Goal: Task Accomplishment & Management: Complete application form

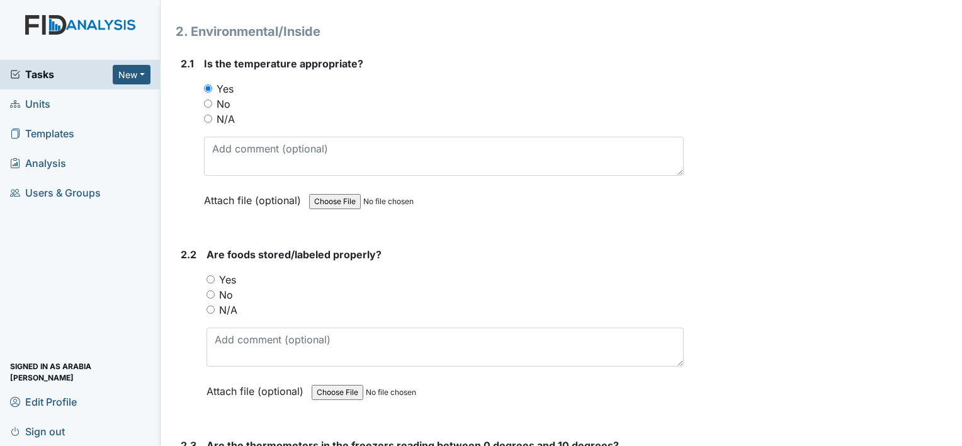
scroll to position [1196, 0]
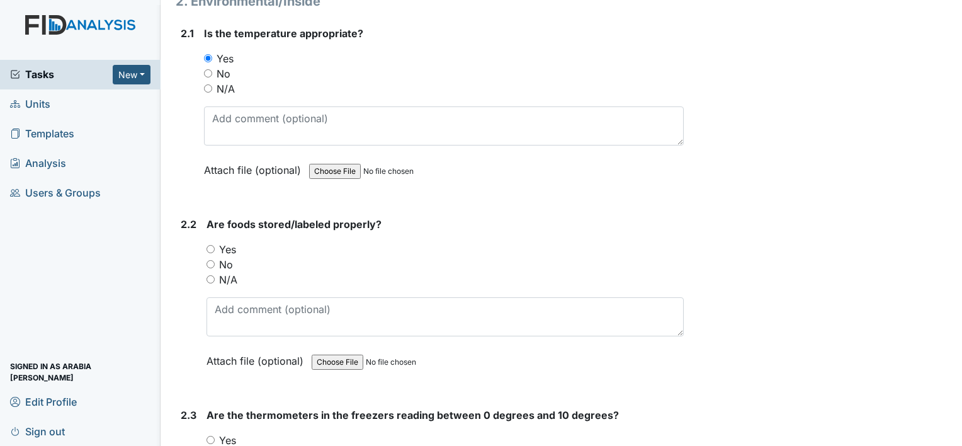
click at [227, 242] on label "Yes" at bounding box center [227, 249] width 17 height 15
click at [215, 245] on input "Yes" at bounding box center [210, 249] width 8 height 8
radio input "true"
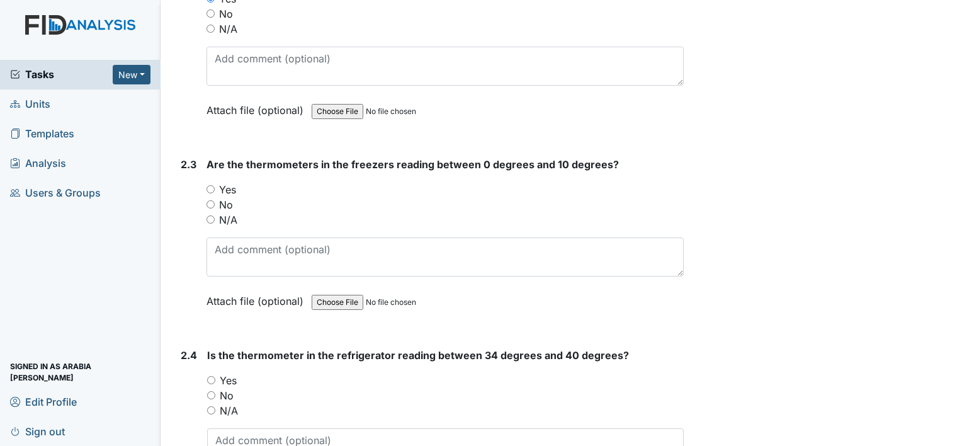
scroll to position [1448, 0]
click at [232, 181] on label "Yes" at bounding box center [227, 188] width 17 height 15
click at [215, 184] on input "Yes" at bounding box center [210, 188] width 8 height 8
radio input "true"
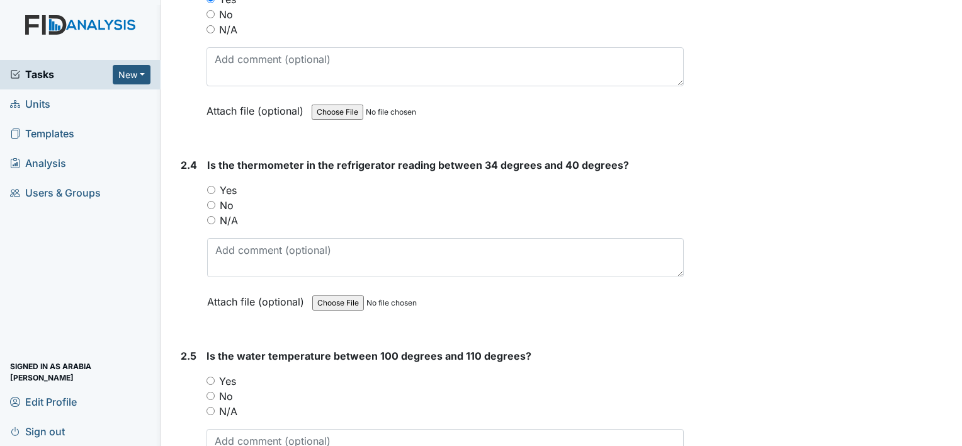
click at [216, 183] on div "Yes" at bounding box center [445, 190] width 477 height 15
click at [209, 186] on input "Yes" at bounding box center [211, 190] width 8 height 8
radio input "true"
click at [234, 373] on label "Yes" at bounding box center [227, 380] width 17 height 15
click at [215, 376] on input "Yes" at bounding box center [210, 380] width 8 height 8
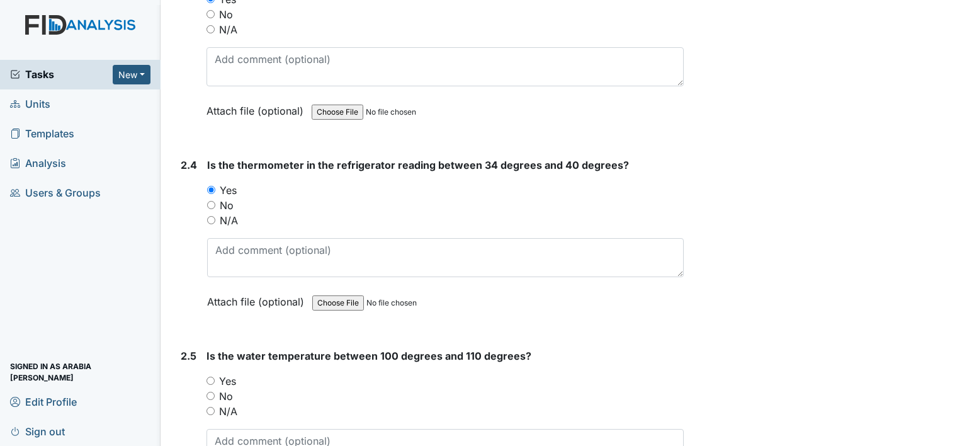
radio input "true"
click at [96, 98] on link "Units" at bounding box center [80, 104] width 161 height 30
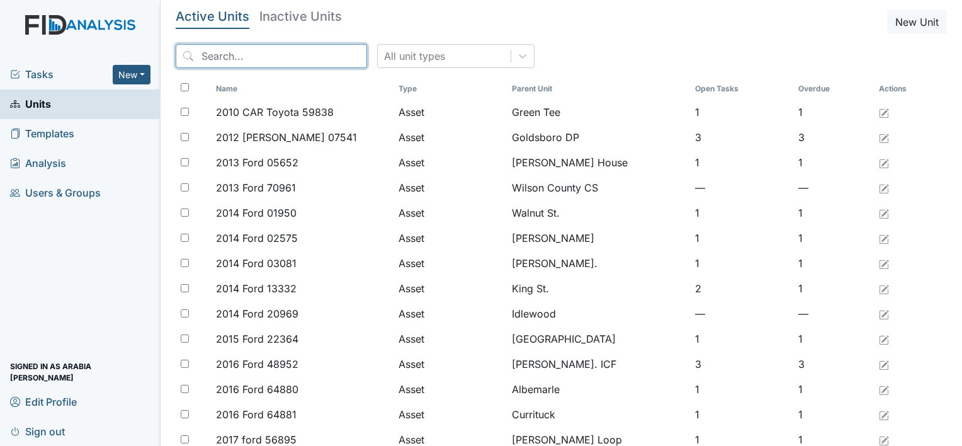
click at [269, 50] on input "search" at bounding box center [271, 56] width 191 height 24
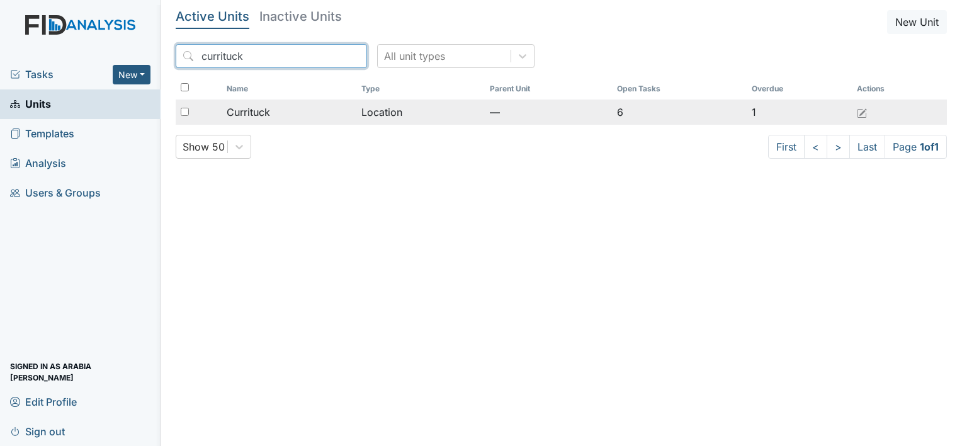
type input "currituck"
click at [298, 122] on td "Currituck" at bounding box center [289, 111] width 135 height 25
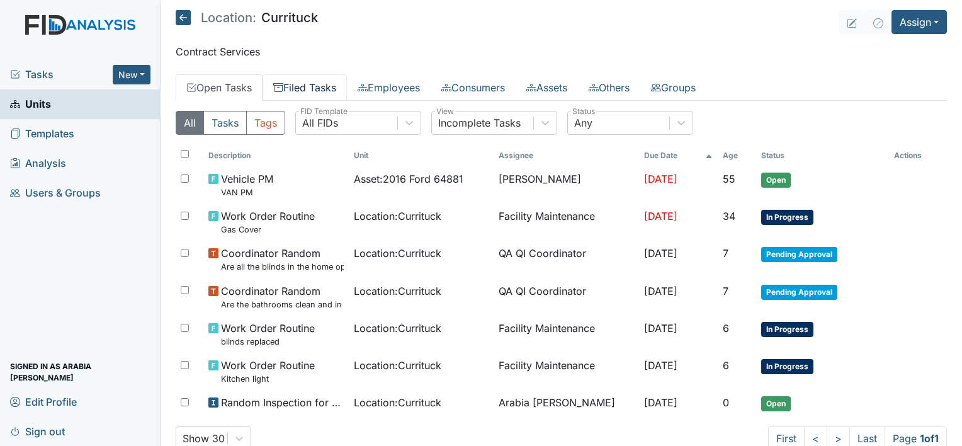
click at [307, 92] on link "Filed Tasks" at bounding box center [305, 87] width 84 height 26
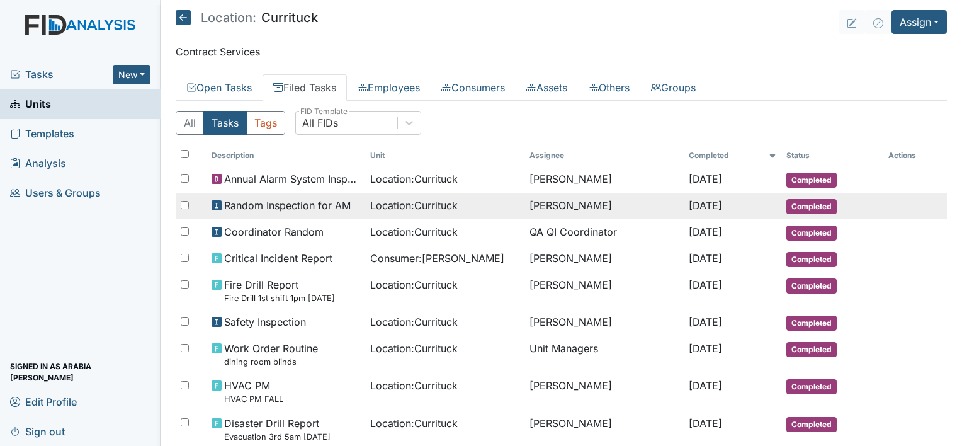
click at [261, 211] on span "Random Inspection for AM" at bounding box center [287, 205] width 127 height 15
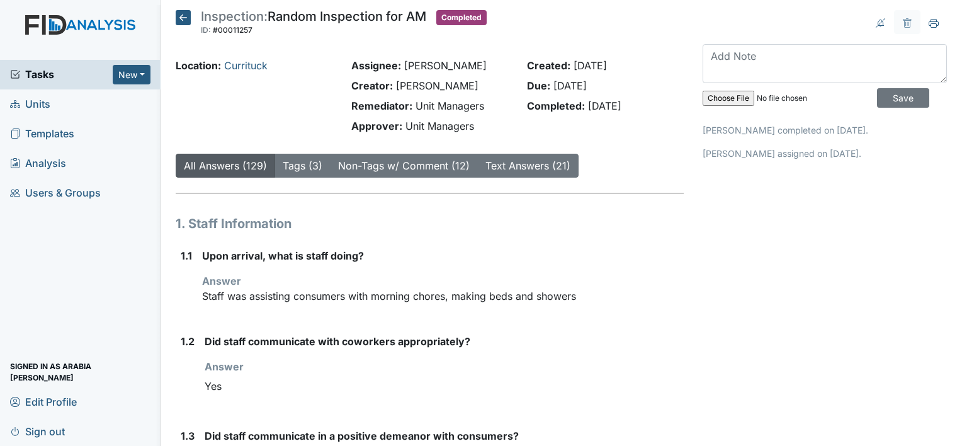
click at [179, 18] on icon at bounding box center [183, 17] width 15 height 15
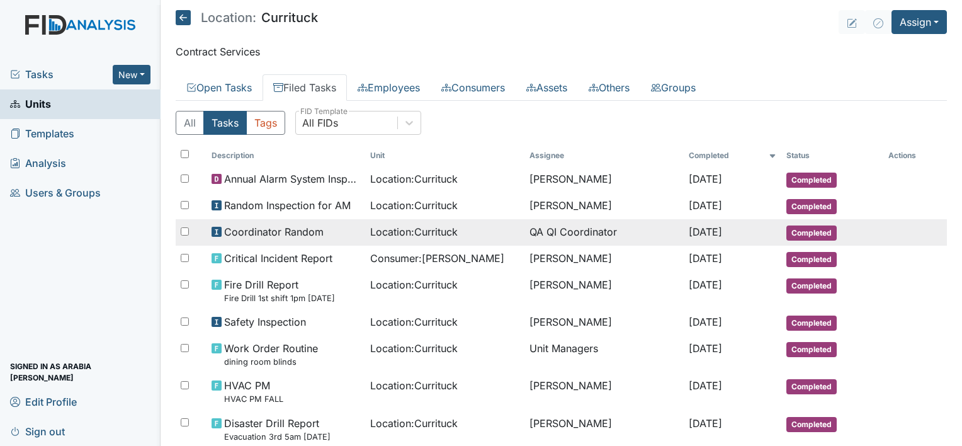
click at [290, 229] on span "Coordinator Random" at bounding box center [273, 231] width 99 height 15
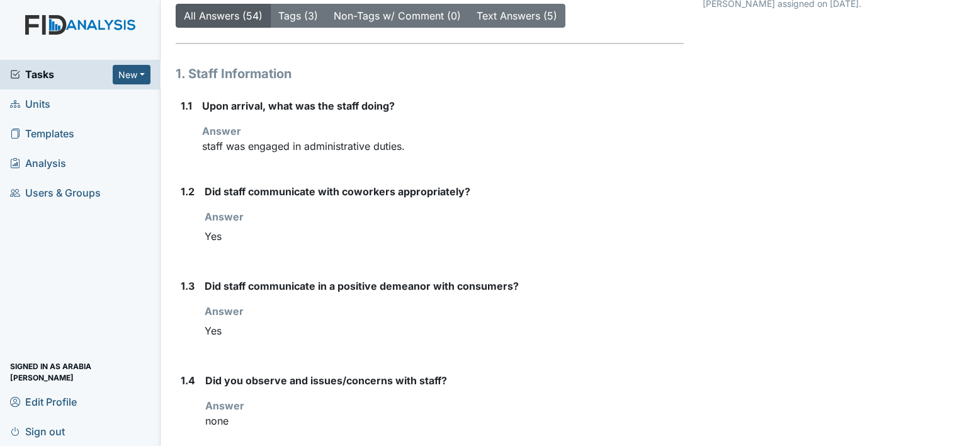
scroll to position [15, 0]
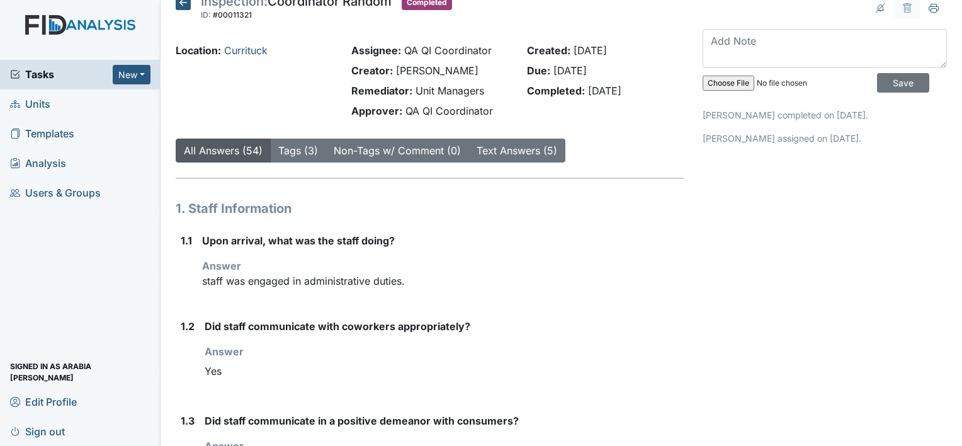
click at [58, 92] on link "Units" at bounding box center [80, 104] width 161 height 30
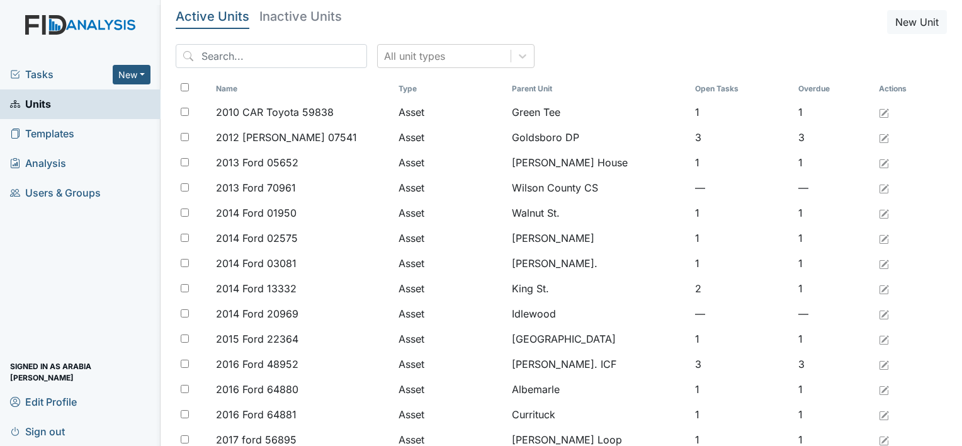
click at [25, 79] on span "Tasks" at bounding box center [61, 74] width 103 height 15
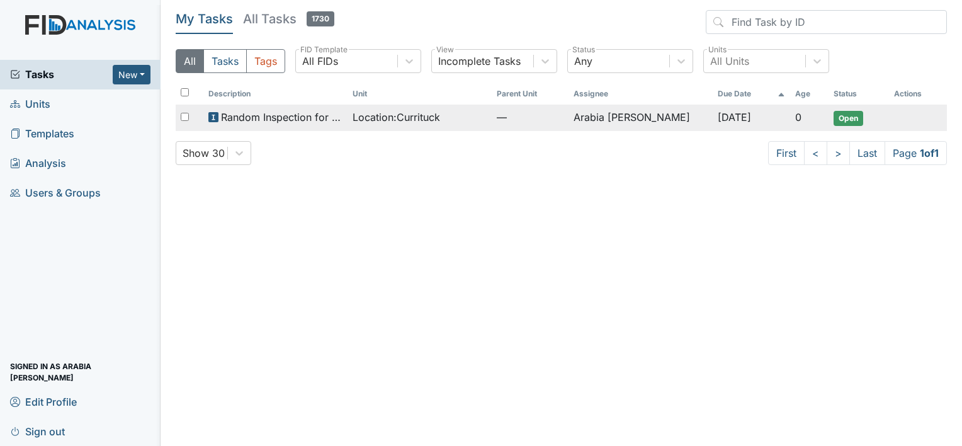
click at [336, 116] on span "Random Inspection for Evening" at bounding box center [282, 117] width 122 height 15
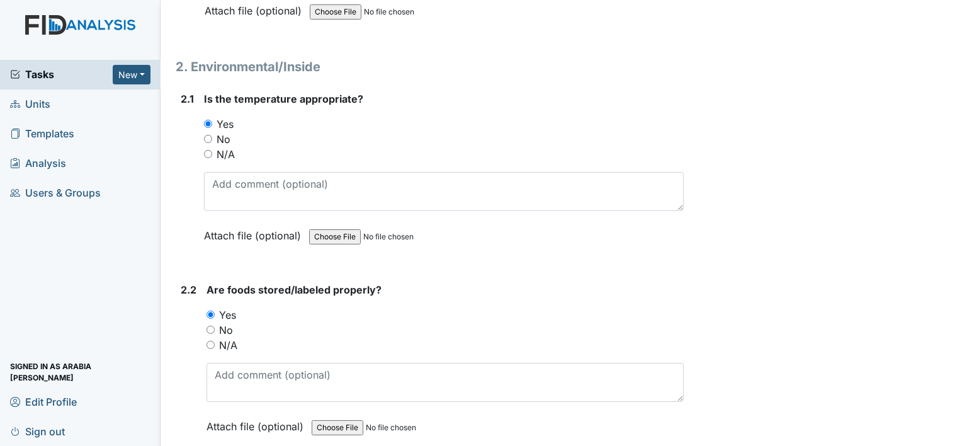
scroll to position [1133, 0]
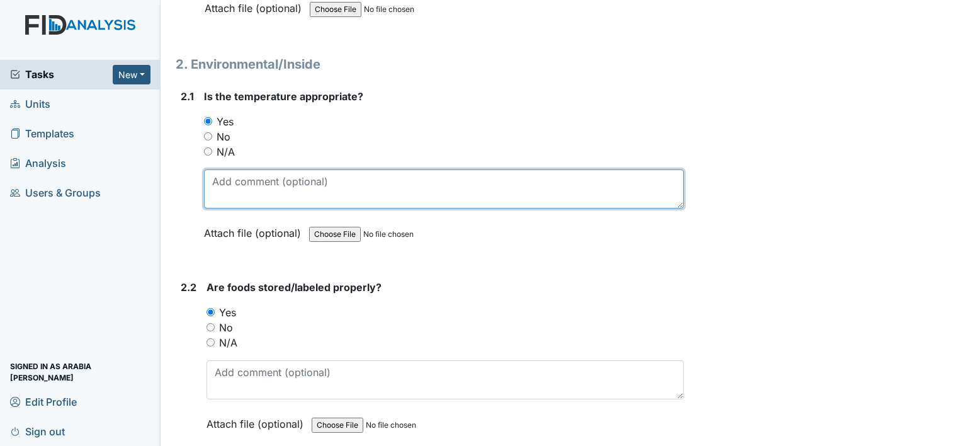
click at [337, 169] on textarea at bounding box center [444, 188] width 480 height 39
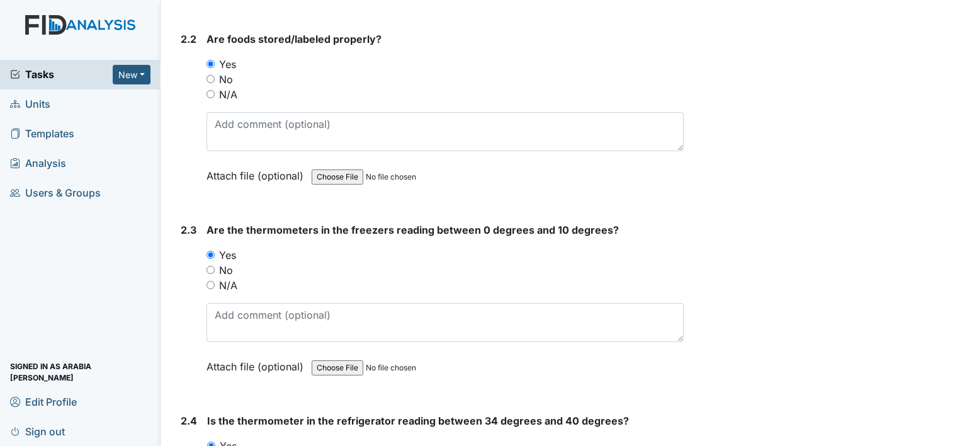
scroll to position [1385, 0]
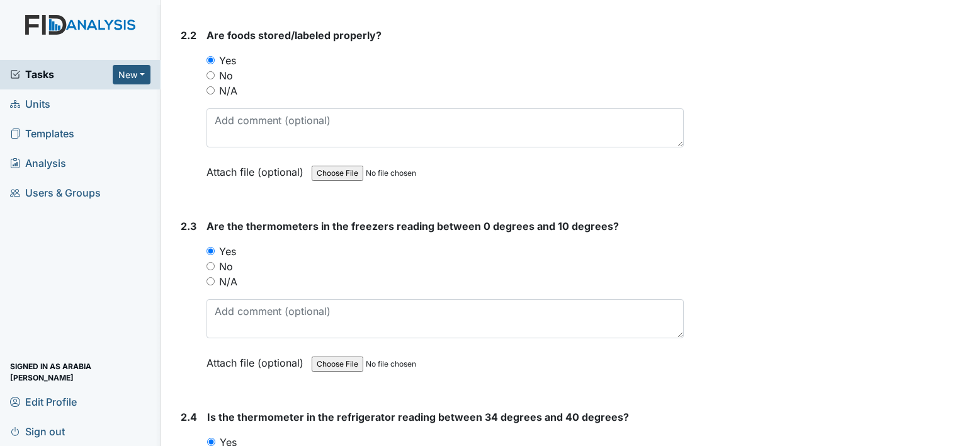
click at [305, 263] on div "Are the thermometers in the freezers reading between 0 degrees and 10 degrees? …" at bounding box center [444, 298] width 477 height 161
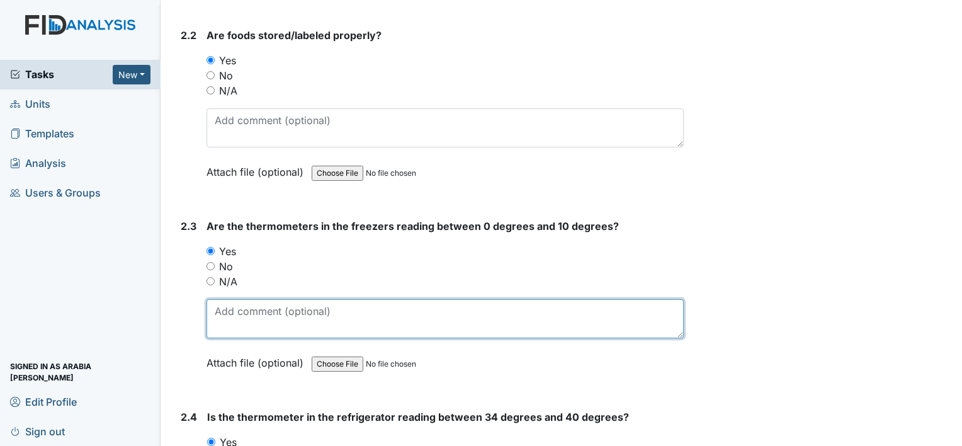
click at [306, 299] on textarea at bounding box center [444, 318] width 477 height 39
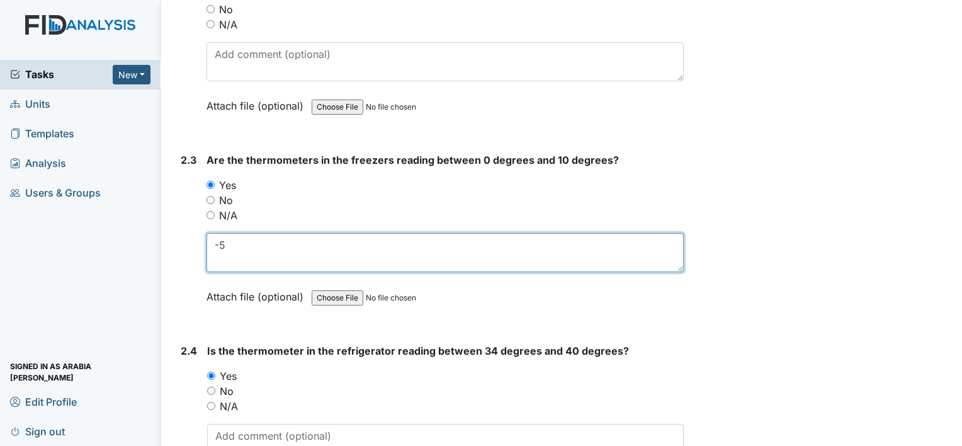
scroll to position [1448, 0]
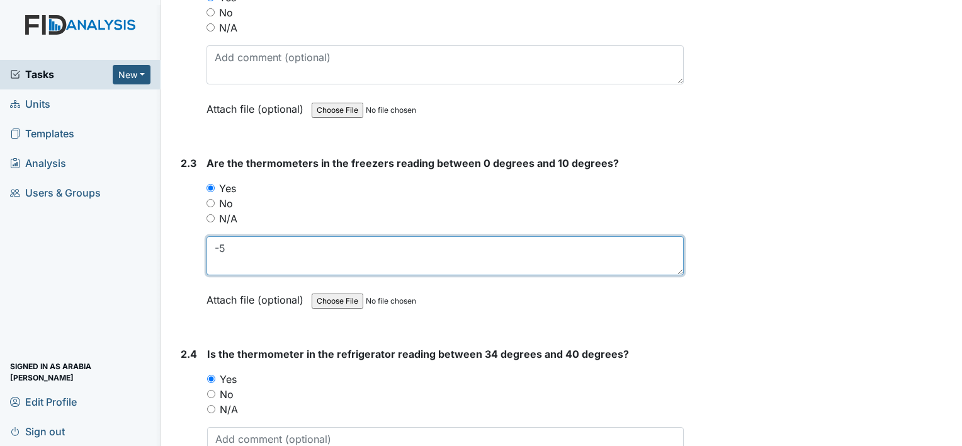
type textarea "-"
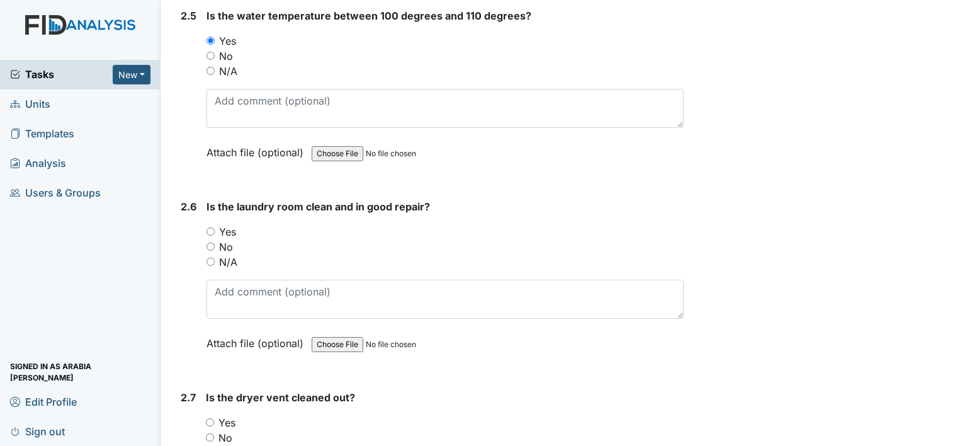
scroll to position [2015, 0]
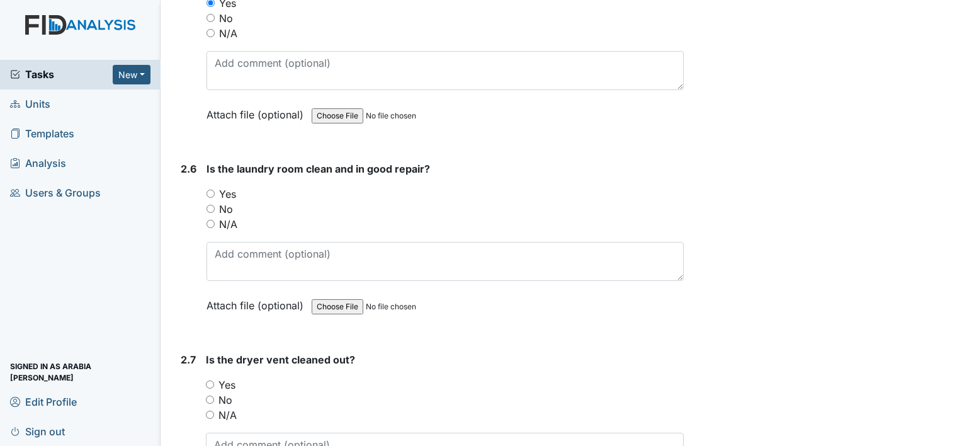
click at [226, 186] on label "Yes" at bounding box center [227, 193] width 17 height 15
click at [215, 189] on input "Yes" at bounding box center [210, 193] width 8 height 8
radio input "true"
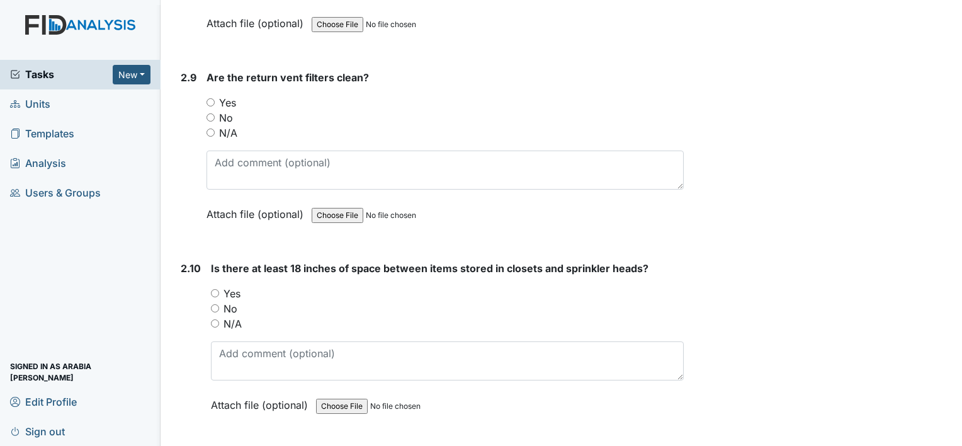
scroll to position [2644, 0]
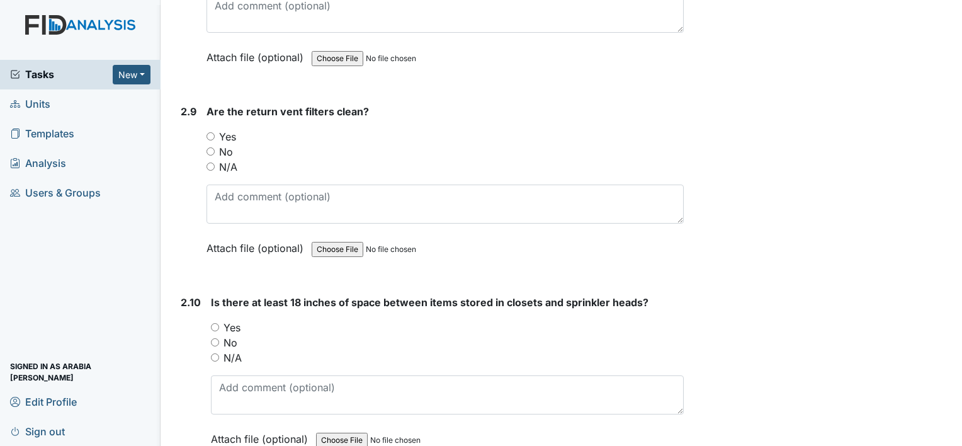
click at [229, 320] on label "Yes" at bounding box center [231, 327] width 17 height 15
click at [219, 323] on input "Yes" at bounding box center [215, 327] width 8 height 8
radio input "true"
click at [210, 132] on input "Yes" at bounding box center [210, 136] width 8 height 8
radio input "true"
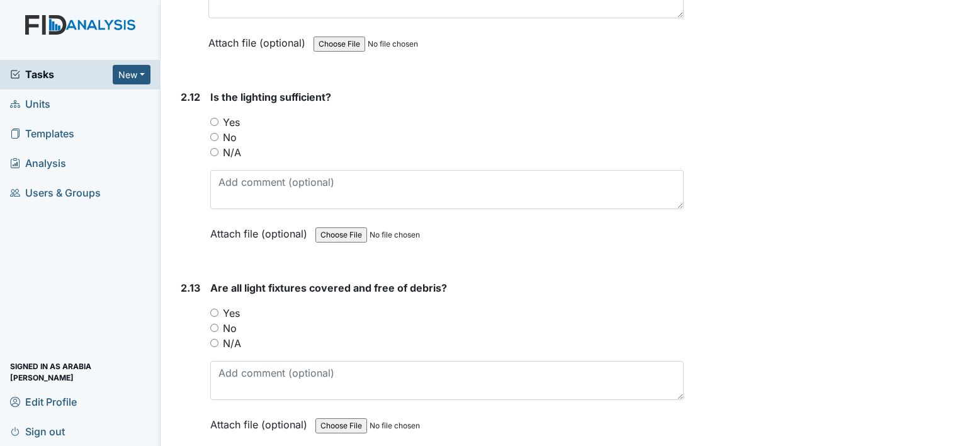
scroll to position [3211, 0]
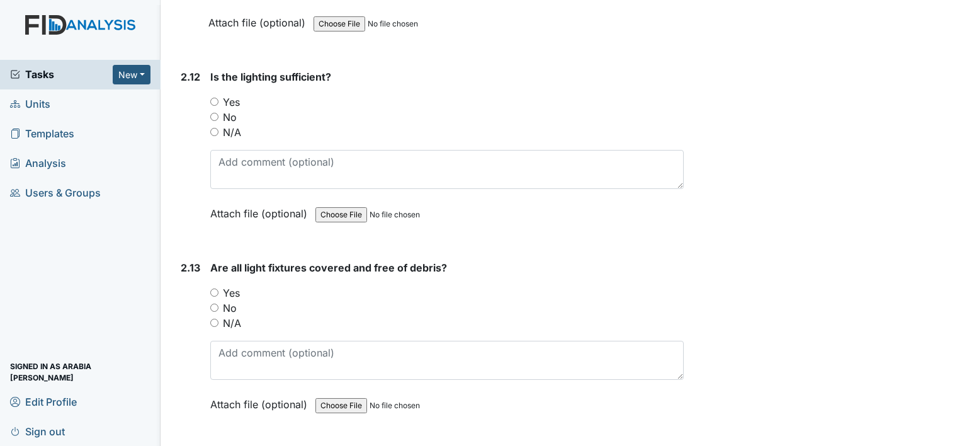
click at [214, 98] on input "Yes" at bounding box center [214, 102] width 8 height 8
radio input "true"
click at [237, 285] on label "Yes" at bounding box center [231, 292] width 17 height 15
click at [218, 288] on input "Yes" at bounding box center [214, 292] width 8 height 8
radio input "true"
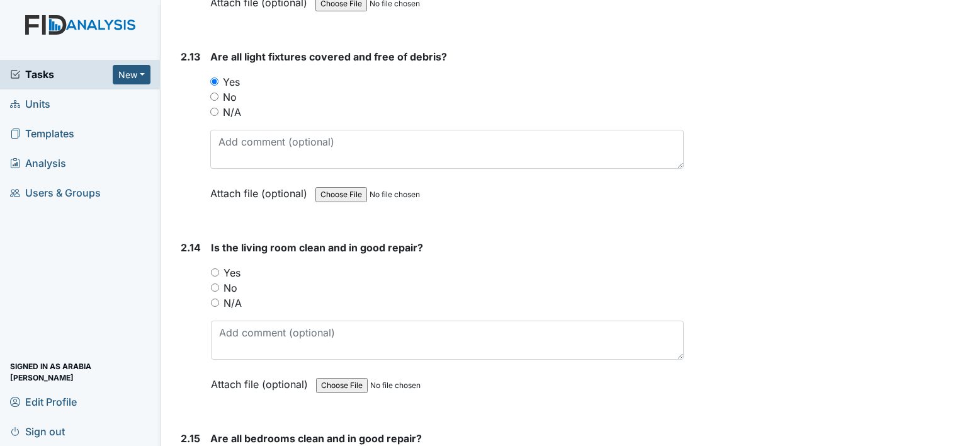
scroll to position [3463, 0]
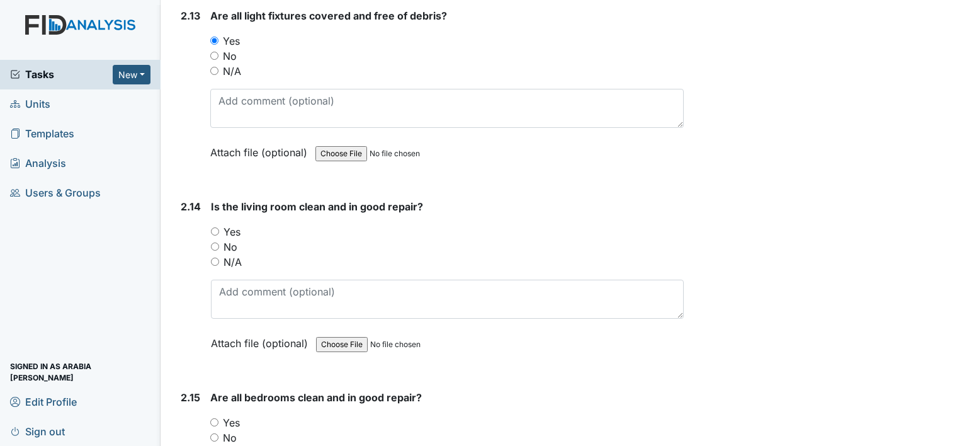
click at [223, 224] on label "Yes" at bounding box center [231, 231] width 17 height 15
click at [219, 227] on input "Yes" at bounding box center [215, 231] width 8 height 8
radio input "true"
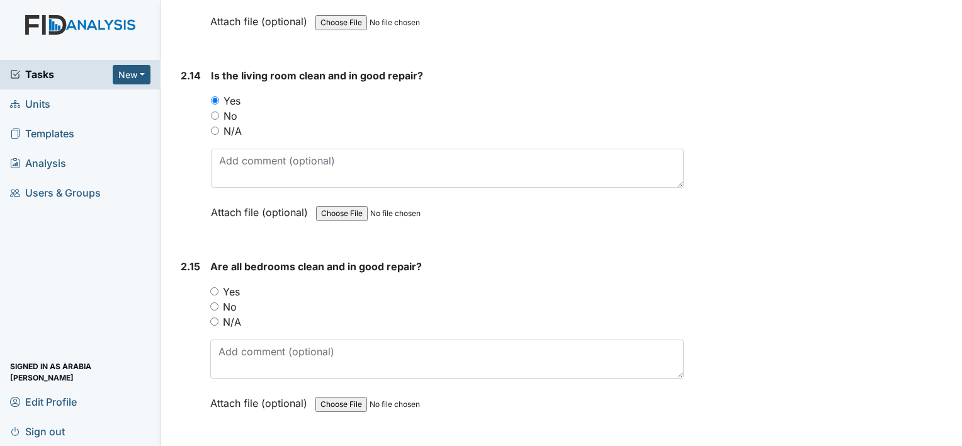
scroll to position [3651, 0]
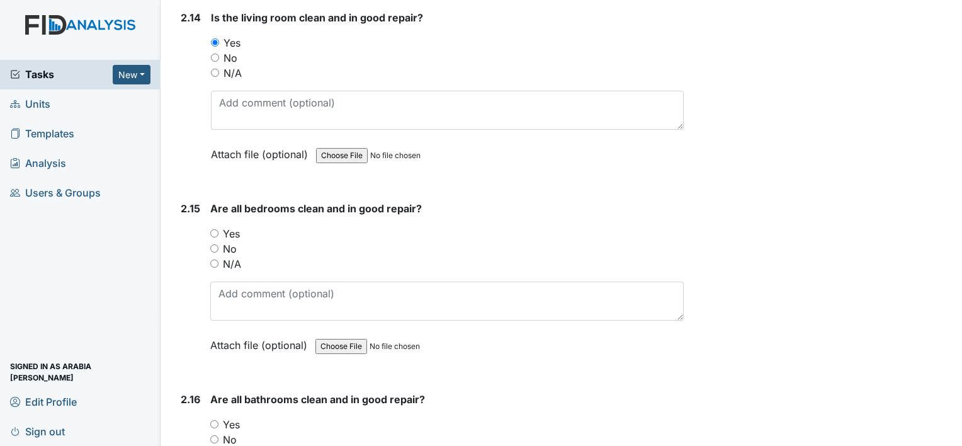
click at [232, 226] on label "Yes" at bounding box center [231, 233] width 17 height 15
click at [218, 229] on input "Yes" at bounding box center [214, 233] width 8 height 8
radio input "true"
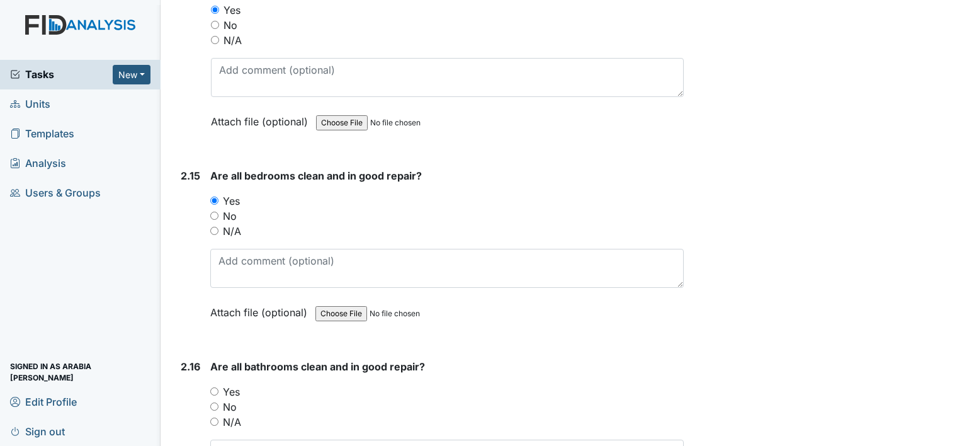
scroll to position [3777, 0]
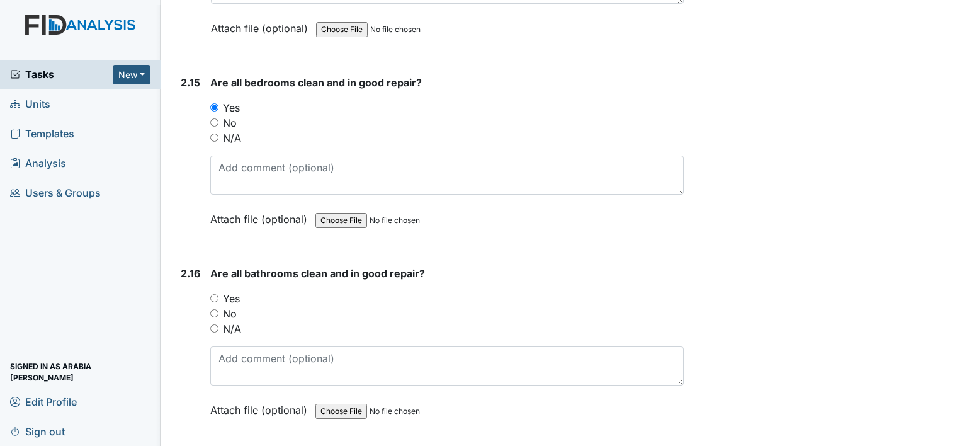
click at [225, 291] on label "Yes" at bounding box center [231, 298] width 17 height 15
click at [218, 294] on input "Yes" at bounding box center [214, 298] width 8 height 8
radio input "true"
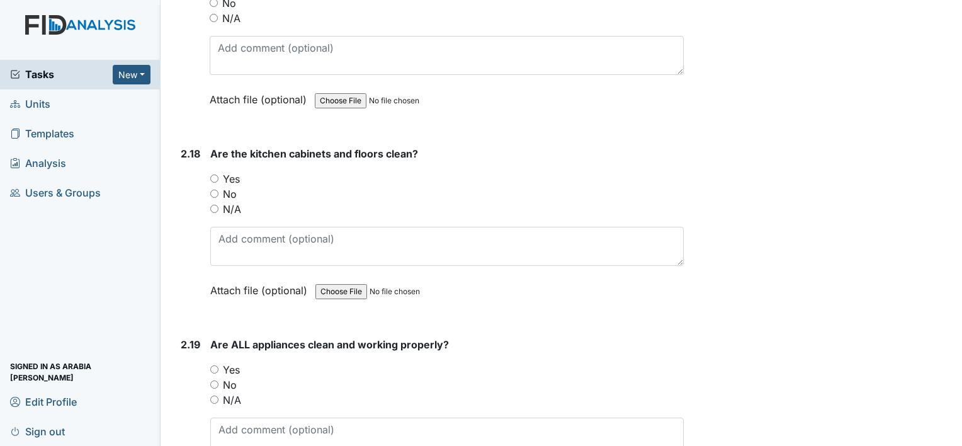
scroll to position [4281, 0]
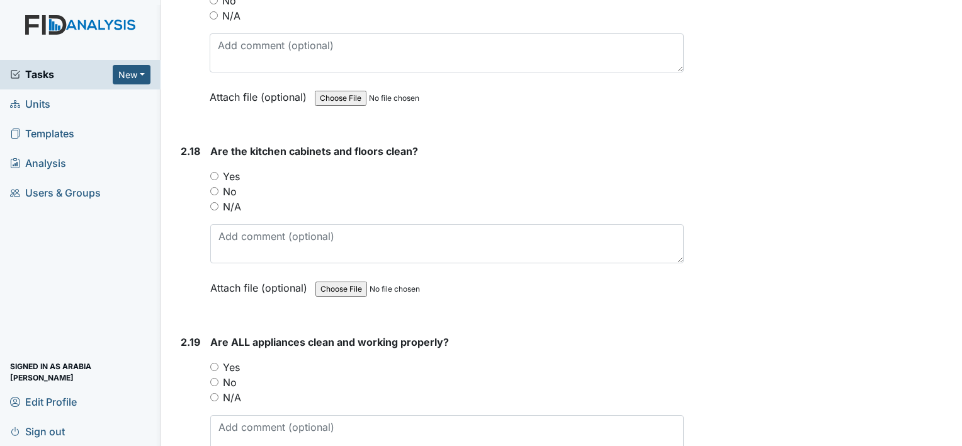
click at [218, 169] on div "Yes" at bounding box center [446, 176] width 473 height 15
click at [216, 172] on input "Yes" at bounding box center [214, 176] width 8 height 8
radio input "true"
click at [221, 359] on div "Yes" at bounding box center [446, 366] width 473 height 15
click at [214, 363] on input "Yes" at bounding box center [214, 367] width 8 height 8
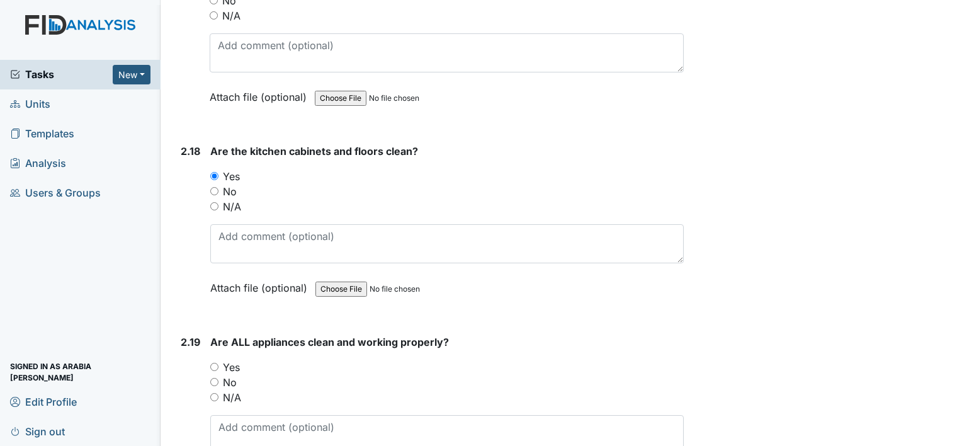
radio input "true"
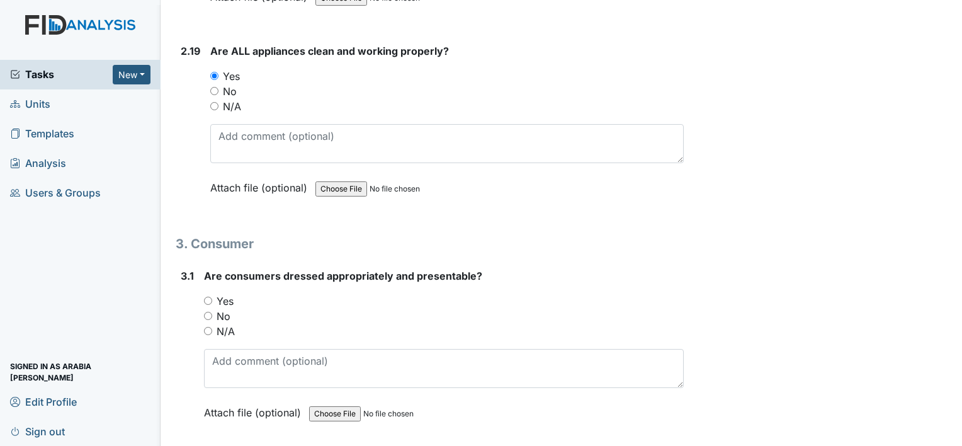
scroll to position [4596, 0]
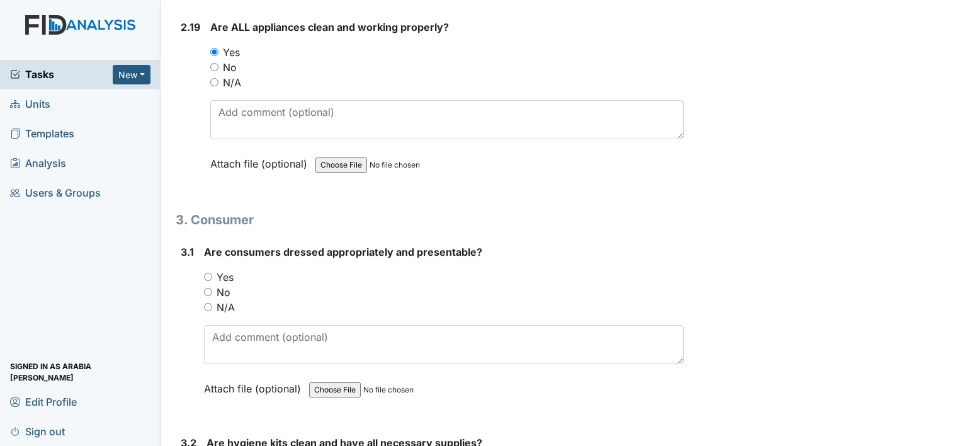
click at [209, 273] on input "Yes" at bounding box center [208, 277] width 8 height 8
radio input "true"
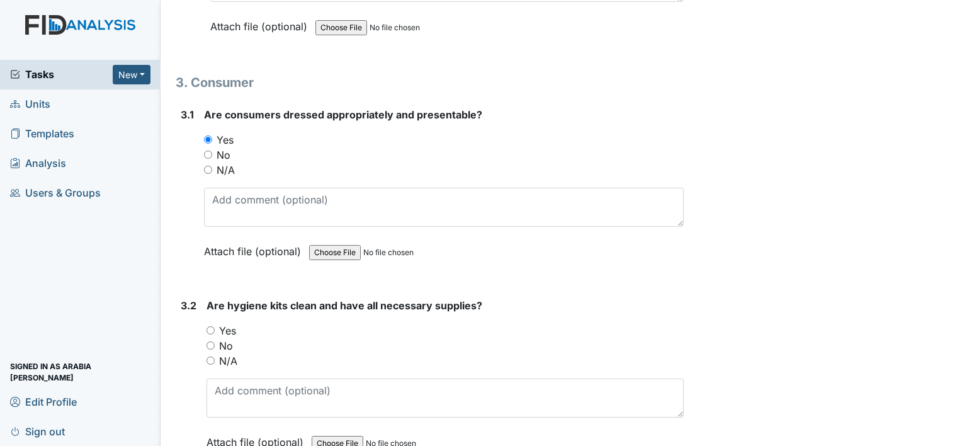
scroll to position [4785, 0]
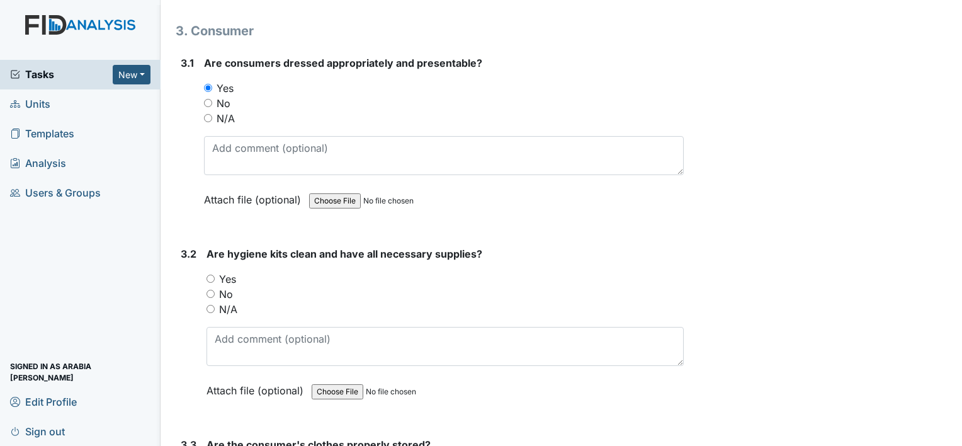
click at [212, 274] on input "Yes" at bounding box center [210, 278] width 8 height 8
radio input "true"
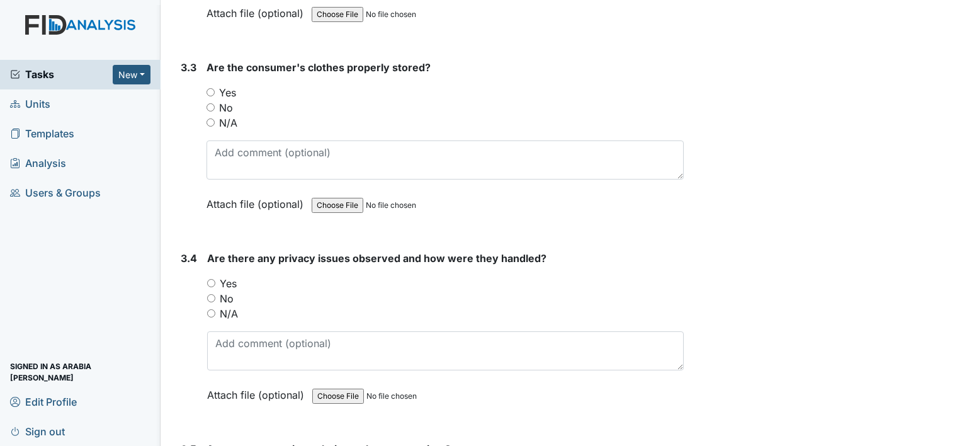
scroll to position [5163, 0]
click at [213, 87] on input "Yes" at bounding box center [210, 91] width 8 height 8
radio input "true"
click at [223, 274] on label "Yes" at bounding box center [228, 281] width 17 height 15
click at [215, 278] on input "Yes" at bounding box center [211, 282] width 8 height 8
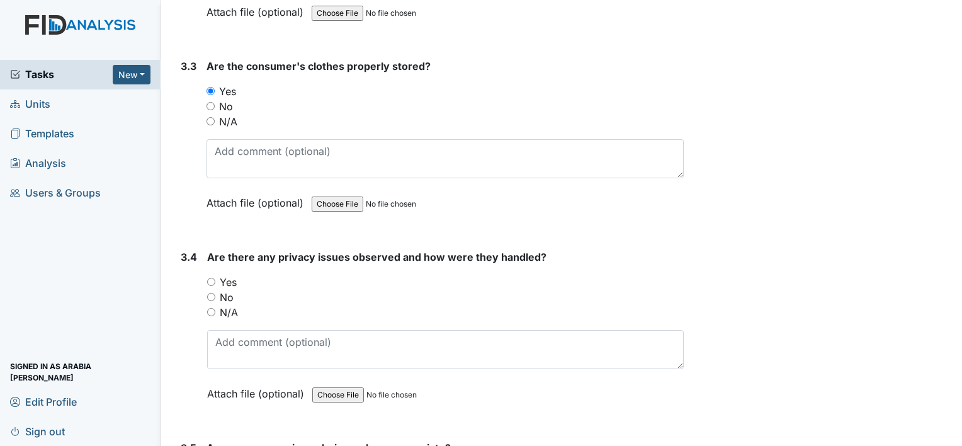
radio input "true"
click at [224, 305] on label "N/A" at bounding box center [229, 312] width 18 height 15
click at [215, 308] on input "N/A" at bounding box center [211, 312] width 8 height 8
radio input "true"
click at [226, 290] on label "No" at bounding box center [227, 297] width 14 height 15
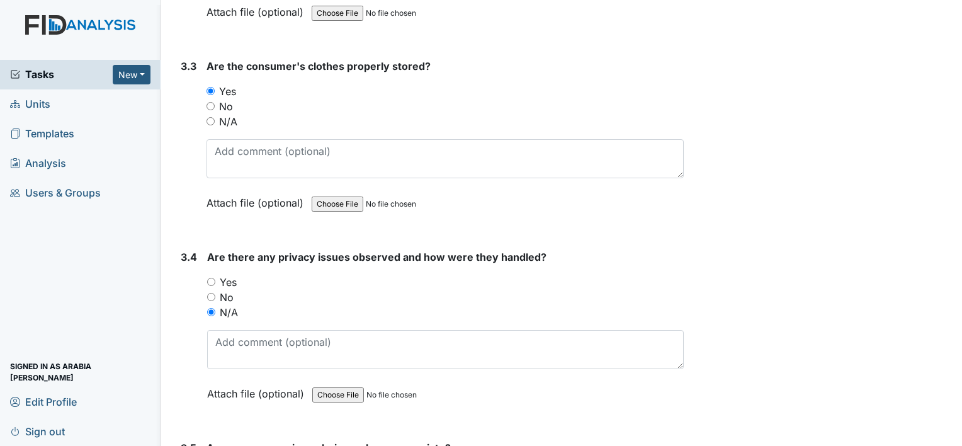
click at [215, 293] on input "No" at bounding box center [211, 297] width 8 height 8
radio input "true"
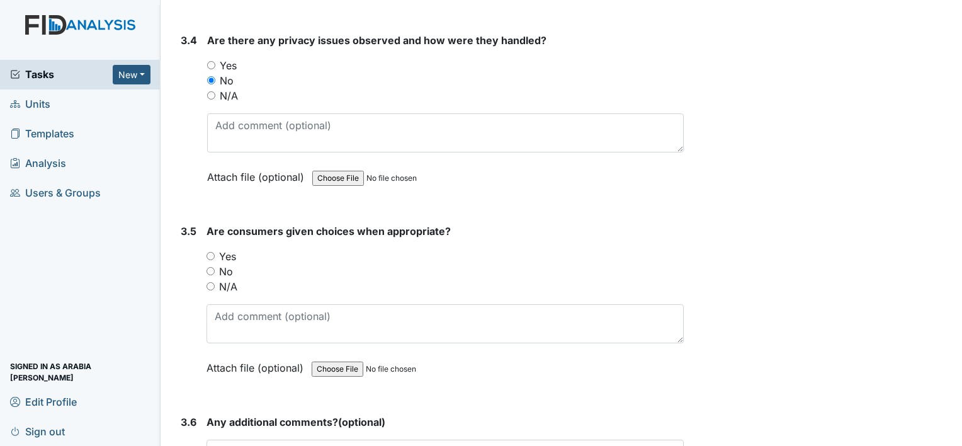
scroll to position [5415, 0]
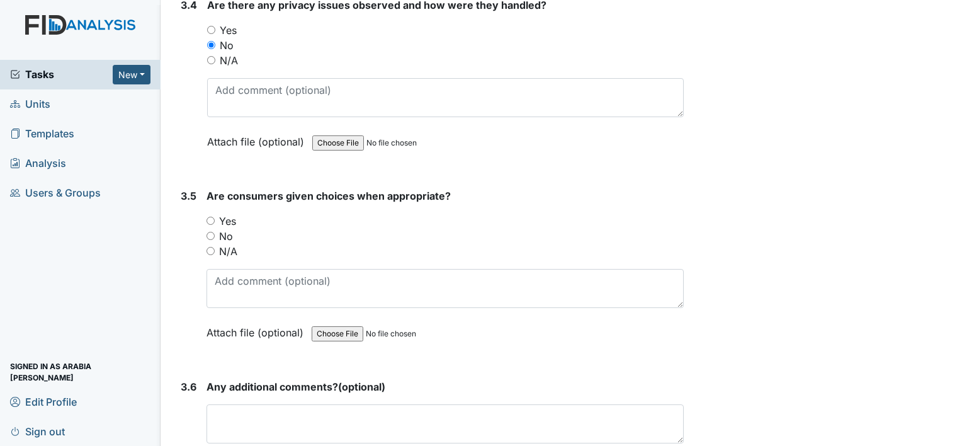
click at [229, 213] on label "Yes" at bounding box center [227, 220] width 17 height 15
click at [215, 217] on input "Yes" at bounding box center [210, 221] width 8 height 8
radio input "true"
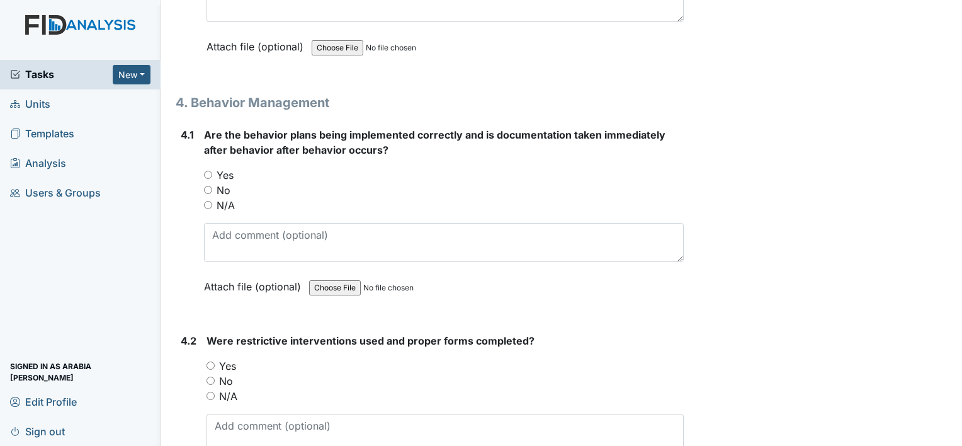
scroll to position [5855, 0]
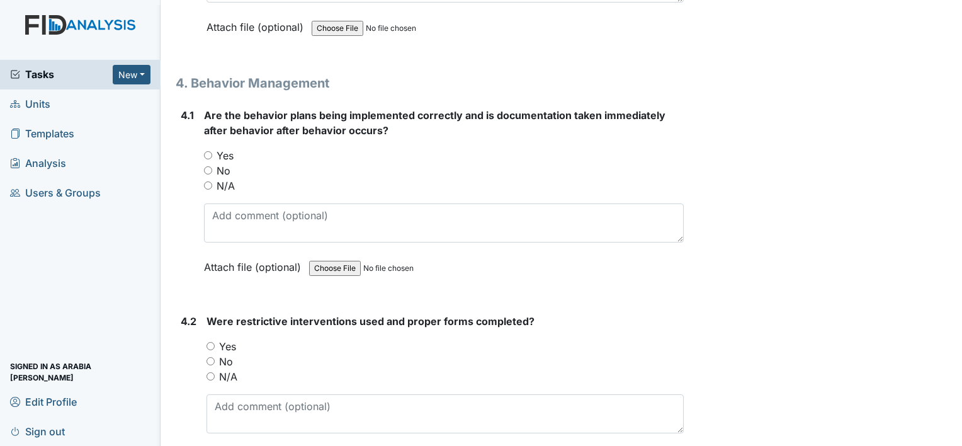
click at [225, 178] on label "N/A" at bounding box center [226, 185] width 18 height 15
click at [212, 181] on input "N/A" at bounding box center [208, 185] width 8 height 8
radio input "true"
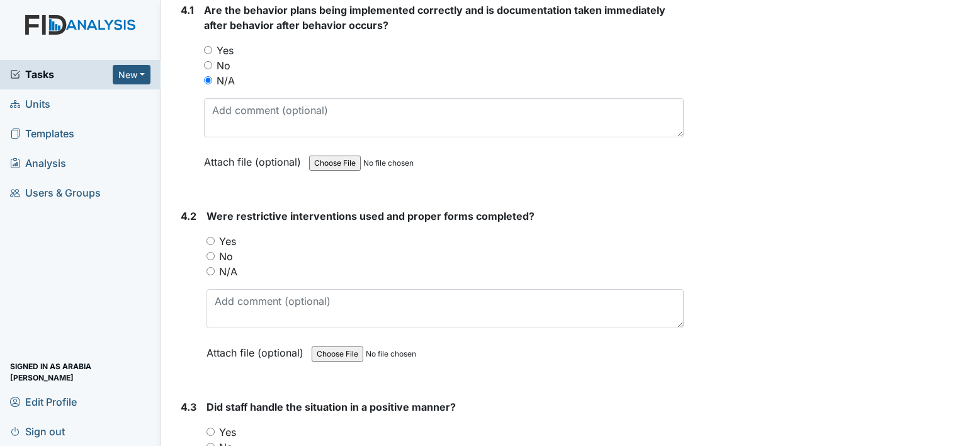
scroll to position [5981, 0]
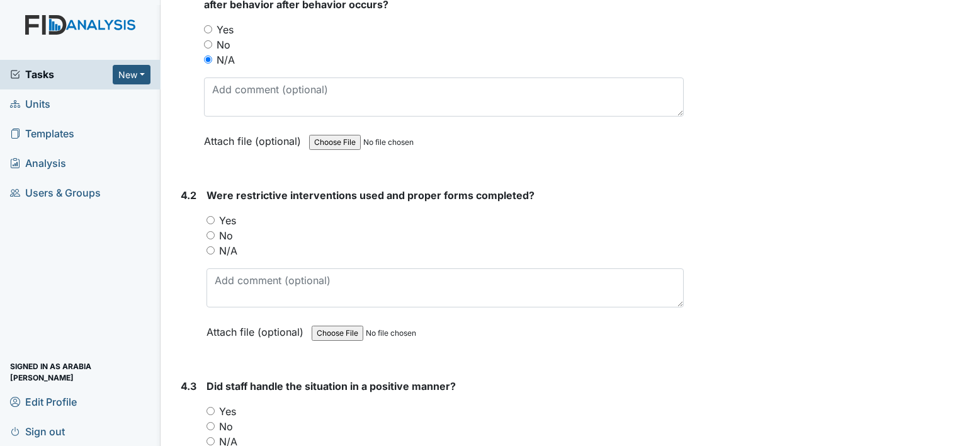
click at [222, 243] on label "N/A" at bounding box center [228, 250] width 18 height 15
click at [215, 246] on input "N/A" at bounding box center [210, 250] width 8 height 8
radio input "true"
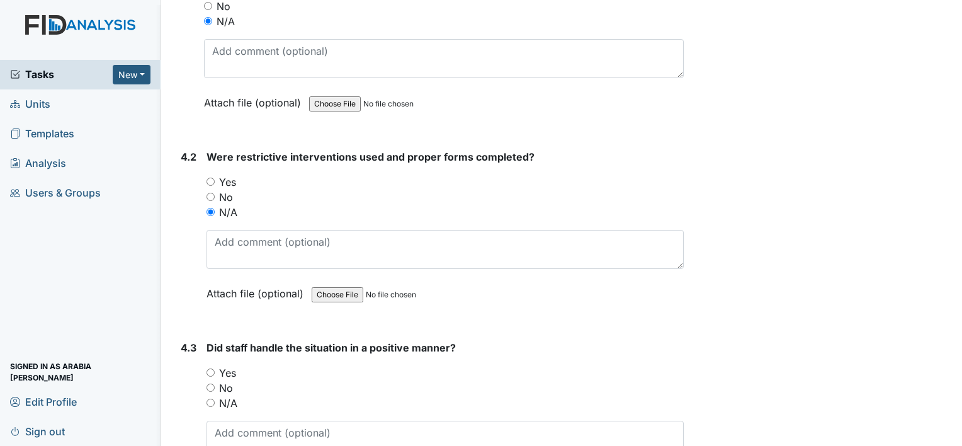
scroll to position [6170, 0]
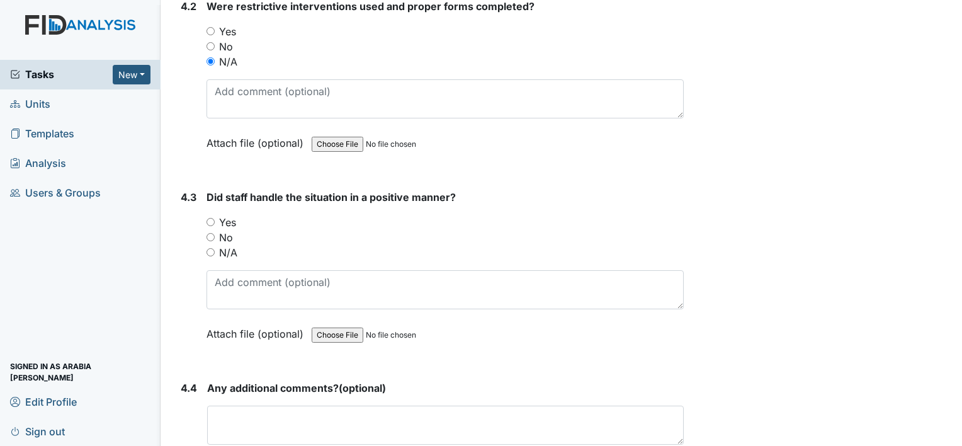
click at [227, 245] on label "N/A" at bounding box center [228, 252] width 18 height 15
click at [215, 248] on input "N/A" at bounding box center [210, 252] width 8 height 8
radio input "true"
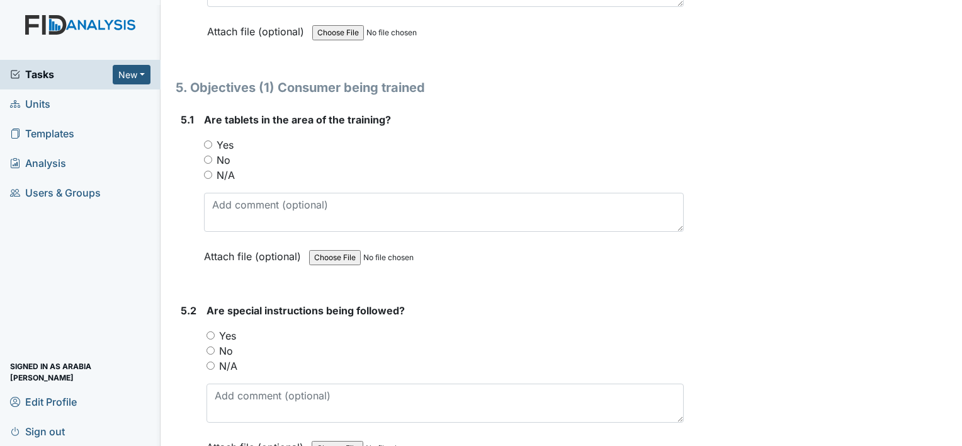
scroll to position [6611, 0]
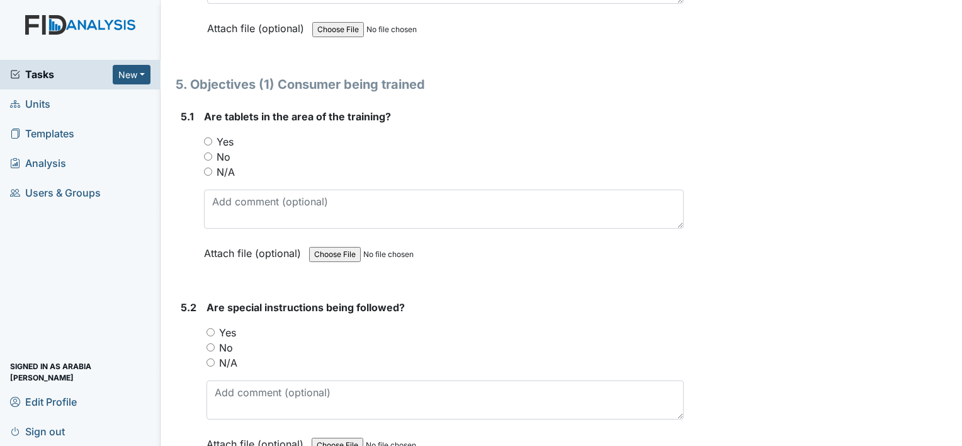
click at [232, 164] on label "N/A" at bounding box center [226, 171] width 18 height 15
click at [212, 167] on input "N/A" at bounding box center [208, 171] width 8 height 8
radio input "true"
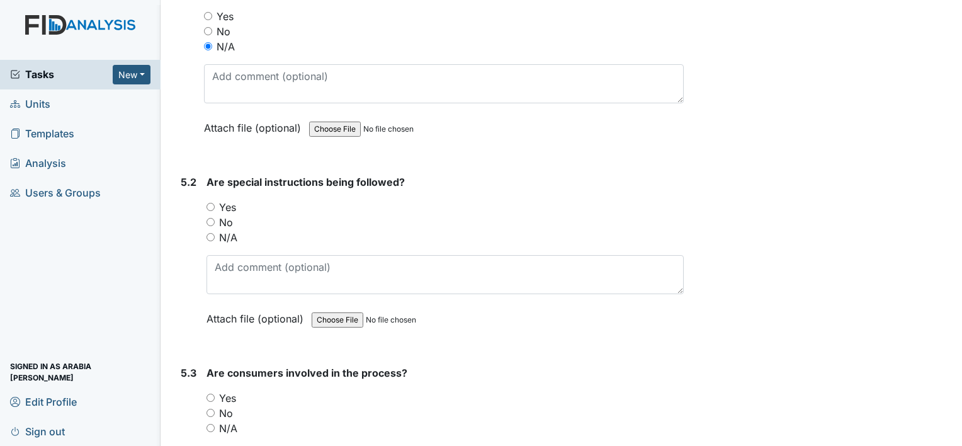
scroll to position [6737, 0]
click at [219, 199] on label "Yes" at bounding box center [227, 206] width 17 height 15
drag, startPoint x: 219, startPoint y: 150, endPoint x: 219, endPoint y: 157, distance: 7.6
click at [219, 199] on div "Yes" at bounding box center [444, 206] width 477 height 15
click at [211, 202] on input "Yes" at bounding box center [210, 206] width 8 height 8
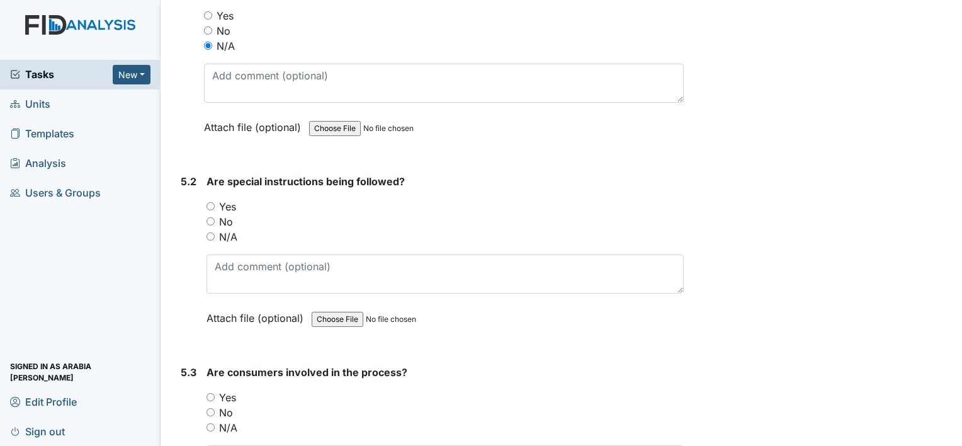
radio input "true"
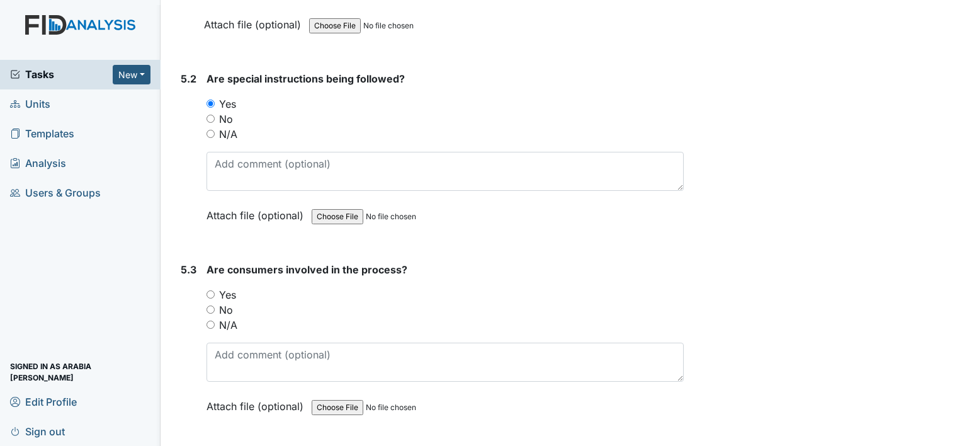
scroll to position [6863, 0]
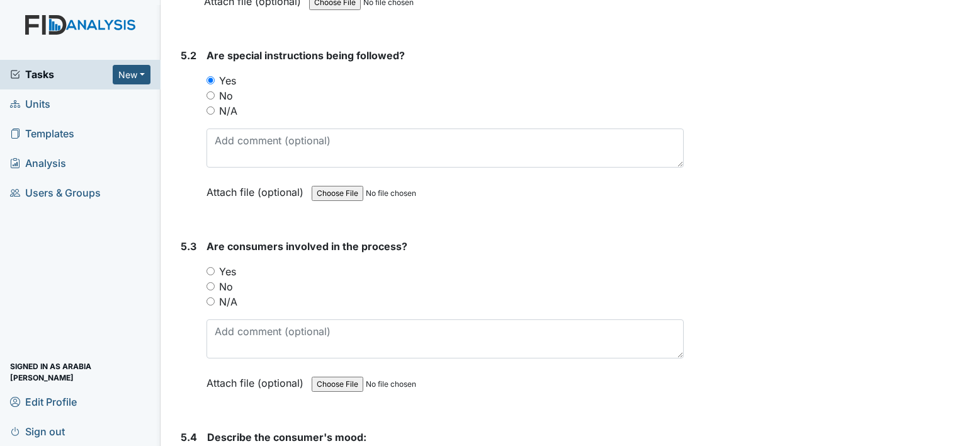
click at [230, 264] on label "Yes" at bounding box center [227, 271] width 17 height 15
click at [215, 267] on input "Yes" at bounding box center [210, 271] width 8 height 8
radio input "true"
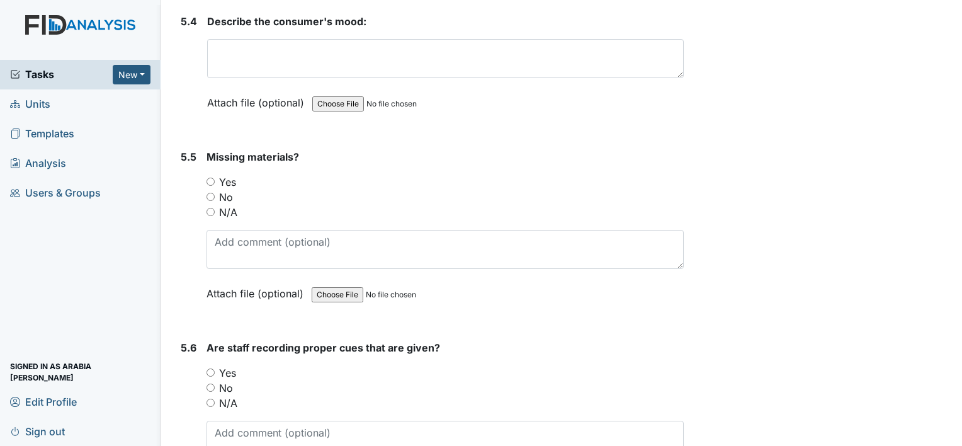
scroll to position [7303, 0]
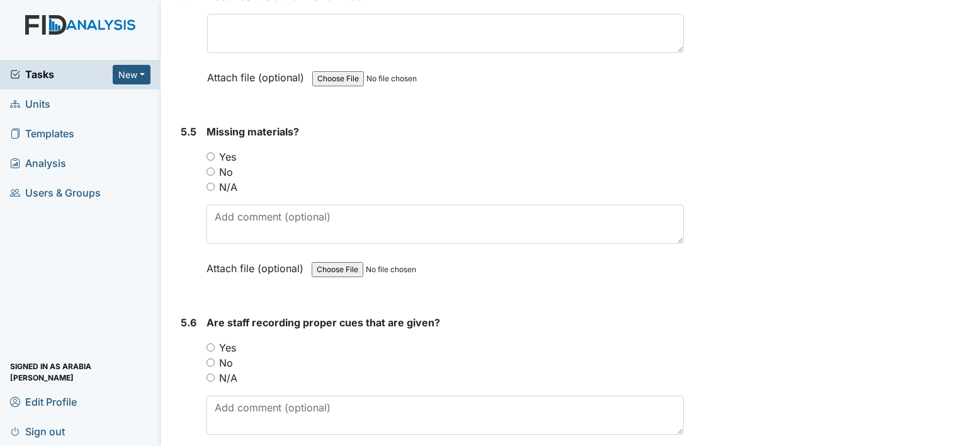
click at [225, 164] on label "No" at bounding box center [226, 171] width 14 height 15
click at [215, 167] on input "No" at bounding box center [210, 171] width 8 height 8
radio input "true"
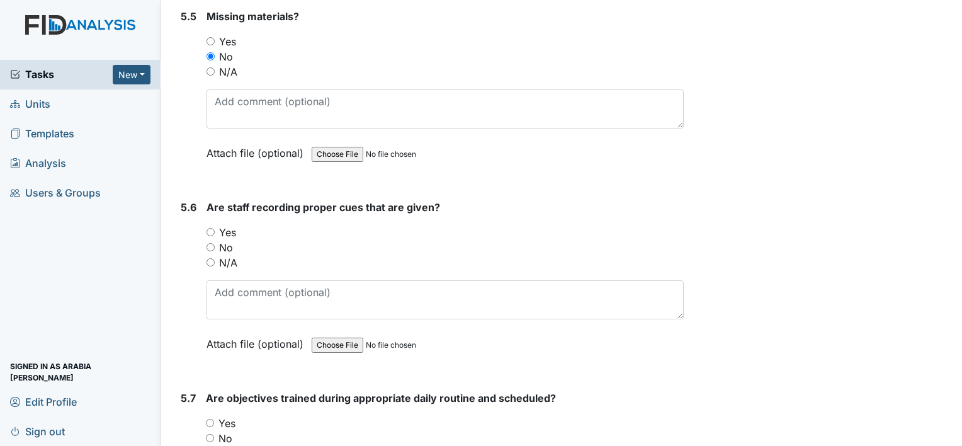
scroll to position [7429, 0]
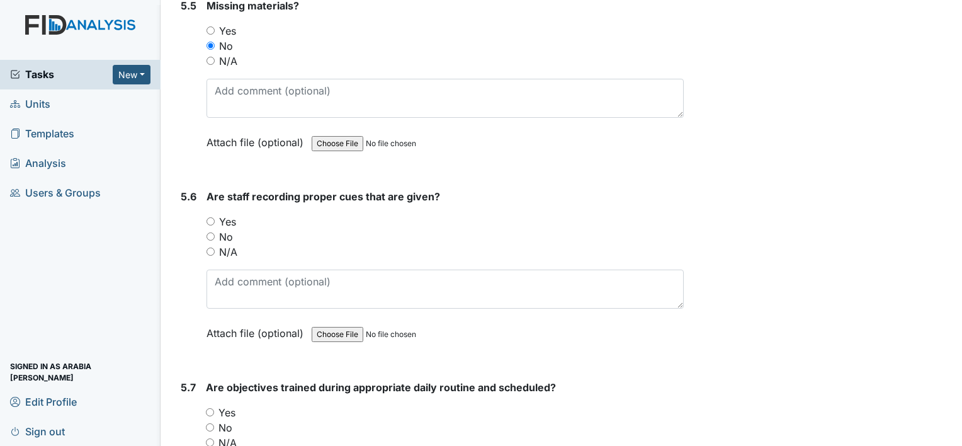
click at [230, 214] on label "Yes" at bounding box center [227, 221] width 17 height 15
click at [215, 217] on input "Yes" at bounding box center [210, 221] width 8 height 8
radio input "true"
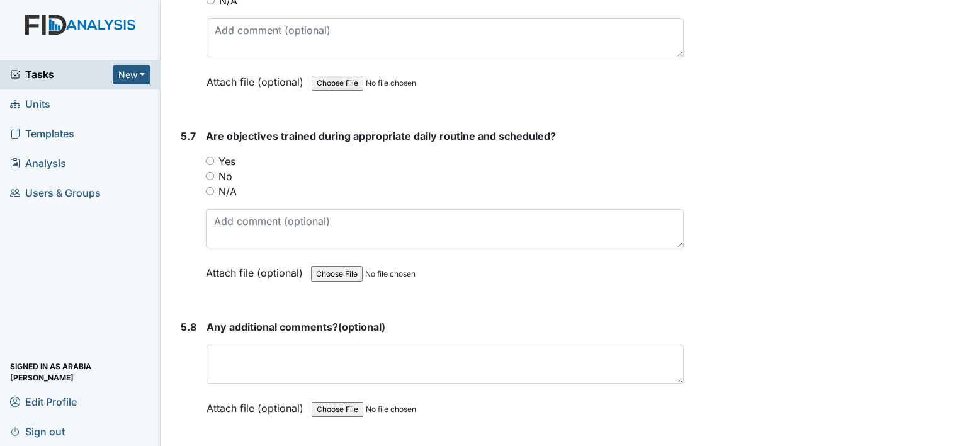
scroll to position [7681, 0]
click at [228, 153] on label "Yes" at bounding box center [226, 160] width 17 height 15
click at [214, 156] on input "Yes" at bounding box center [210, 160] width 8 height 8
radio input "true"
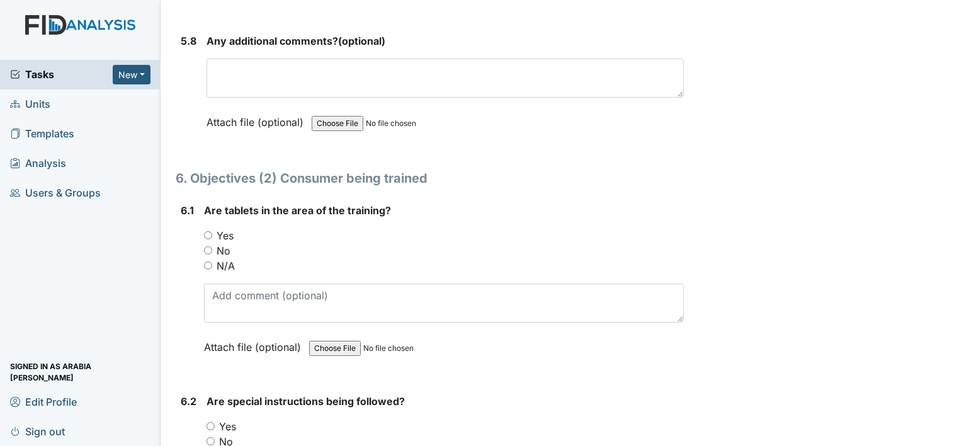
scroll to position [8059, 0]
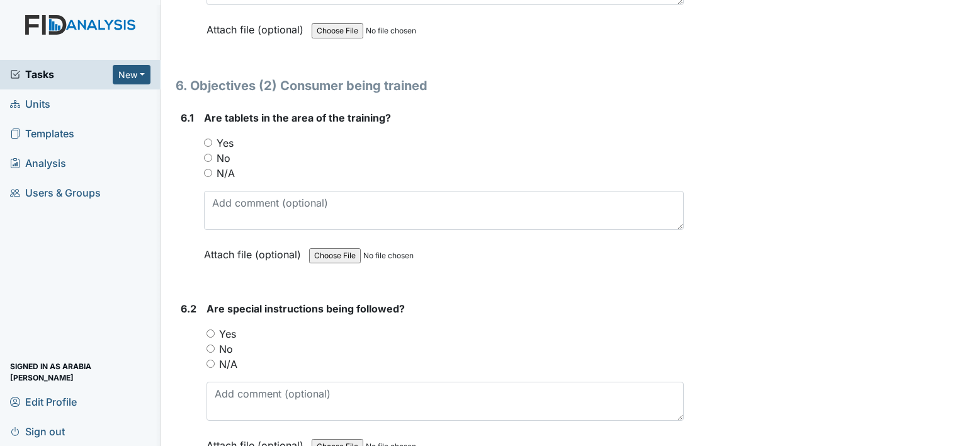
click at [214, 166] on div "N/A" at bounding box center [444, 173] width 480 height 15
click at [208, 139] on input "Yes" at bounding box center [208, 143] width 8 height 8
radio input "true"
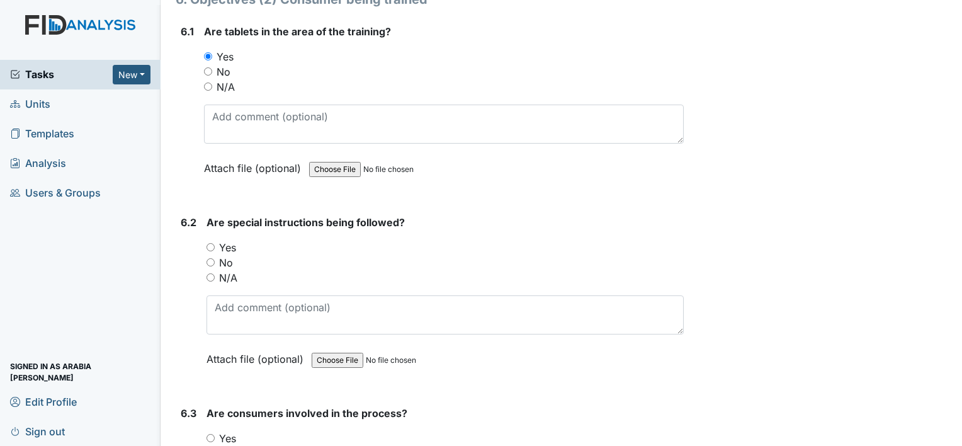
scroll to position [8185, 0]
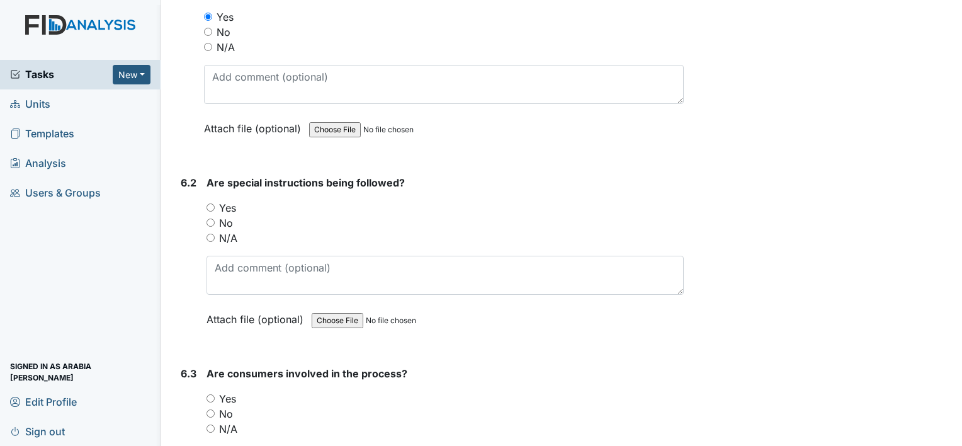
click at [213, 203] on input "Yes" at bounding box center [210, 207] width 8 height 8
radio input "true"
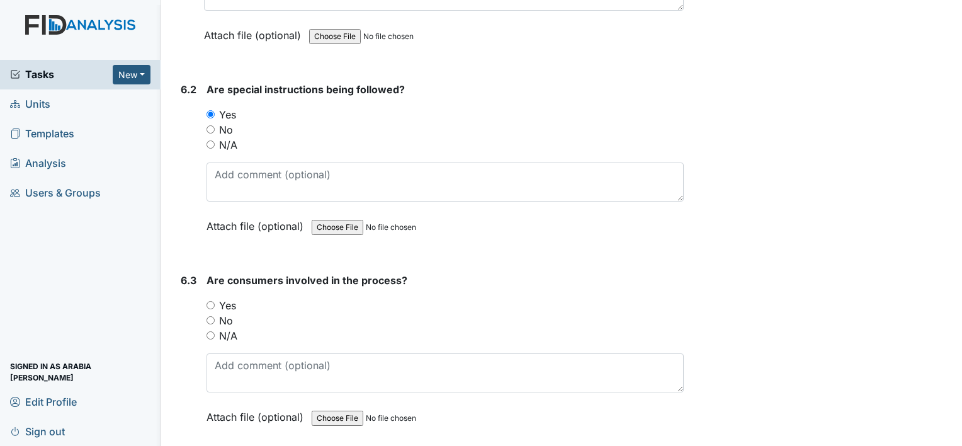
scroll to position [8311, 0]
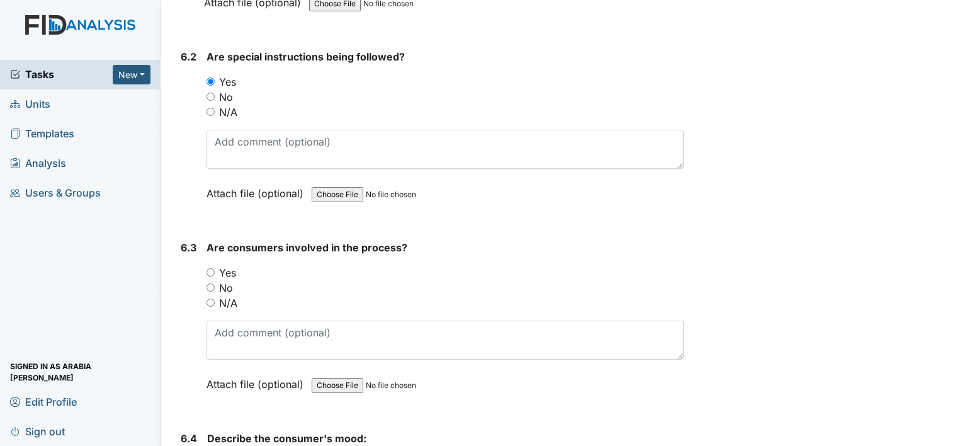
click at [210, 268] on input "Yes" at bounding box center [210, 272] width 8 height 8
radio input "true"
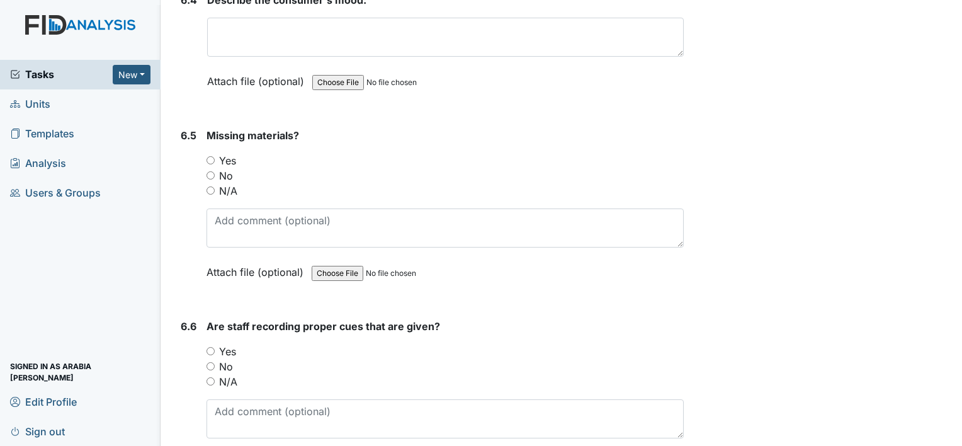
scroll to position [8751, 0]
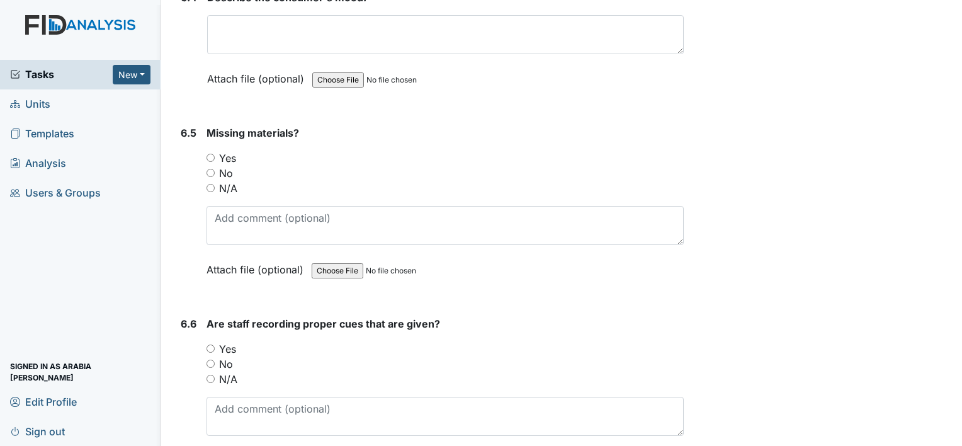
click at [210, 169] on input "No" at bounding box center [210, 173] width 8 height 8
radio input "true"
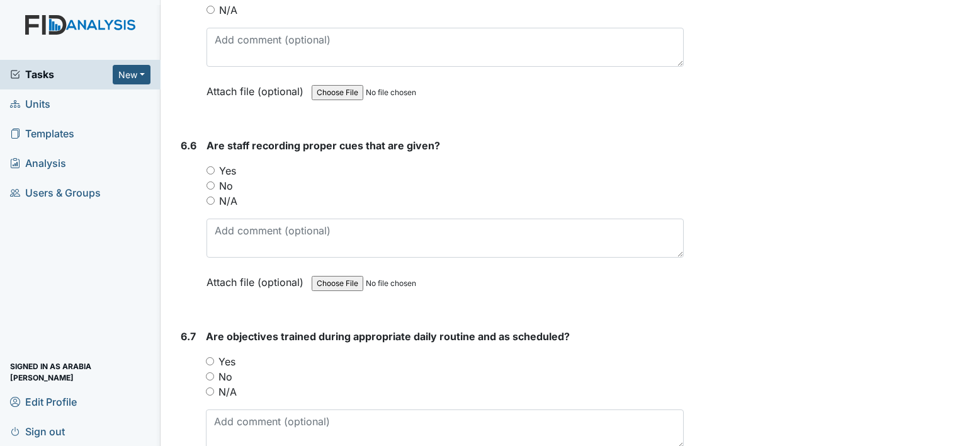
scroll to position [8940, 0]
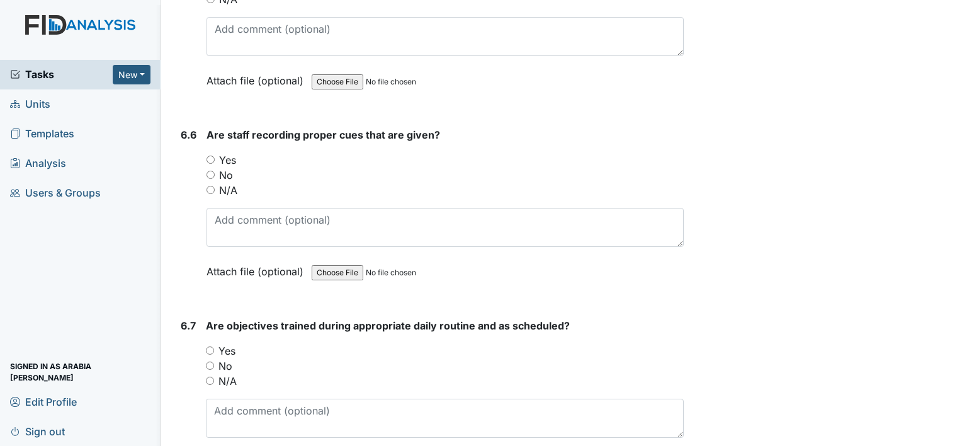
click at [223, 152] on label "Yes" at bounding box center [227, 159] width 17 height 15
click at [215, 156] on input "Yes" at bounding box center [210, 160] width 8 height 8
radio input "true"
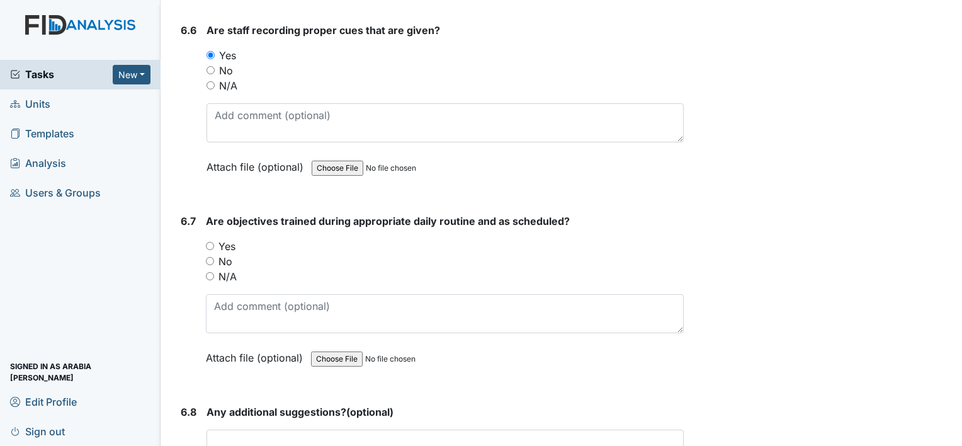
scroll to position [9066, 0]
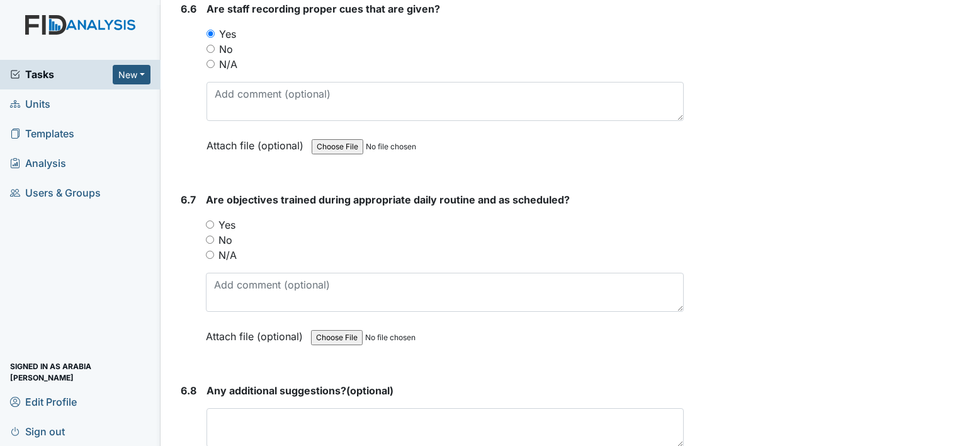
click at [214, 217] on div "Yes" at bounding box center [445, 224] width 478 height 15
click at [215, 217] on div "Yes" at bounding box center [445, 224] width 478 height 15
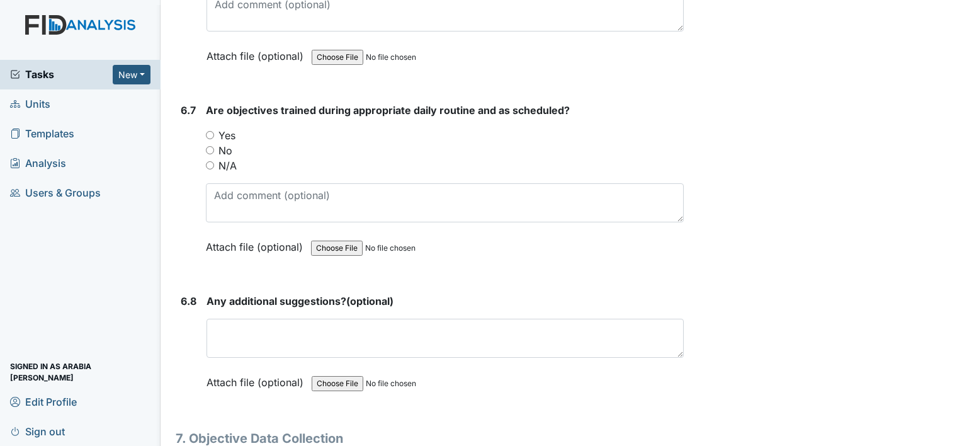
scroll to position [9129, 0]
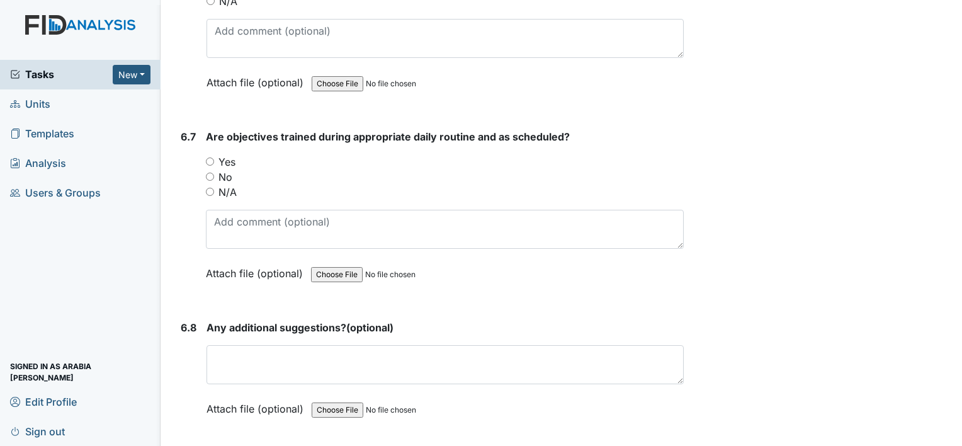
click at [208, 157] on input "Yes" at bounding box center [210, 161] width 8 height 8
radio input "true"
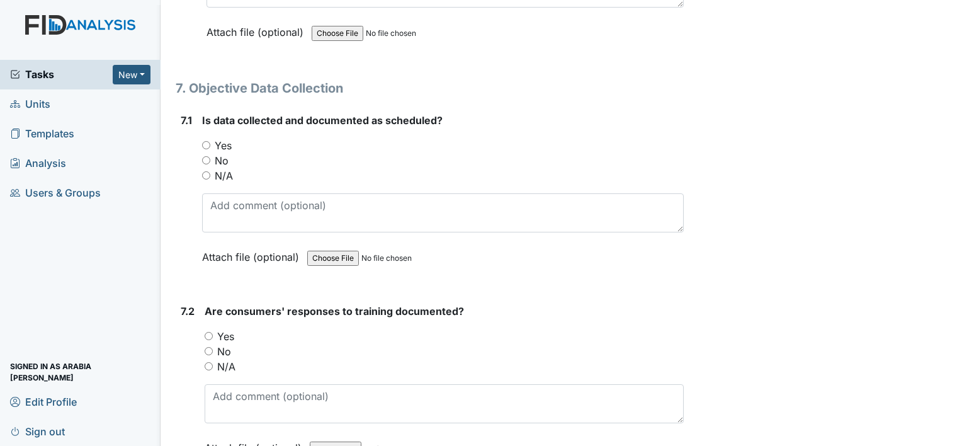
scroll to position [9507, 0]
click at [222, 137] on label "Yes" at bounding box center [223, 144] width 17 height 15
click at [210, 140] on input "Yes" at bounding box center [206, 144] width 8 height 8
radio input "true"
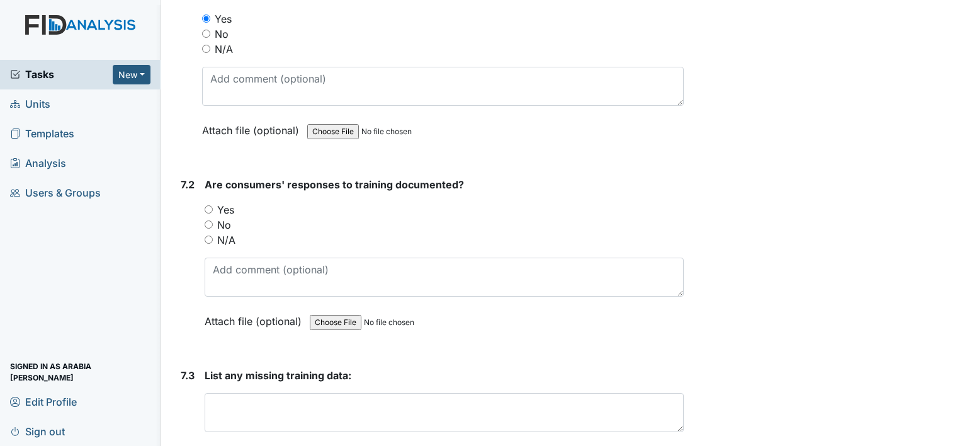
scroll to position [9633, 0]
click at [222, 201] on label "Yes" at bounding box center [225, 208] width 17 height 15
click at [213, 205] on input "Yes" at bounding box center [209, 209] width 8 height 8
radio input "true"
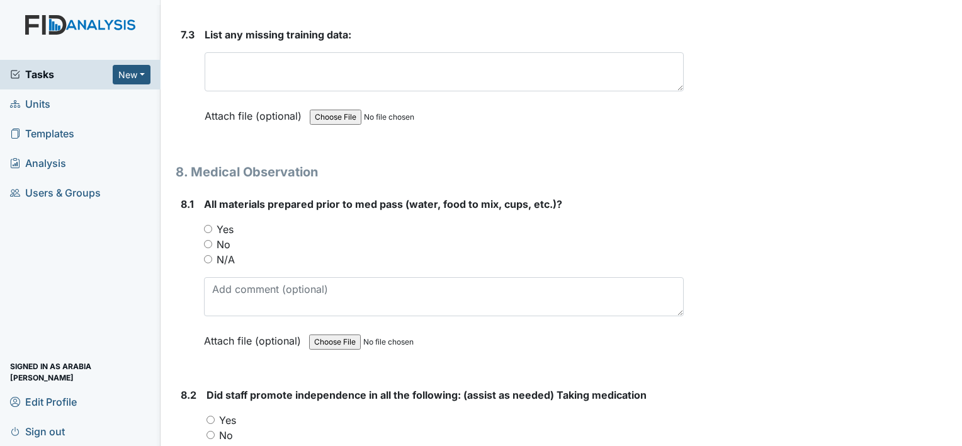
scroll to position [10011, 0]
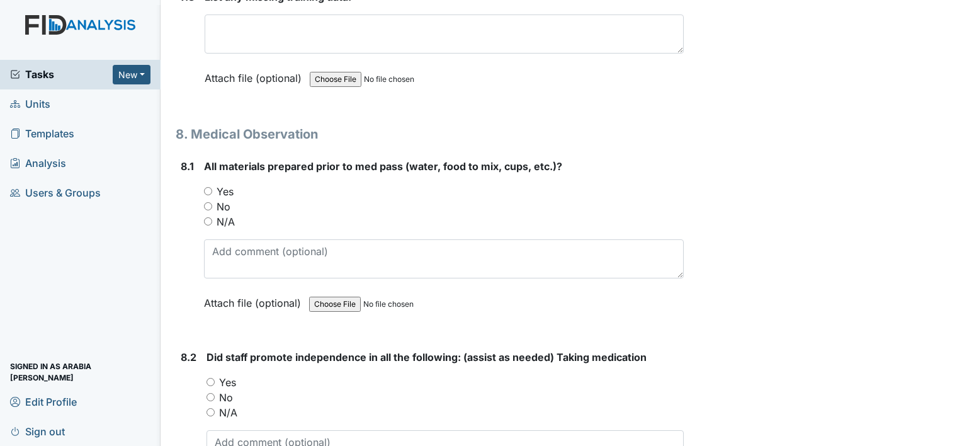
click at [221, 184] on label "Yes" at bounding box center [225, 191] width 17 height 15
click at [212, 187] on input "Yes" at bounding box center [208, 191] width 8 height 8
radio input "true"
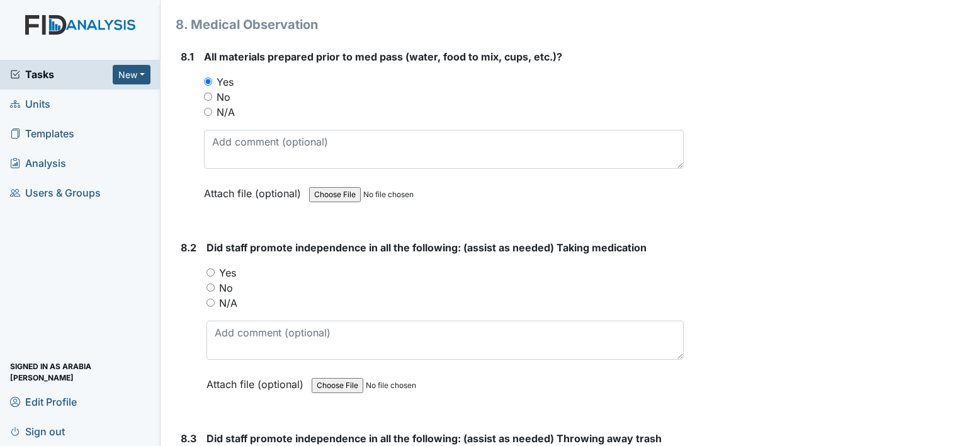
scroll to position [10136, 0]
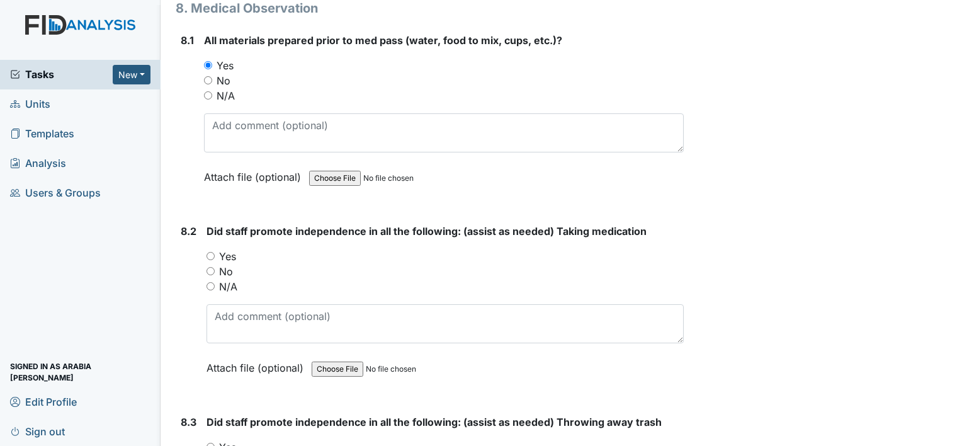
click at [227, 249] on label "Yes" at bounding box center [227, 256] width 17 height 15
click at [215, 252] on input "Yes" at bounding box center [210, 256] width 8 height 8
radio input "true"
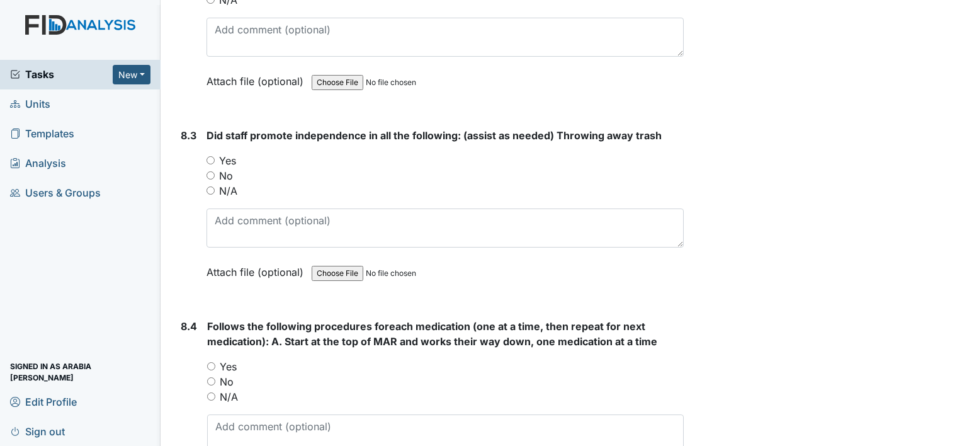
scroll to position [10451, 0]
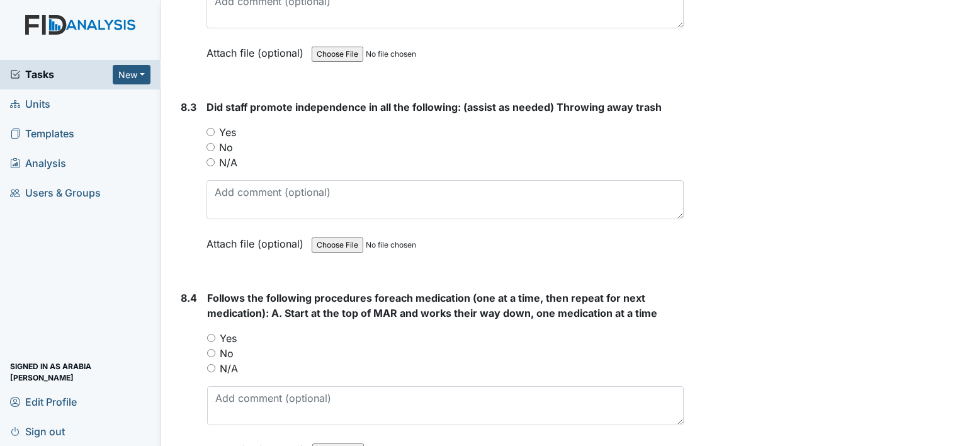
click at [229, 125] on label "Yes" at bounding box center [227, 132] width 17 height 15
click at [215, 128] on input "Yes" at bounding box center [210, 132] width 8 height 8
radio input "true"
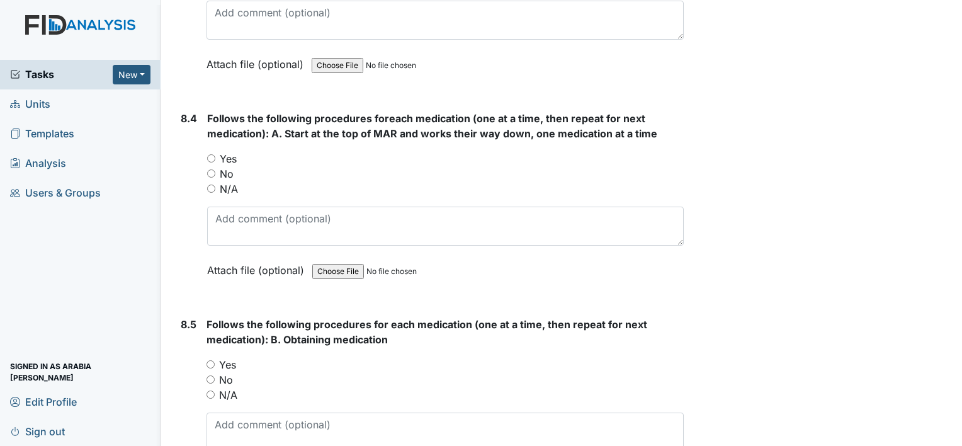
scroll to position [10640, 0]
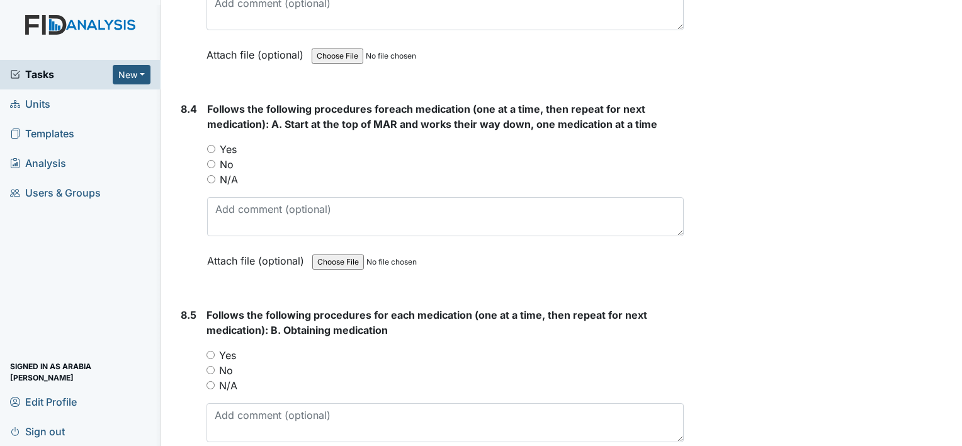
click at [222, 142] on label "Yes" at bounding box center [228, 149] width 17 height 15
click at [215, 145] on input "Yes" at bounding box center [211, 149] width 8 height 8
radio input "true"
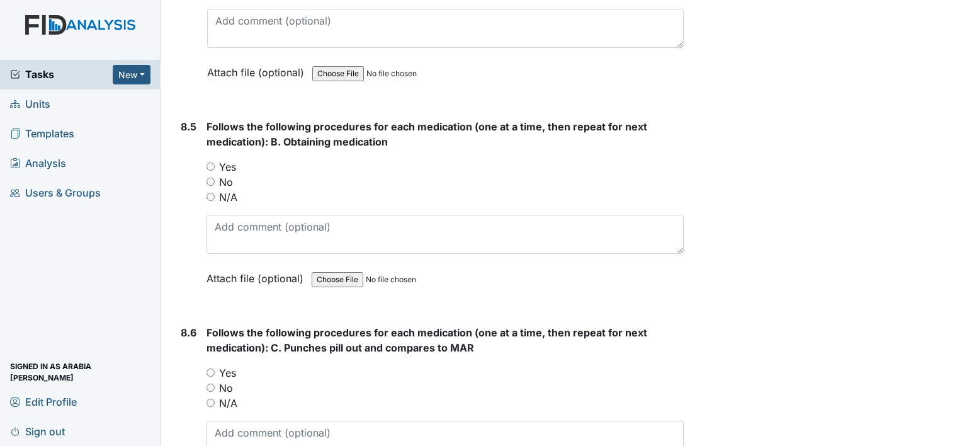
scroll to position [10829, 0]
click at [214, 159] on div "Yes" at bounding box center [444, 166] width 477 height 15
click at [202, 118] on div "8.5 Follows the following procedures for each medication (one at a time, then r…" at bounding box center [430, 211] width 508 height 186
click at [212, 162] on input "Yes" at bounding box center [210, 166] width 8 height 8
radio input "true"
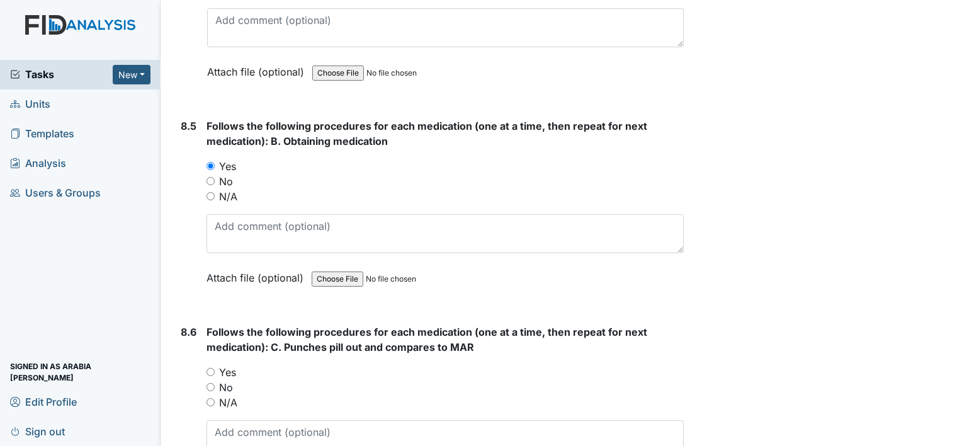
click at [212, 368] on input "Yes" at bounding box center [210, 372] width 8 height 8
radio input "true"
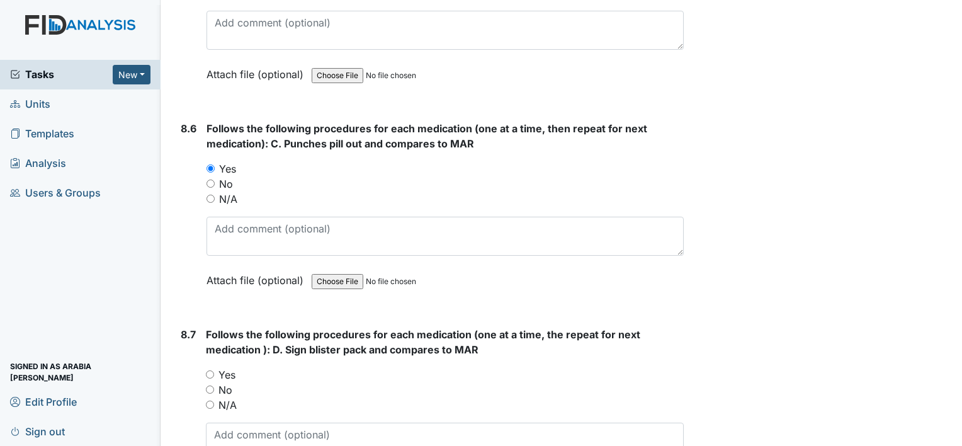
scroll to position [11081, 0]
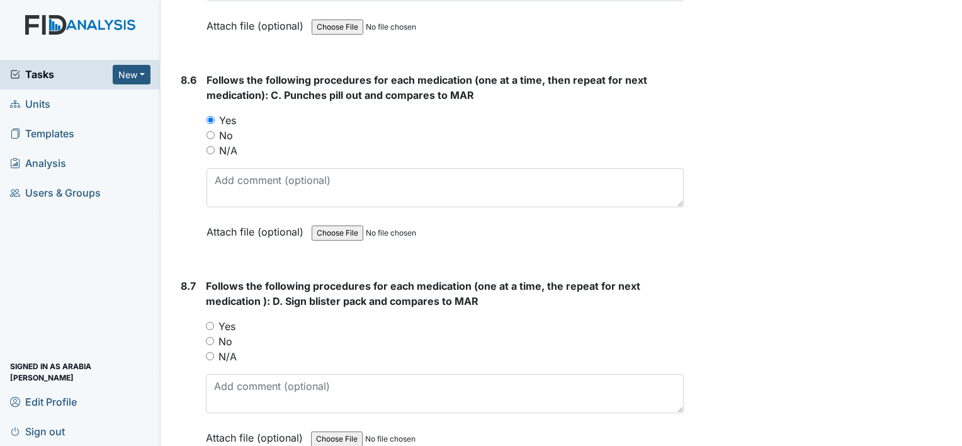
click at [210, 322] on input "Yes" at bounding box center [210, 326] width 8 height 8
radio input "true"
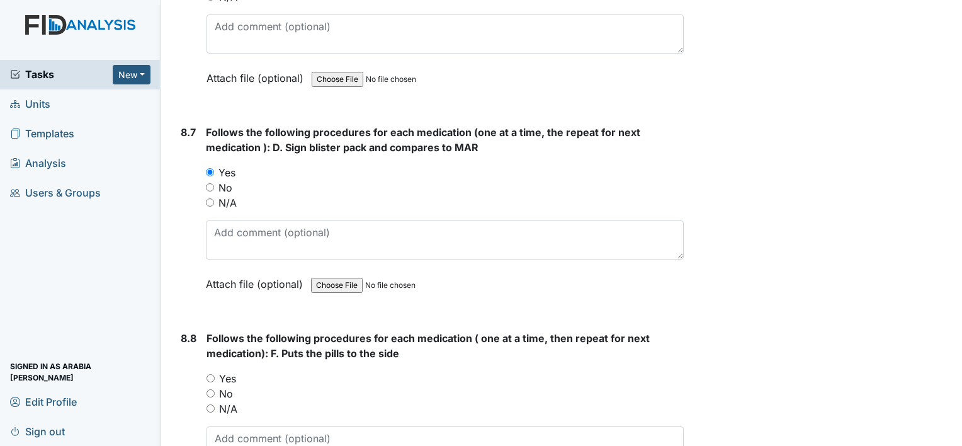
scroll to position [11270, 0]
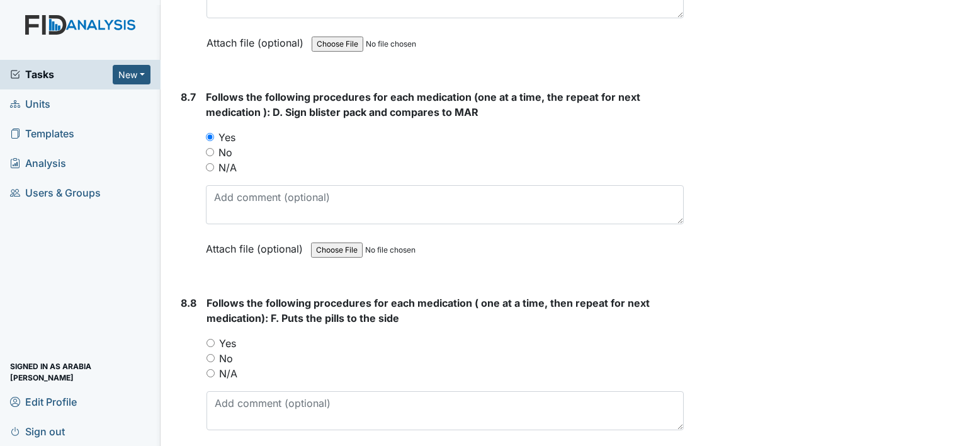
click at [214, 336] on div "Yes" at bounding box center [444, 343] width 477 height 15
click at [213, 339] on input "Yes" at bounding box center [210, 343] width 8 height 8
radio input "true"
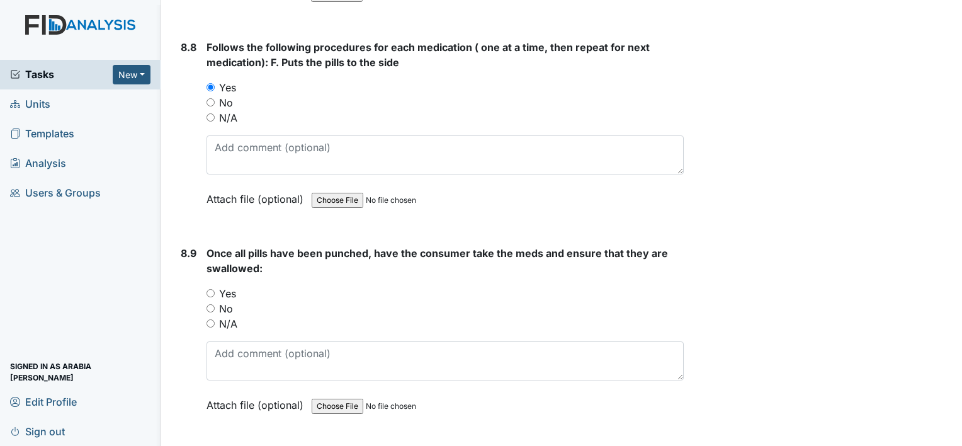
scroll to position [11584, 0]
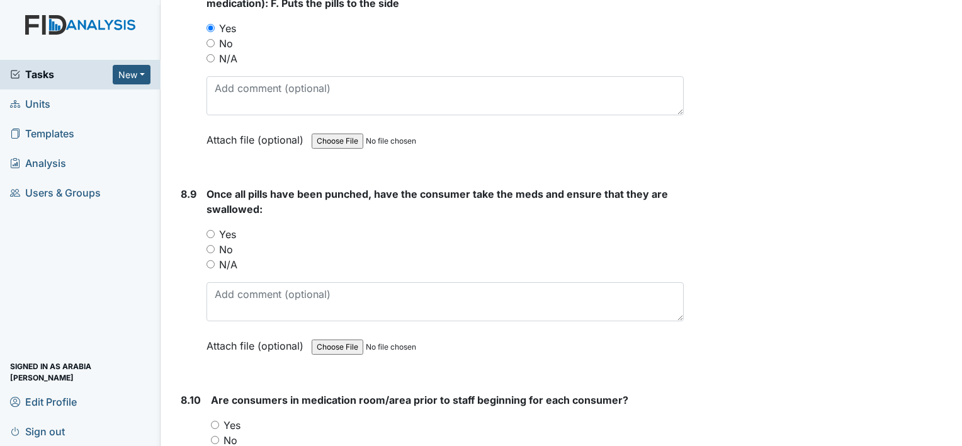
click at [210, 230] on input "Yes" at bounding box center [210, 234] width 8 height 8
radio input "true"
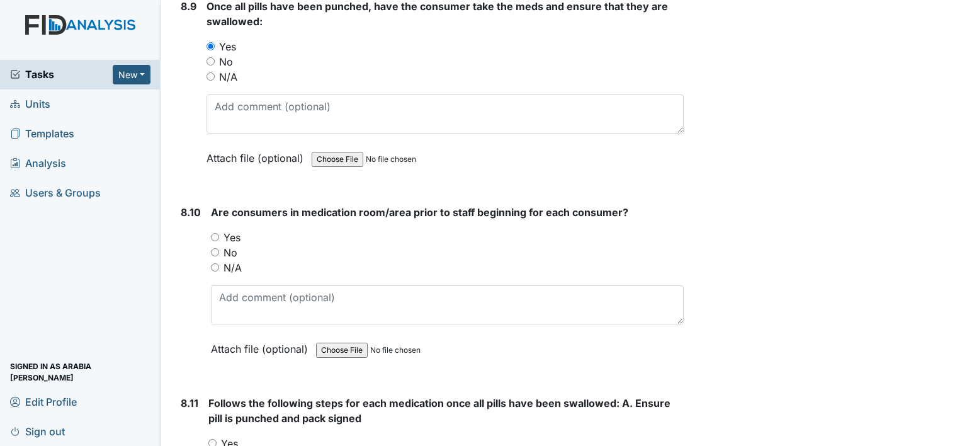
scroll to position [11773, 0]
click at [229, 229] on label "Yes" at bounding box center [231, 236] width 17 height 15
click at [219, 232] on input "Yes" at bounding box center [215, 236] width 8 height 8
radio input "true"
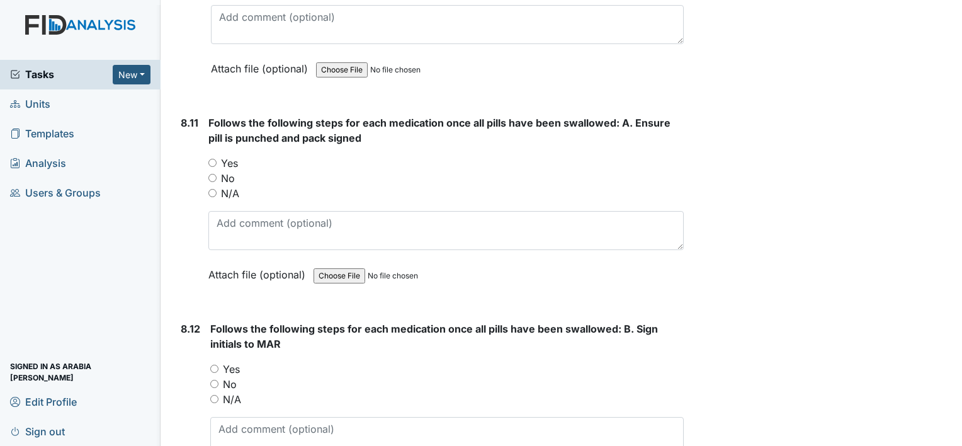
scroll to position [12088, 0]
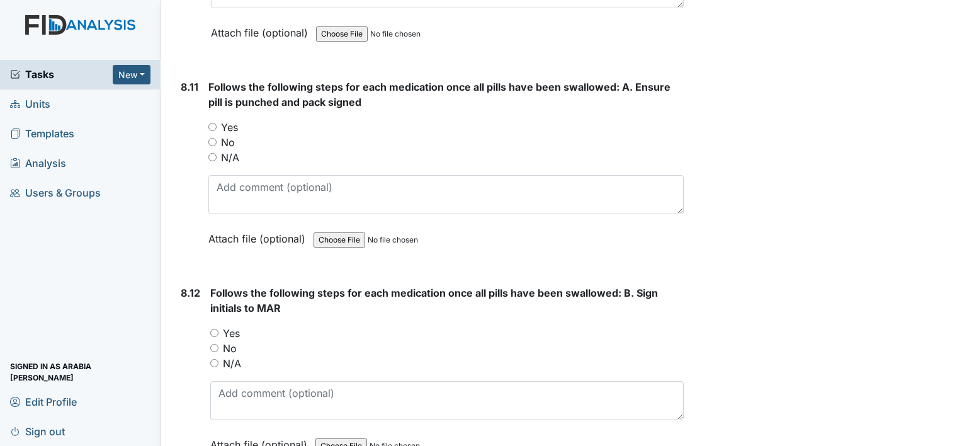
click at [223, 120] on label "Yes" at bounding box center [229, 127] width 17 height 15
click at [217, 123] on input "Yes" at bounding box center [212, 127] width 8 height 8
radio input "true"
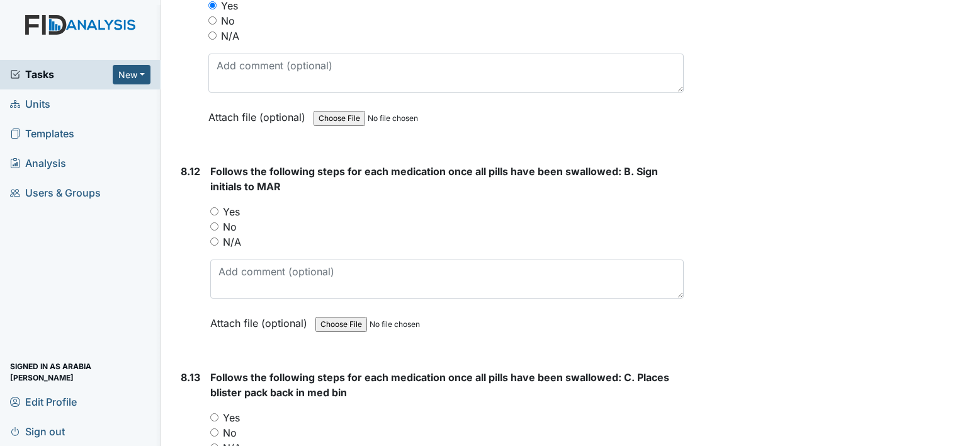
scroll to position [12214, 0]
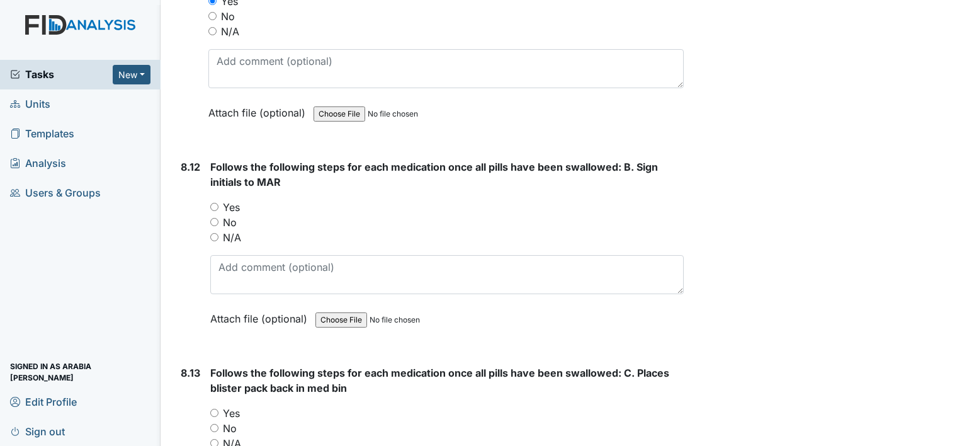
click at [224, 200] on label "Yes" at bounding box center [231, 207] width 17 height 15
click at [218, 203] on input "Yes" at bounding box center [214, 207] width 8 height 8
radio input "true"
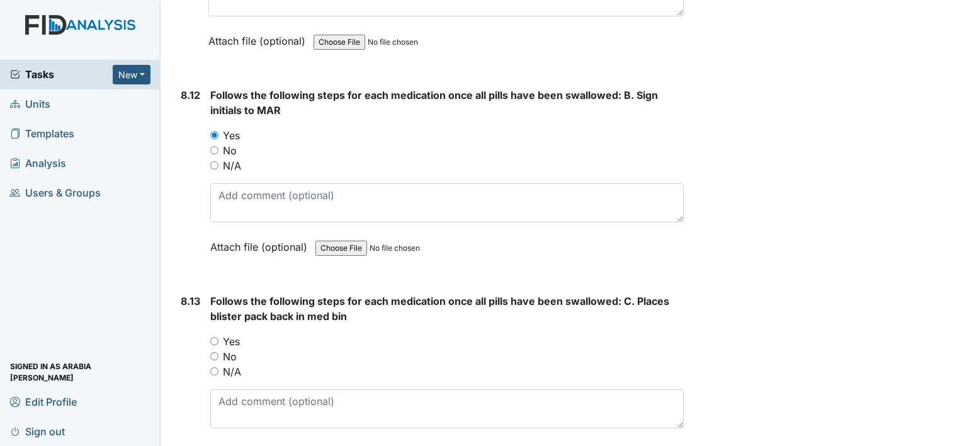
scroll to position [12340, 0]
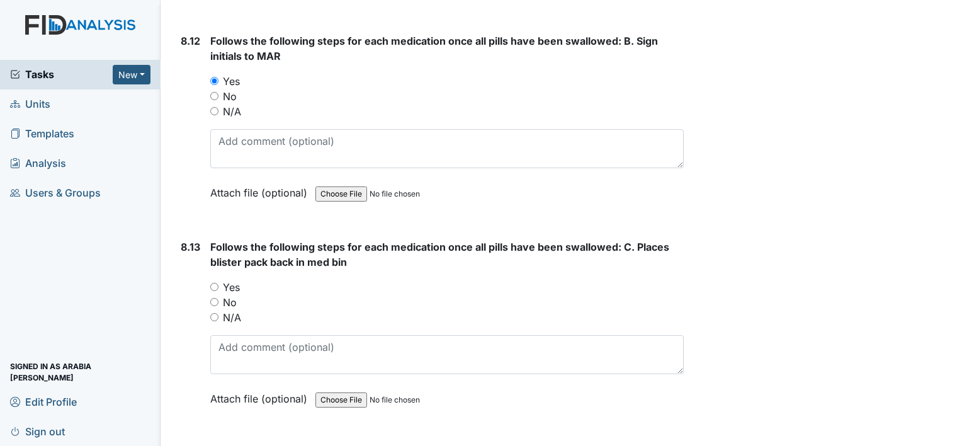
click at [233, 280] on label "Yes" at bounding box center [231, 287] width 17 height 15
click at [218, 283] on input "Yes" at bounding box center [214, 287] width 8 height 8
radio input "true"
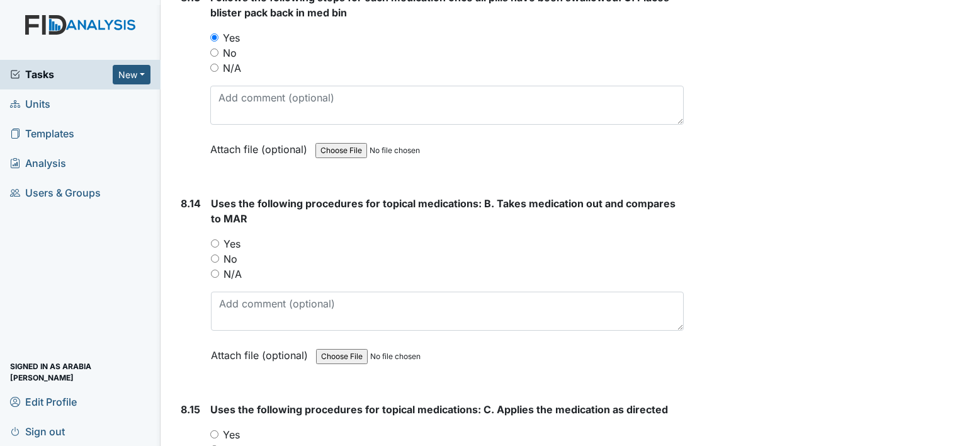
scroll to position [12592, 0]
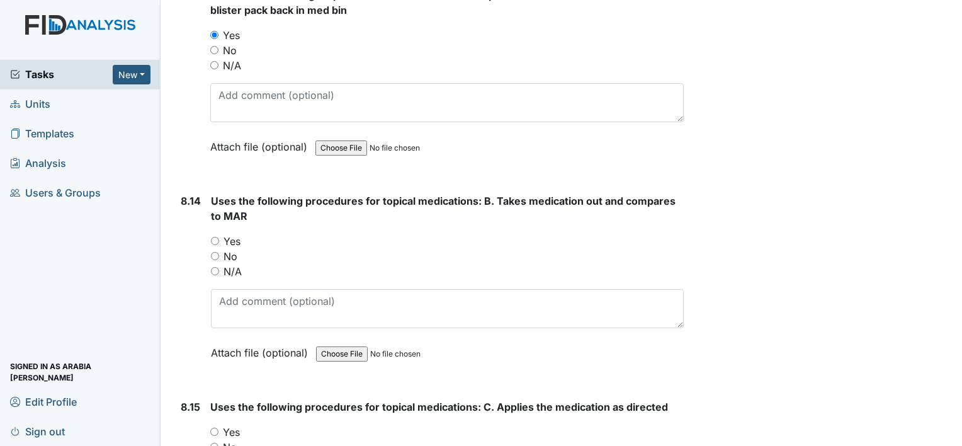
click at [234, 249] on label "No" at bounding box center [230, 256] width 14 height 15
click at [219, 252] on input "No" at bounding box center [215, 256] width 8 height 8
radio input "true"
click at [234, 234] on label "Yes" at bounding box center [231, 241] width 17 height 15
click at [219, 237] on input "Yes" at bounding box center [215, 241] width 8 height 8
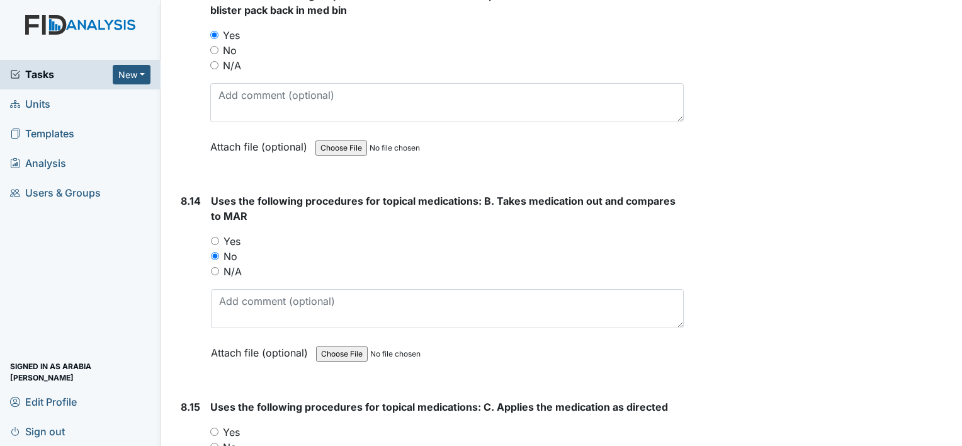
radio input "true"
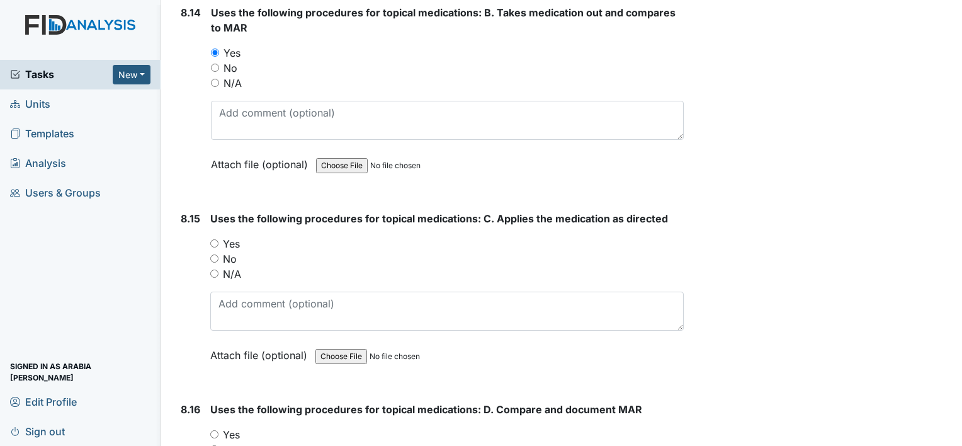
scroll to position [12781, 0]
click at [227, 235] on label "Yes" at bounding box center [231, 242] width 17 height 15
click at [218, 239] on input "Yes" at bounding box center [214, 243] width 8 height 8
radio input "true"
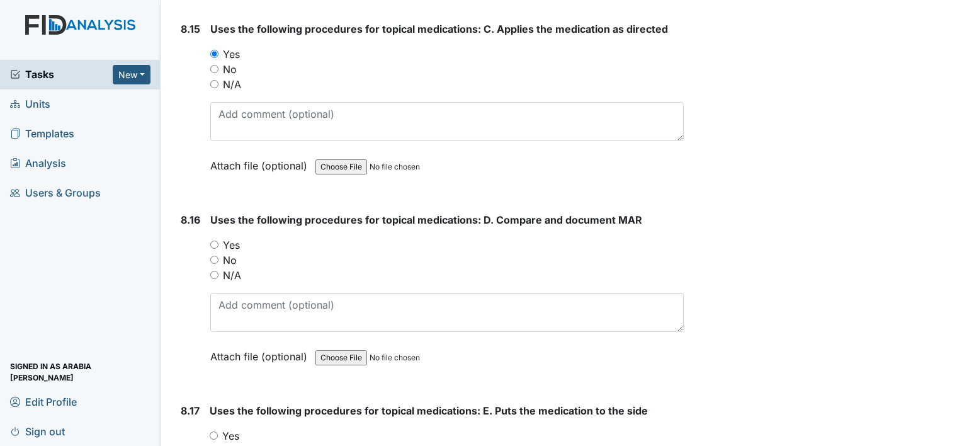
click at [227, 237] on label "Yes" at bounding box center [231, 244] width 17 height 15
click at [218, 240] on input "Yes" at bounding box center [214, 244] width 8 height 8
radio input "true"
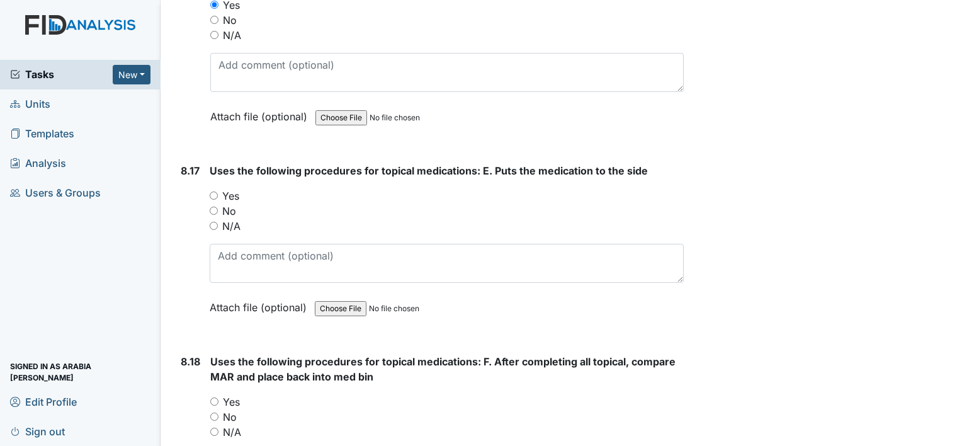
scroll to position [13221, 0]
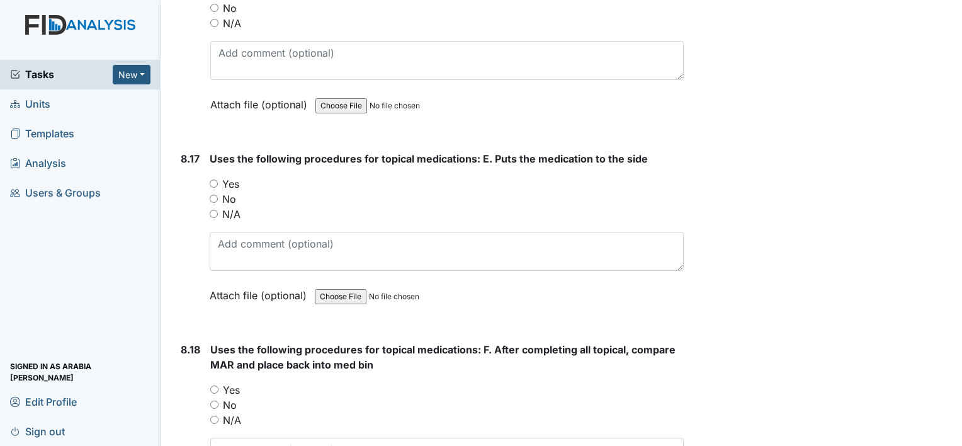
click at [215, 176] on div "Yes" at bounding box center [447, 183] width 474 height 15
click at [228, 176] on label "Yes" at bounding box center [230, 183] width 17 height 15
click at [218, 179] on input "Yes" at bounding box center [214, 183] width 8 height 8
radio input "true"
click at [237, 382] on label "Yes" at bounding box center [231, 389] width 17 height 15
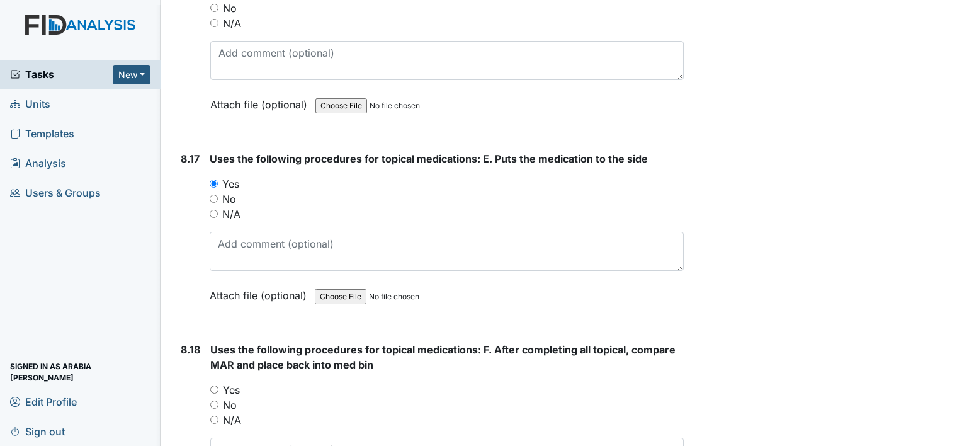
click at [218, 385] on input "Yes" at bounding box center [214, 389] width 8 height 8
radio input "true"
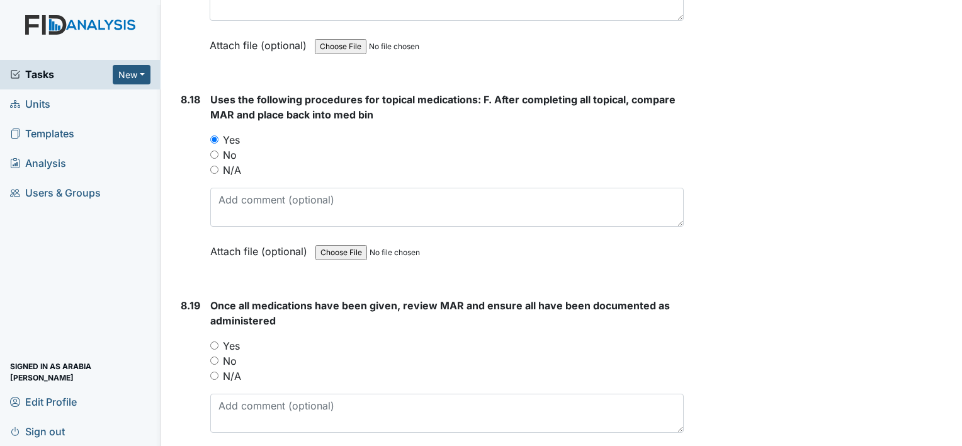
scroll to position [13473, 0]
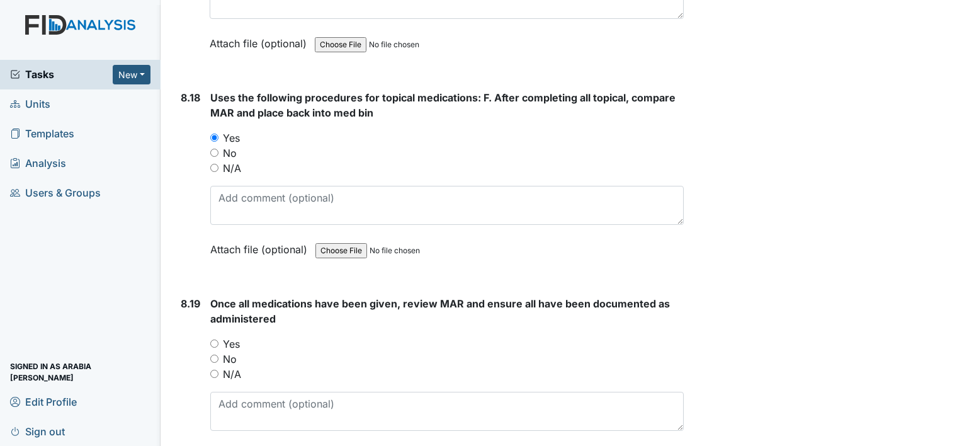
click at [238, 336] on label "Yes" at bounding box center [231, 343] width 17 height 15
click at [218, 339] on input "Yes" at bounding box center [214, 343] width 8 height 8
radio input "true"
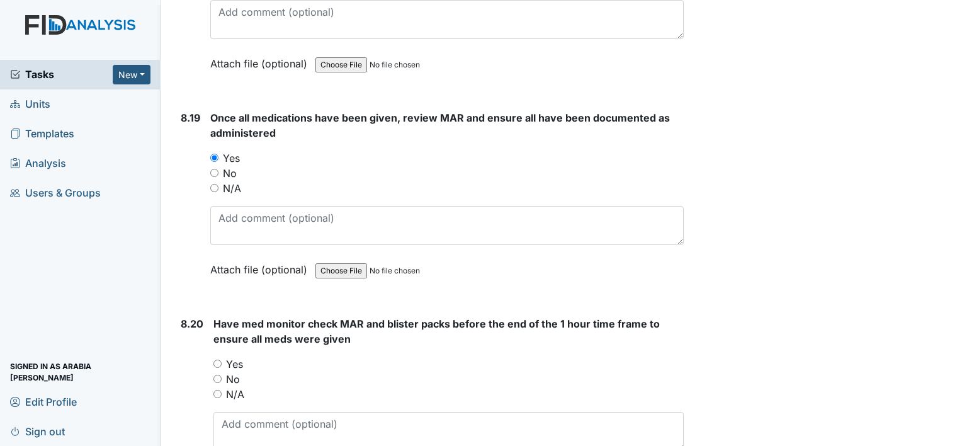
scroll to position [13662, 0]
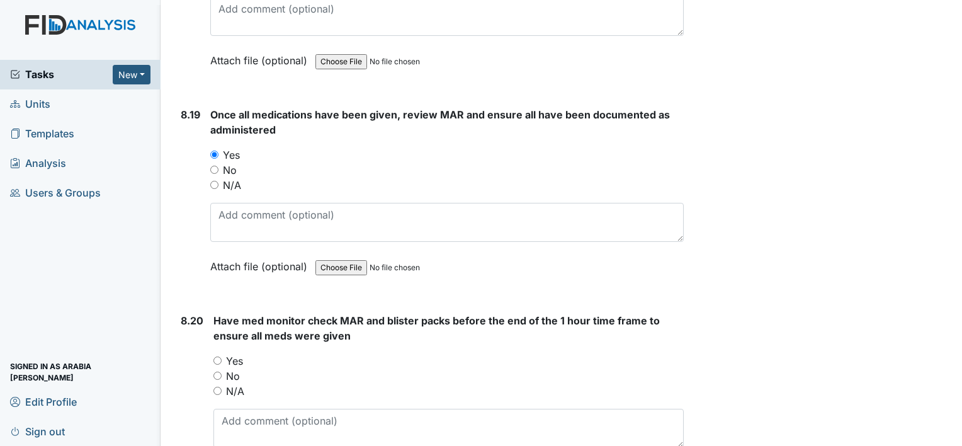
click at [233, 353] on label "Yes" at bounding box center [234, 360] width 17 height 15
click at [222, 356] on input "Yes" at bounding box center [217, 360] width 8 height 8
radio input "true"
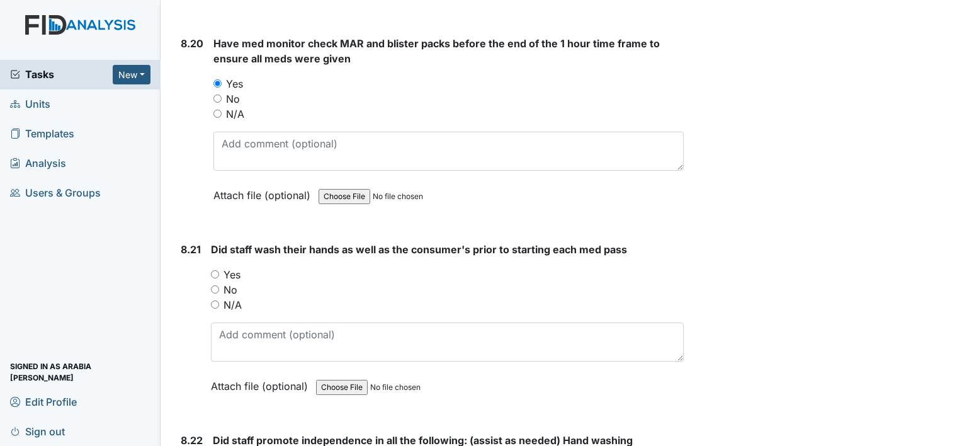
scroll to position [13977, 0]
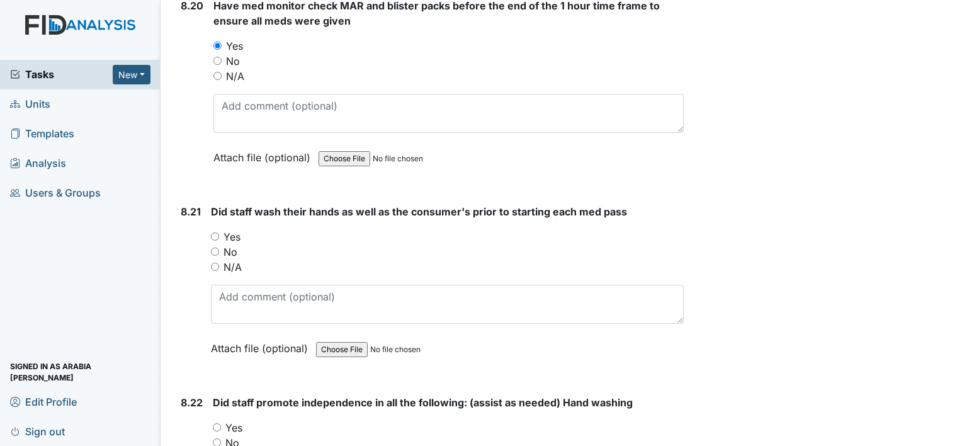
click at [227, 229] on label "Yes" at bounding box center [231, 236] width 17 height 15
click at [219, 232] on input "Yes" at bounding box center [215, 236] width 8 height 8
radio input "true"
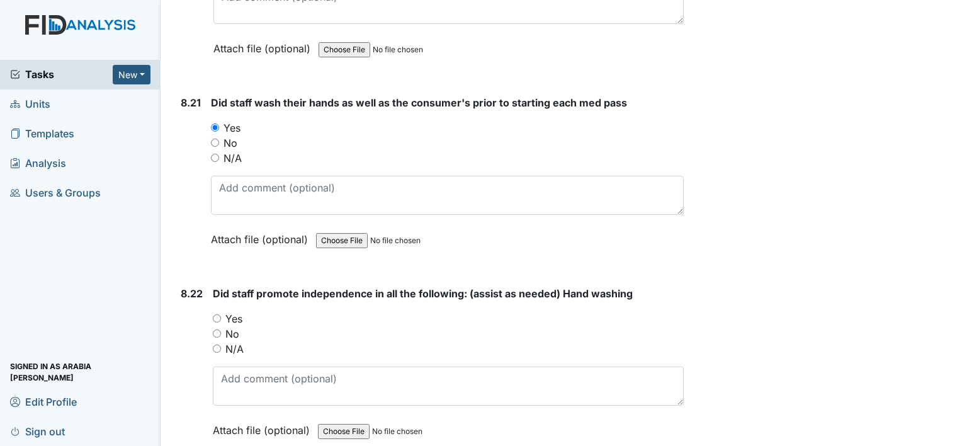
scroll to position [14166, 0]
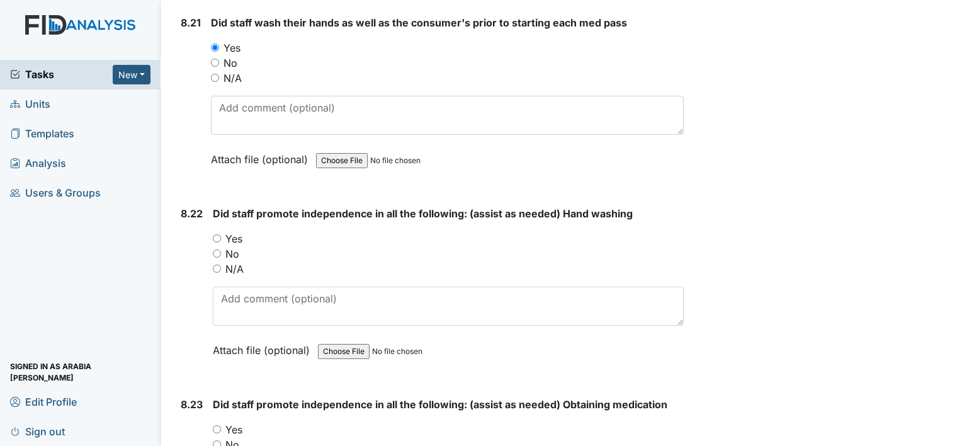
click at [234, 231] on label "Yes" at bounding box center [233, 238] width 17 height 15
click at [221, 234] on input "Yes" at bounding box center [217, 238] width 8 height 8
radio input "true"
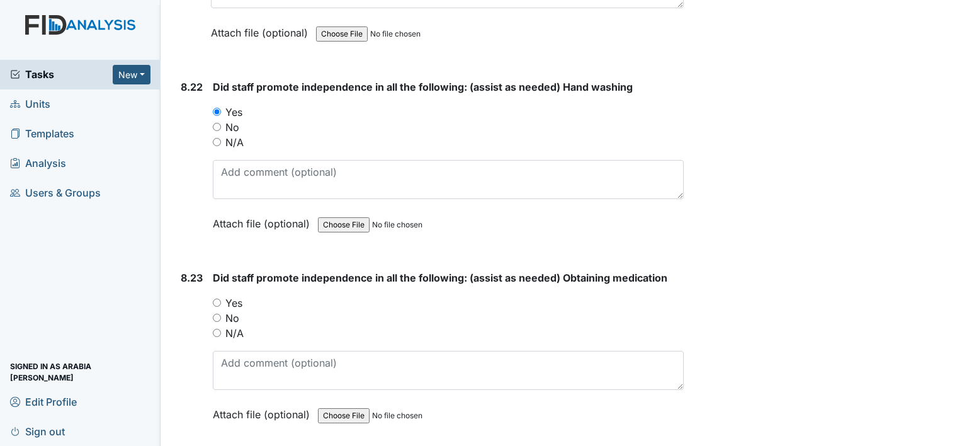
scroll to position [14370, 0]
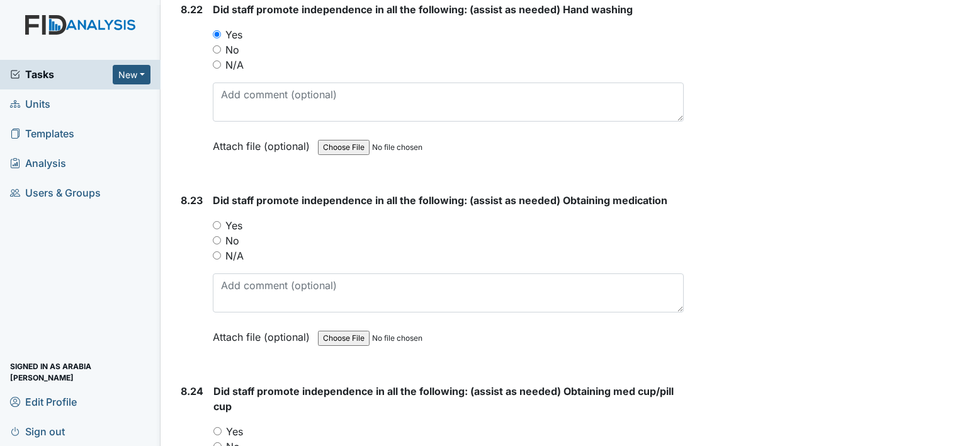
click at [225, 218] on label "Yes" at bounding box center [233, 225] width 17 height 15
click at [221, 221] on input "Yes" at bounding box center [217, 225] width 8 height 8
radio input "true"
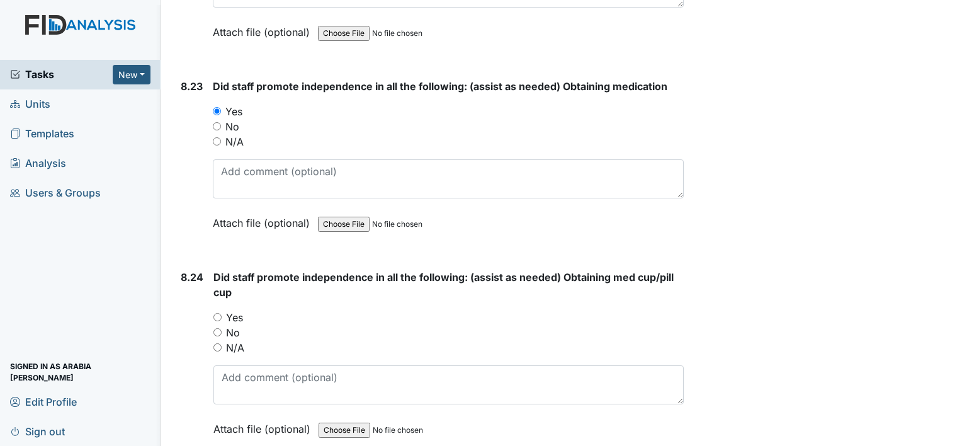
scroll to position [14496, 0]
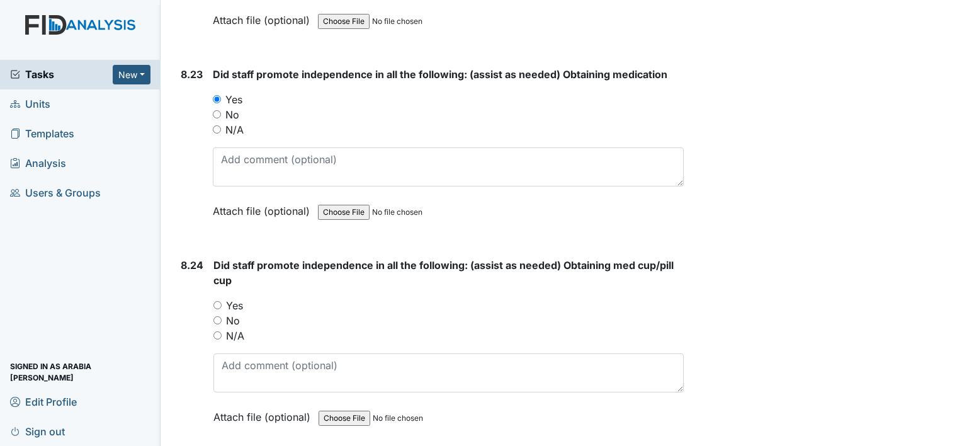
click at [225, 298] on div "Yes" at bounding box center [448, 305] width 470 height 15
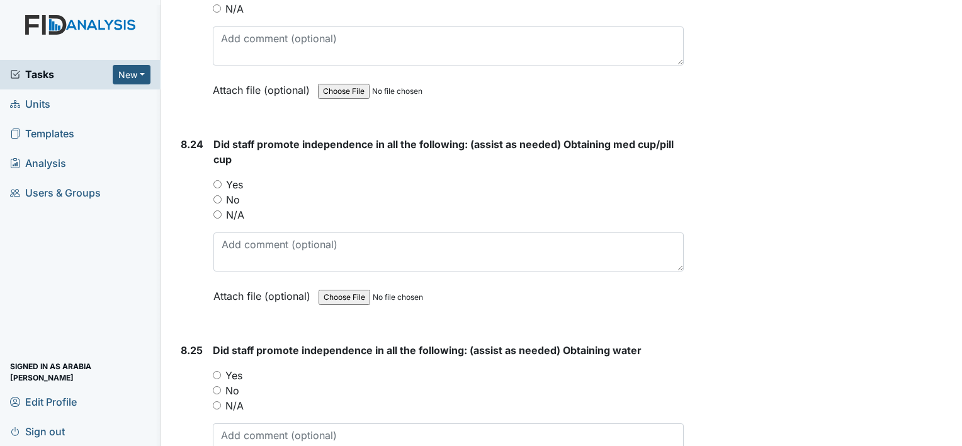
scroll to position [14621, 0]
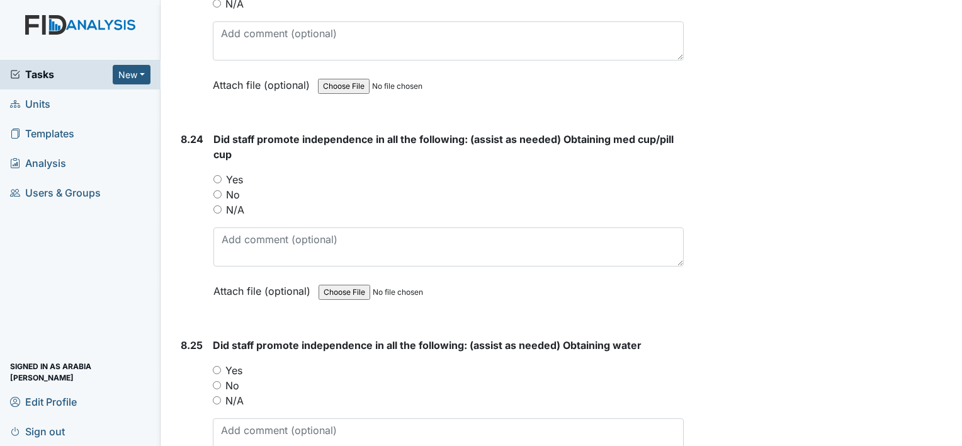
click at [222, 172] on div "Yes" at bounding box center [448, 179] width 470 height 15
click at [220, 175] on input "Yes" at bounding box center [217, 179] width 8 height 8
radio input "true"
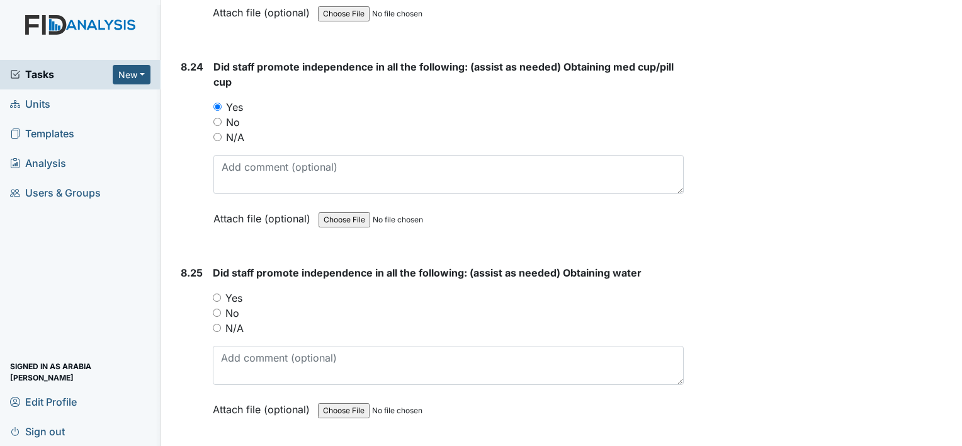
scroll to position [14747, 0]
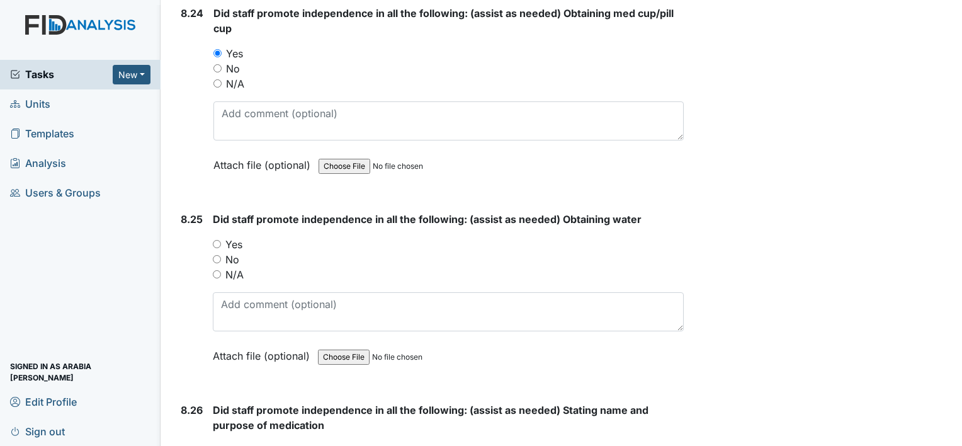
click at [214, 240] on input "Yes" at bounding box center [217, 244] width 8 height 8
radio input "true"
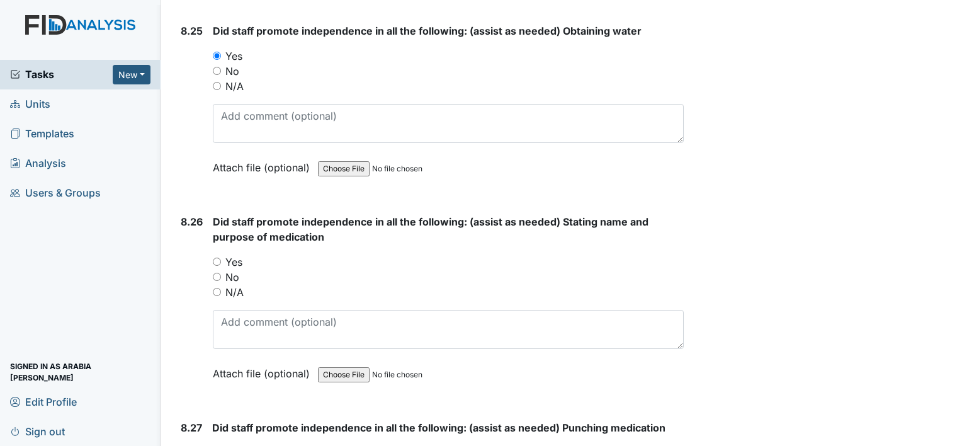
scroll to position [14936, 0]
click at [215, 257] on input "Yes" at bounding box center [217, 261] width 8 height 8
radio input "true"
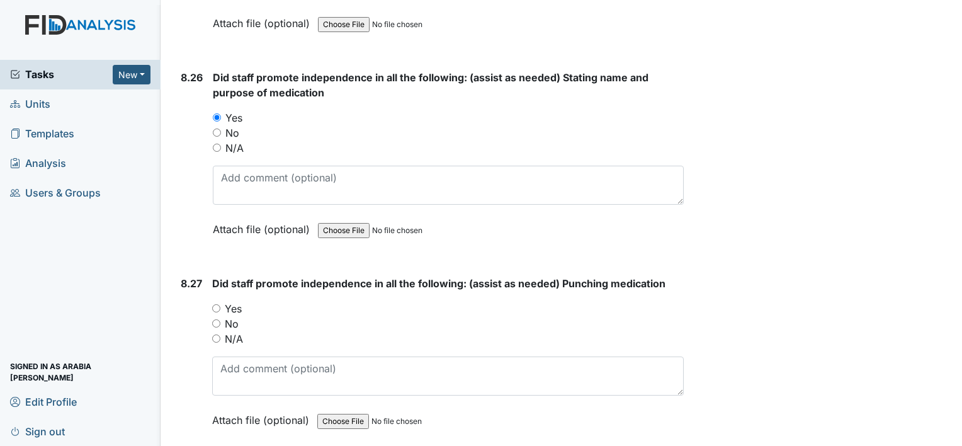
scroll to position [15125, 0]
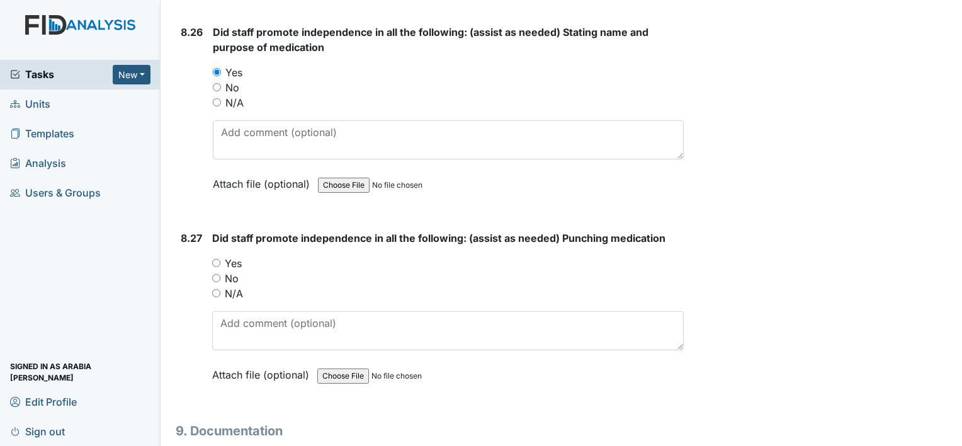
click at [215, 259] on input "Yes" at bounding box center [216, 263] width 8 height 8
radio input "true"
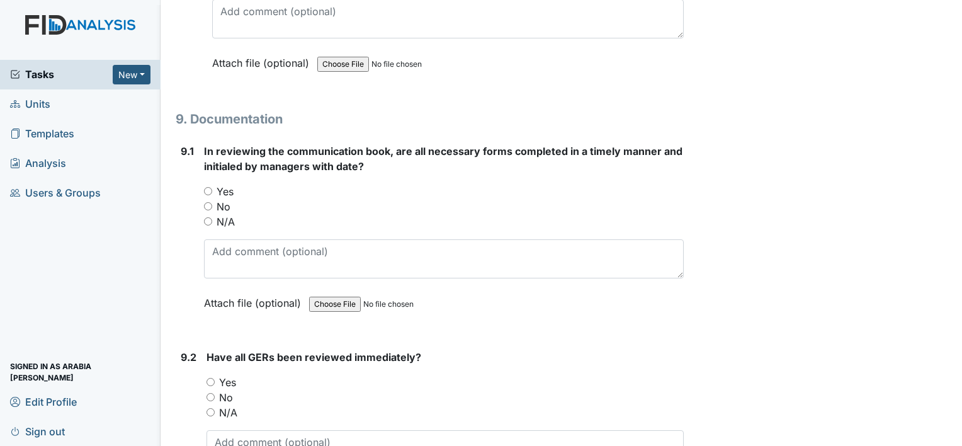
scroll to position [15440, 0]
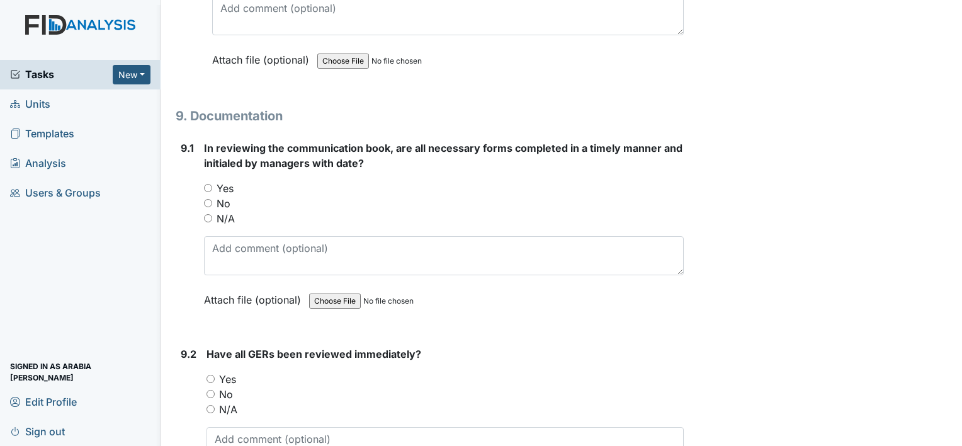
click at [220, 181] on label "Yes" at bounding box center [225, 188] width 17 height 15
click at [212, 184] on input "Yes" at bounding box center [208, 188] width 8 height 8
radio input "true"
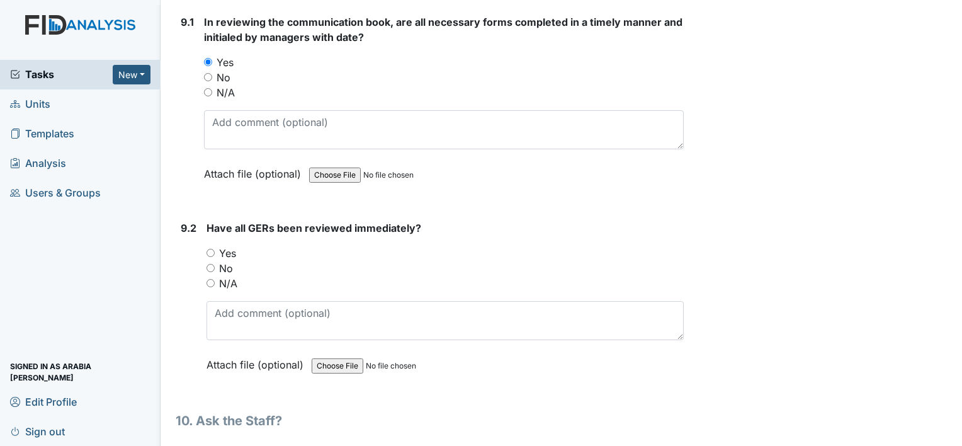
scroll to position [15629, 0]
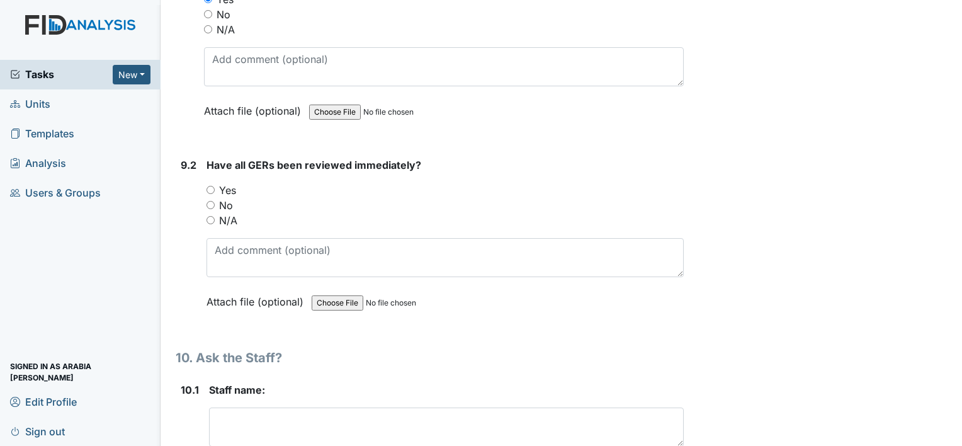
click at [214, 213] on div "N/A" at bounding box center [444, 220] width 477 height 15
click at [210, 216] on input "N/A" at bounding box center [210, 220] width 8 height 8
radio input "true"
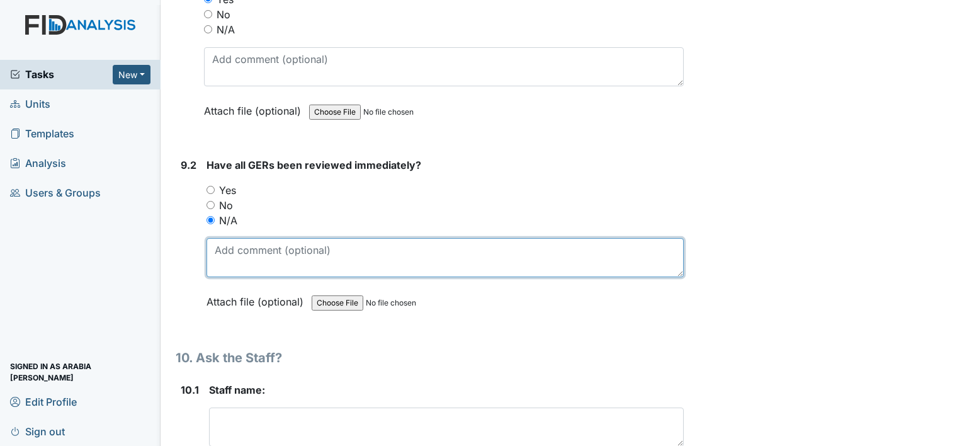
click at [300, 238] on textarea at bounding box center [444, 257] width 477 height 39
type textarea "h"
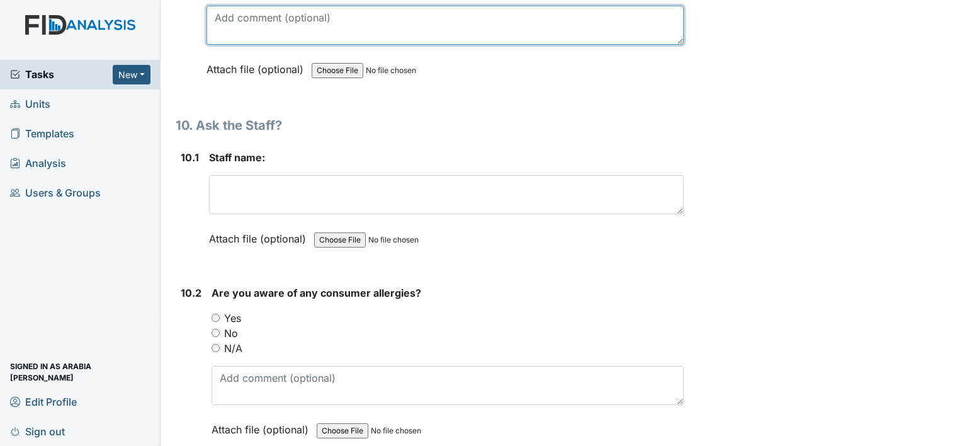
scroll to position [15881, 0]
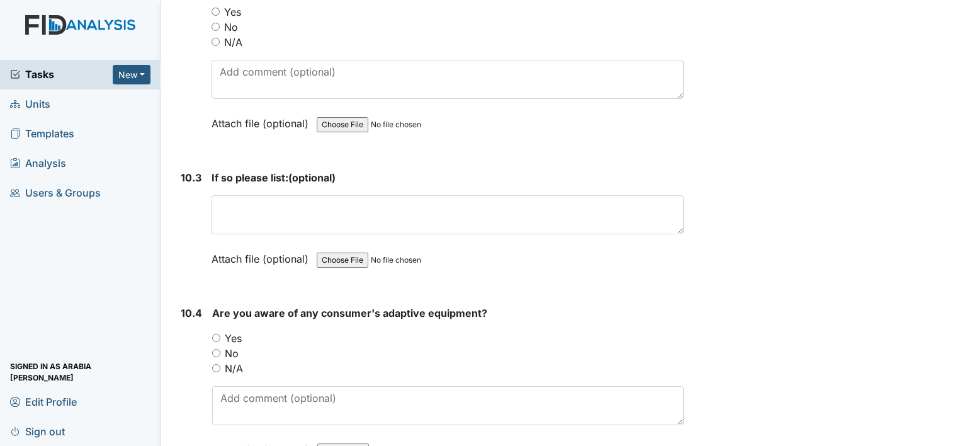
scroll to position [16195, 0]
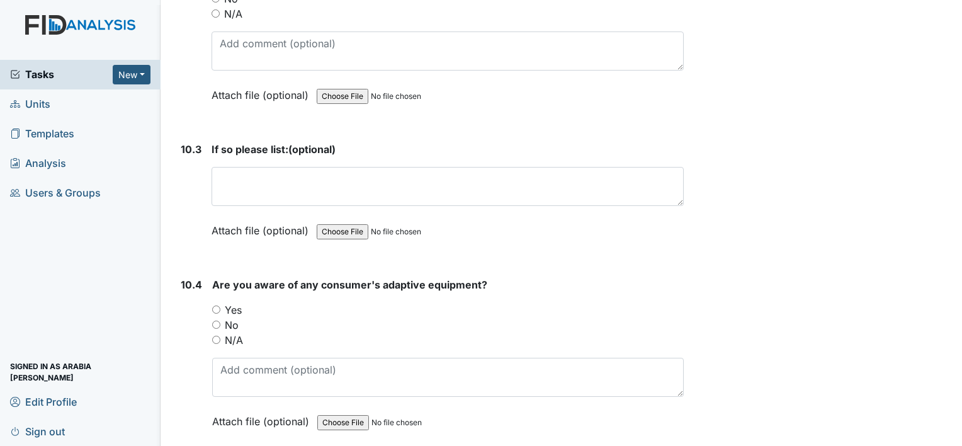
click at [220, 302] on div "Yes" at bounding box center [448, 309] width 472 height 15
click at [217, 305] on input "Yes" at bounding box center [216, 309] width 8 height 8
radio input "true"
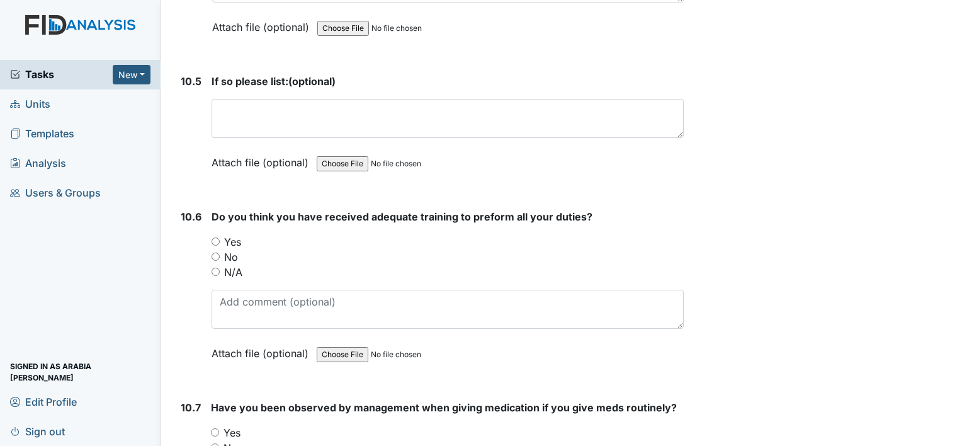
scroll to position [16636, 0]
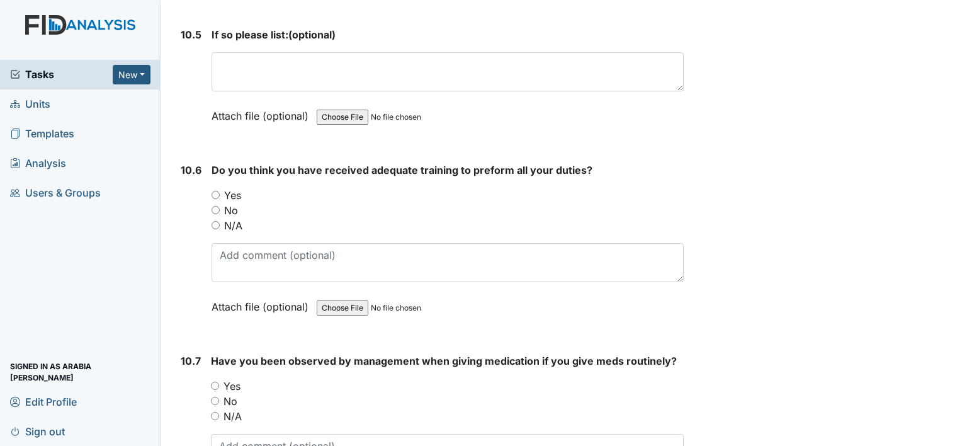
click at [225, 188] on label "Yes" at bounding box center [232, 195] width 17 height 15
click at [220, 191] on input "Yes" at bounding box center [216, 195] width 8 height 8
radio input "true"
click at [226, 188] on label "Yes" at bounding box center [232, 195] width 17 height 15
click at [220, 191] on input "Yes" at bounding box center [216, 195] width 8 height 8
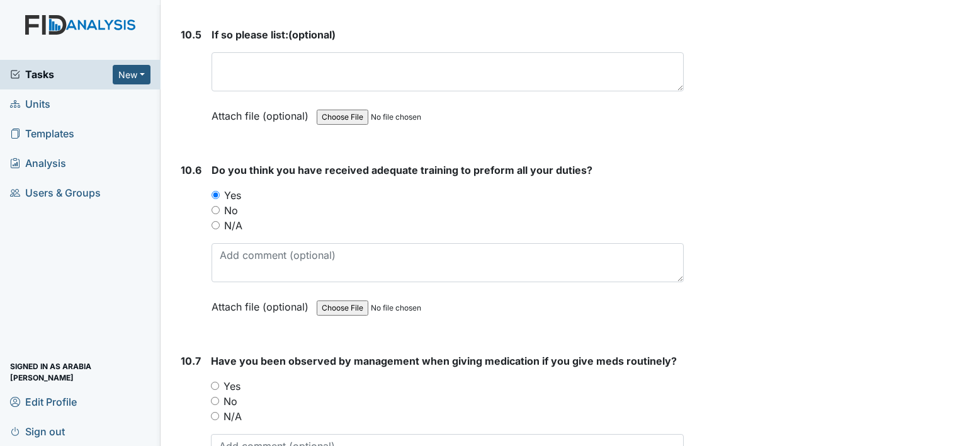
click at [234, 378] on label "Yes" at bounding box center [231, 385] width 17 height 15
click at [219, 382] on input "Yes" at bounding box center [215, 386] width 8 height 8
radio input "true"
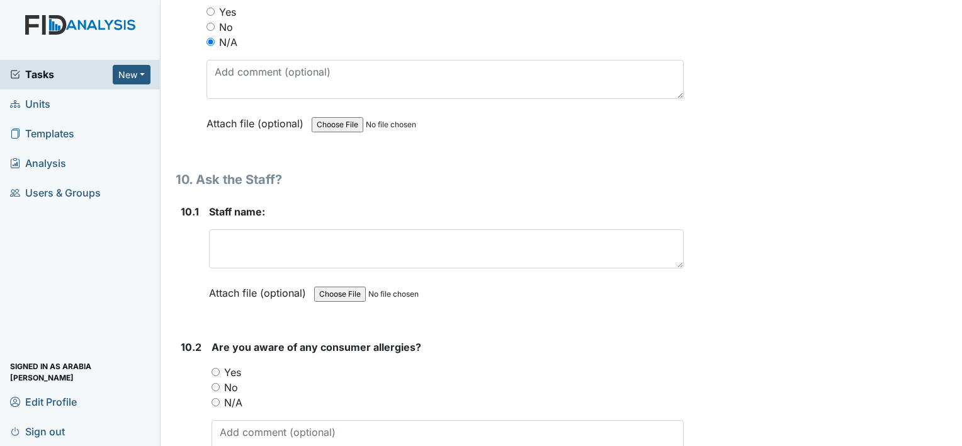
scroll to position [15818, 0]
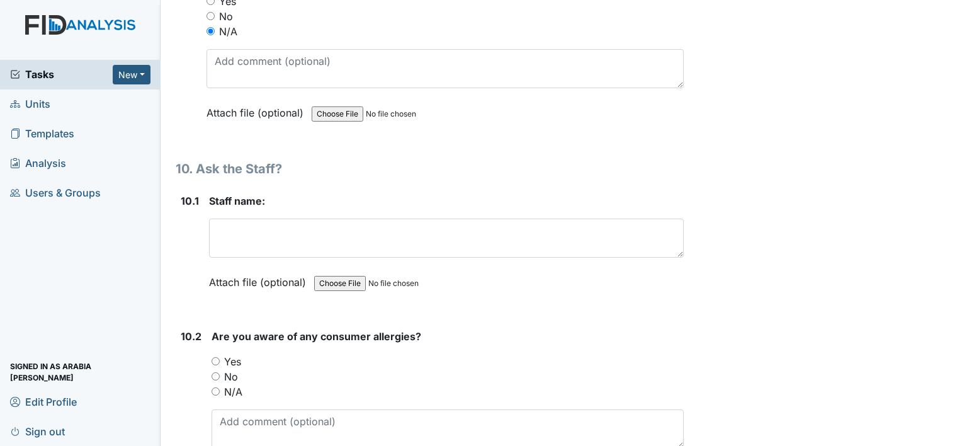
click at [232, 384] on label "N/A" at bounding box center [233, 391] width 18 height 15
click at [220, 387] on input "N/A" at bounding box center [216, 391] width 8 height 8
radio input "true"
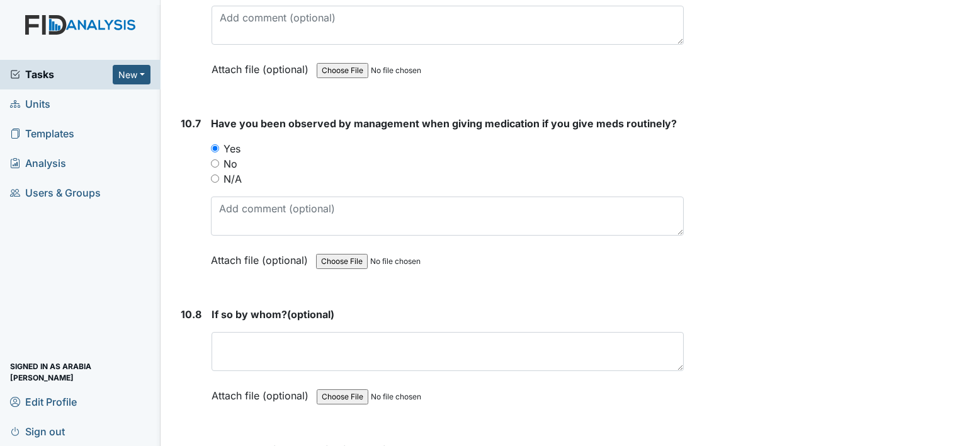
scroll to position [16951, 0]
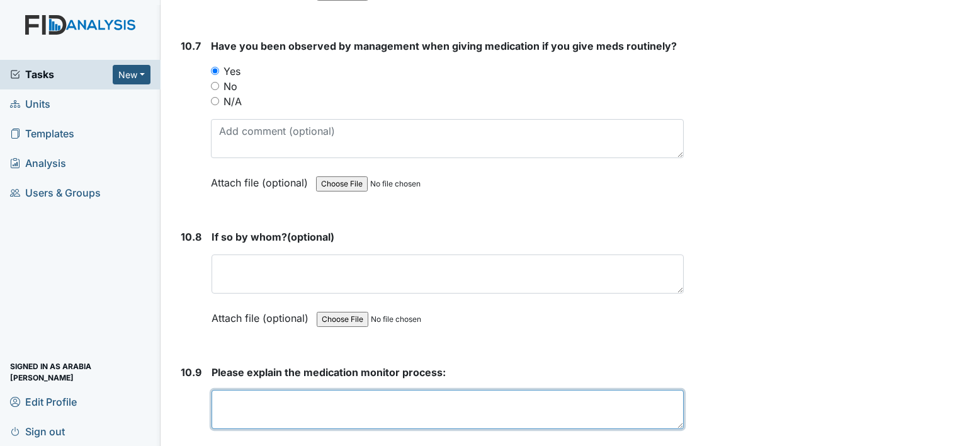
click at [349, 390] on textarea at bounding box center [448, 409] width 472 height 39
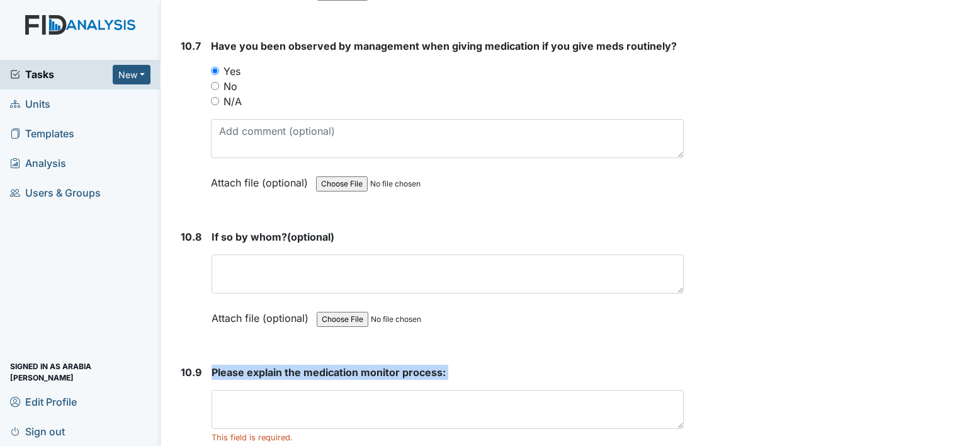
drag, startPoint x: 209, startPoint y: 282, endPoint x: 405, endPoint y: 300, distance: 197.3
click at [405, 365] on div "10.9 Please explain the medication monitor process: This field is required. Att…" at bounding box center [430, 430] width 508 height 130
copy div "Please explain the medication monitor process:"
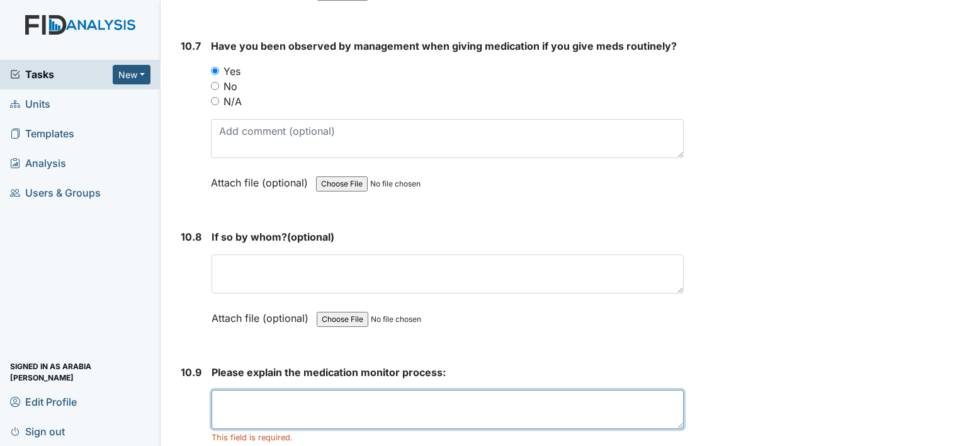
click at [277, 390] on textarea at bounding box center [448, 409] width 472 height 39
paste textarea "Medication monitoring involves ongoing assessment of a patient's response to pr…"
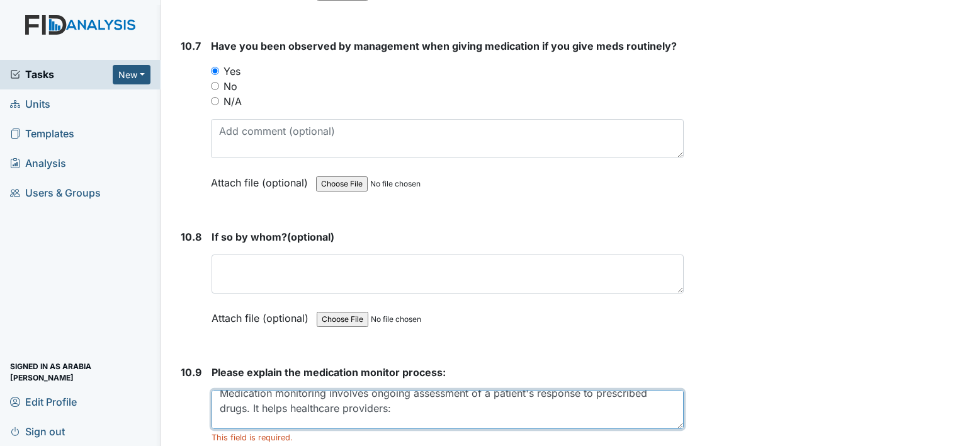
scroll to position [0, 0]
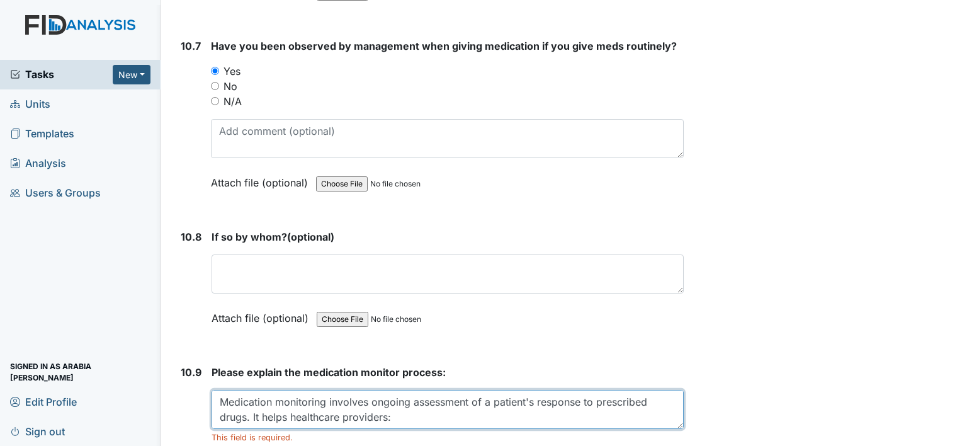
drag, startPoint x: 328, startPoint y: 314, endPoint x: 368, endPoint y: 319, distance: 40.0
click at [368, 390] on textarea "Medication monitoring involves ongoing assessment of a patient's response to pr…" at bounding box center [448, 409] width 472 height 39
click at [376, 390] on textarea "Medication monitoring involves ongoing assessment of a patient's response to pr…" at bounding box center [448, 409] width 472 height 39
drag, startPoint x: 371, startPoint y: 314, endPoint x: 417, endPoint y: 324, distance: 47.7
click at [417, 390] on textarea "Medication monitoring involves ongoing assessment of a patient's response to pr…" at bounding box center [448, 409] width 472 height 39
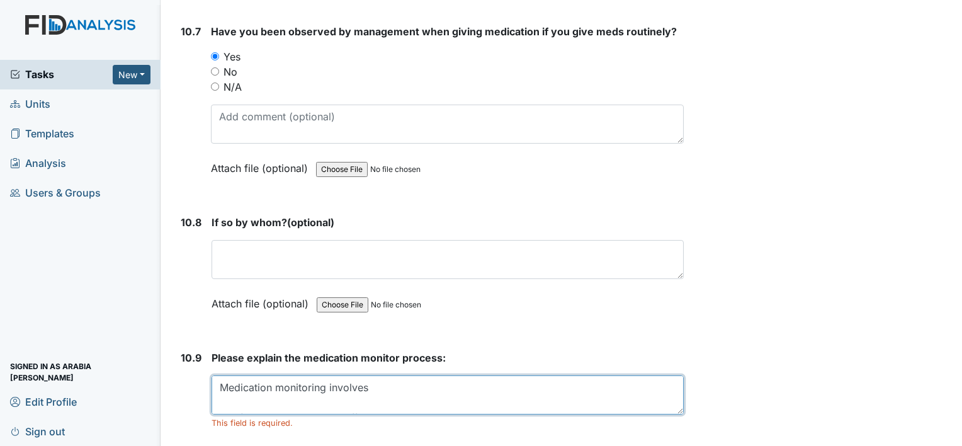
scroll to position [16965, 0]
click at [337, 375] on textarea "Medication monitoring involves Confirm the medication is effective Detect side …" at bounding box center [448, 394] width 472 height 39
click at [396, 375] on textarea "Medication monitoring involves Confirm the medication is effective Detect side …" at bounding box center [448, 394] width 472 height 39
click at [383, 375] on textarea "Medication monitoring involves Confirm the medication is effective Detect side …" at bounding box center [448, 394] width 472 height 39
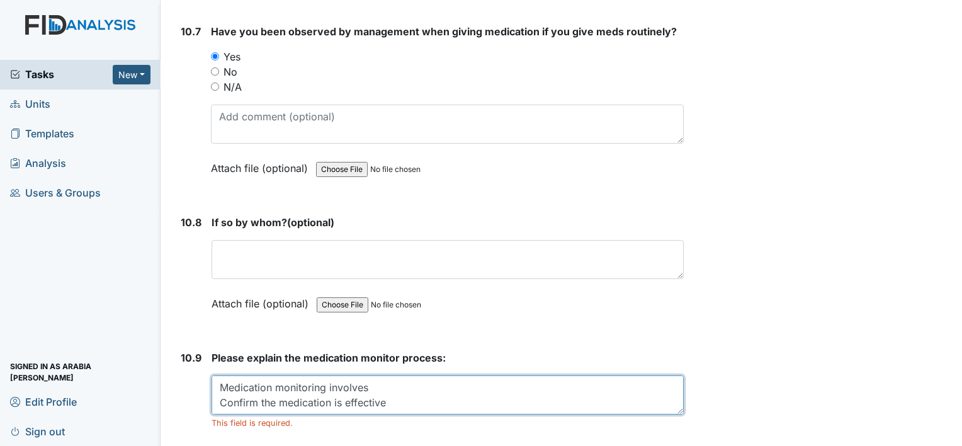
click at [218, 375] on textarea "Medication monitoring involves Confirm the medication is effective Detect side …" at bounding box center [448, 394] width 472 height 39
click at [466, 375] on textarea "Medication monitoring involves, Confirm the medication is effective Detect side…" at bounding box center [448, 394] width 472 height 39
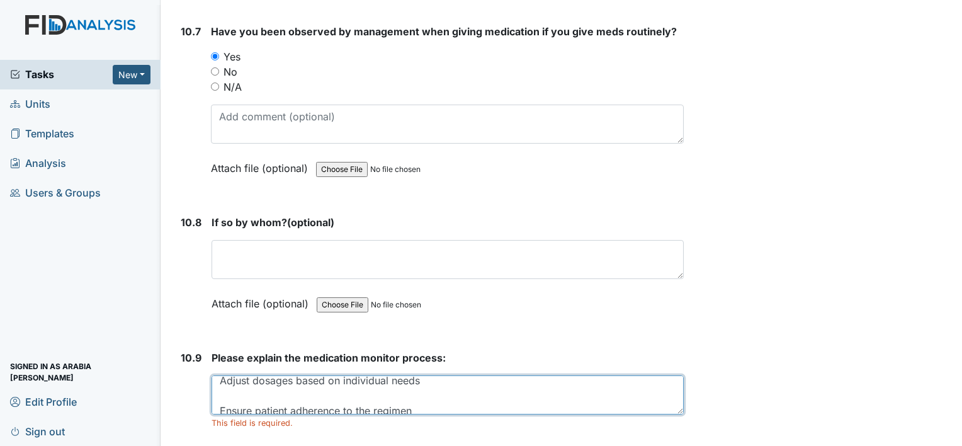
scroll to position [60, 0]
drag, startPoint x: 220, startPoint y: 315, endPoint x: 455, endPoint y: 307, distance: 234.9
click at [455, 375] on textarea "Medication monitoring involves, Confirm the medication is effective Detect side…" at bounding box center [448, 394] width 472 height 39
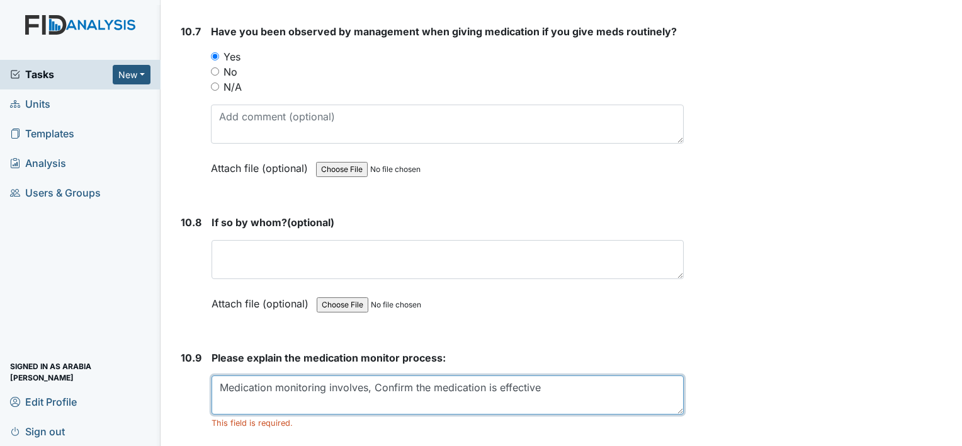
scroll to position [0, 0]
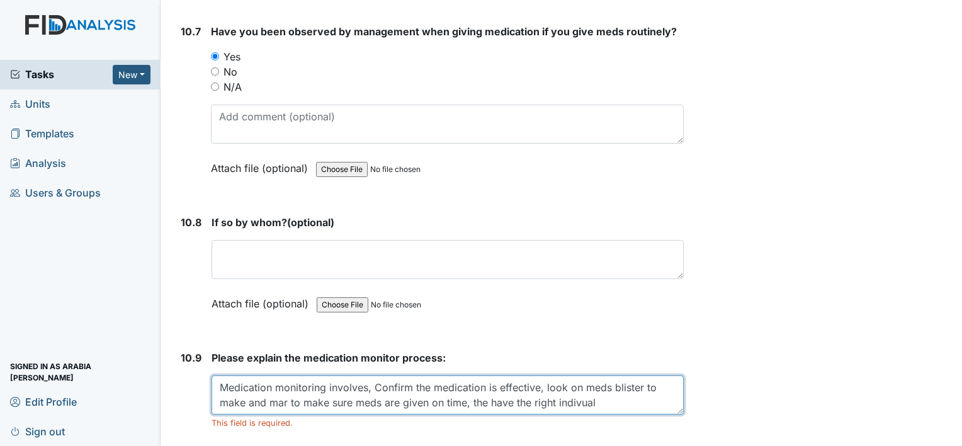
click at [615, 375] on textarea "Medication monitoring involves, Confirm the medication is effective, look on me…" at bounding box center [448, 394] width 472 height 39
click at [616, 375] on textarea "Medication monitoring involves, Confirm the medication is effective, look on me…" at bounding box center [448, 394] width 472 height 39
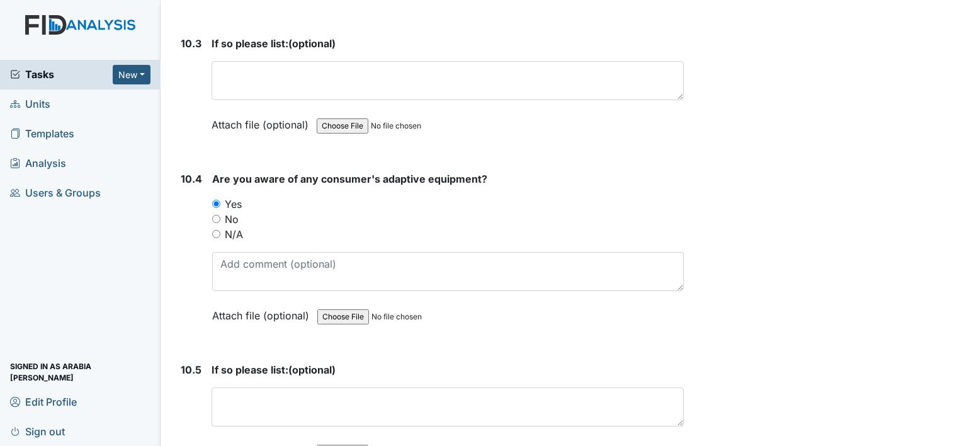
scroll to position [16336, 0]
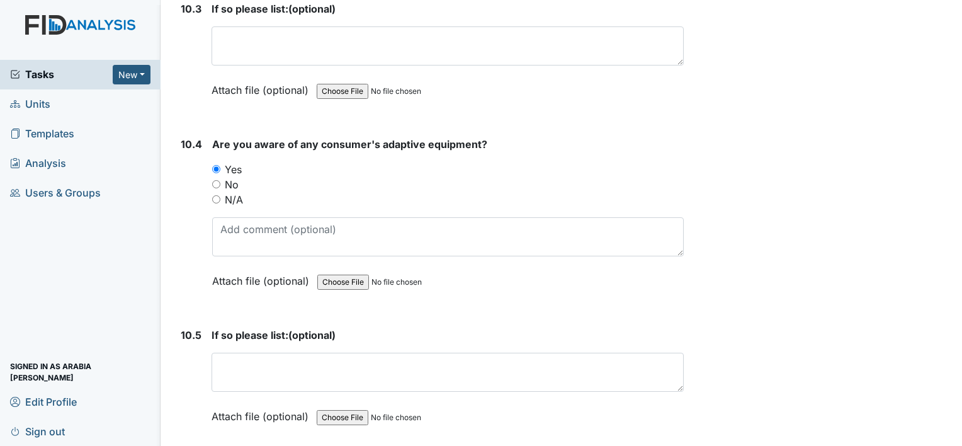
type textarea "Medication monitoring involves, Confirm the medication is effective, look on me…"
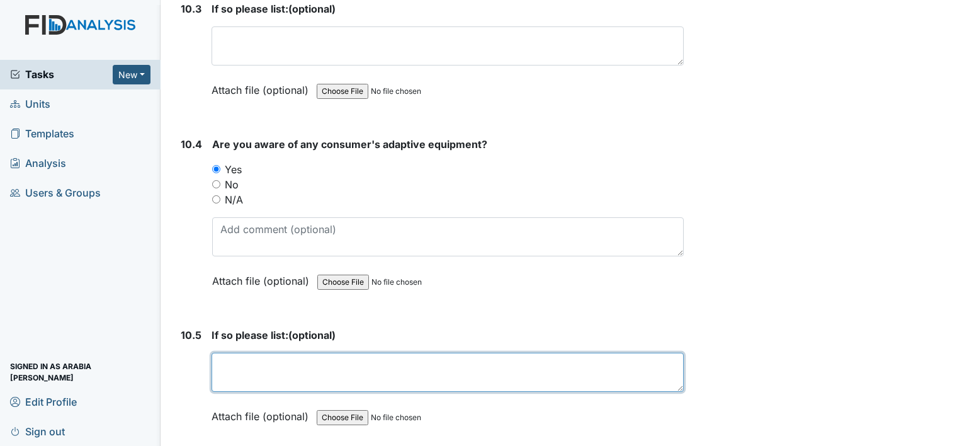
click at [388, 353] on textarea at bounding box center [448, 372] width 472 height 39
type textarea "y"
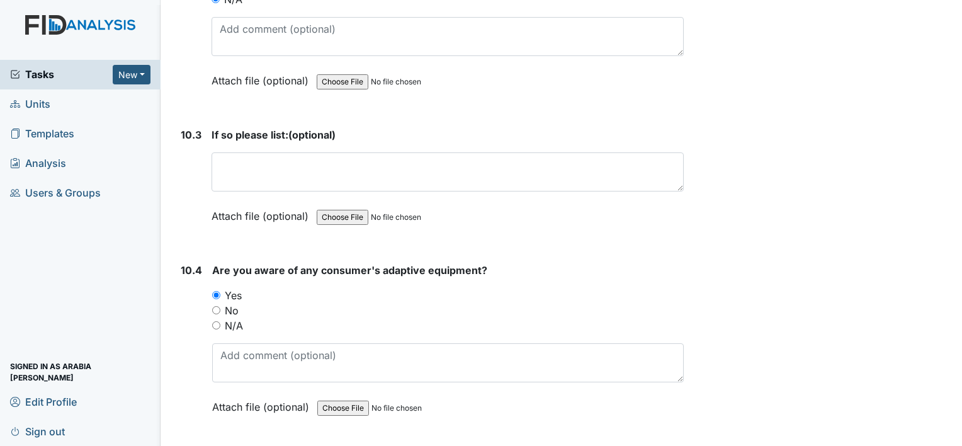
type textarea "[PERSON_NAME], door alarm, shower chair"
click at [591, 263] on strong "Are you aware of any consumer's adaptive equipment?" at bounding box center [448, 270] width 472 height 15
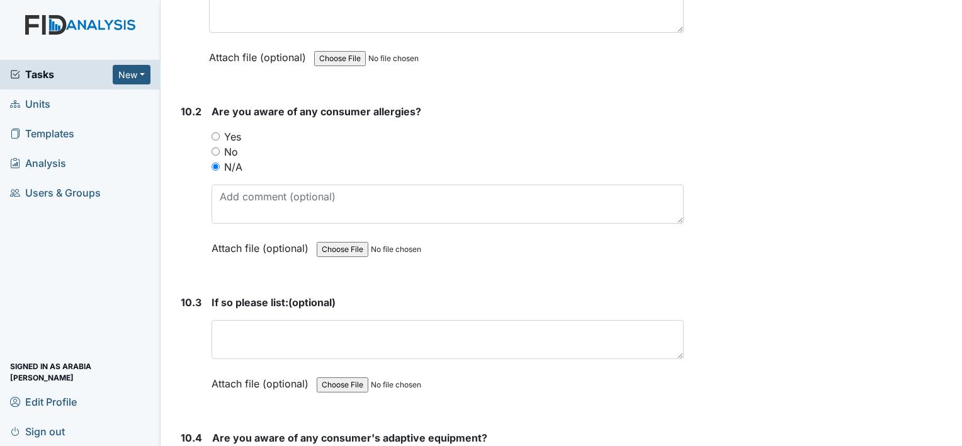
scroll to position [16021, 0]
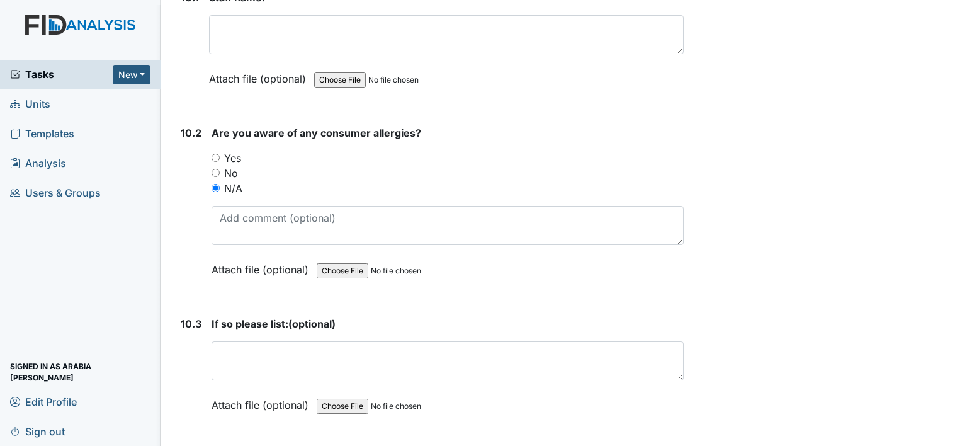
click at [227, 150] on label "Yes" at bounding box center [232, 157] width 17 height 15
click at [220, 154] on input "Yes" at bounding box center [216, 158] width 8 height 8
radio input "true"
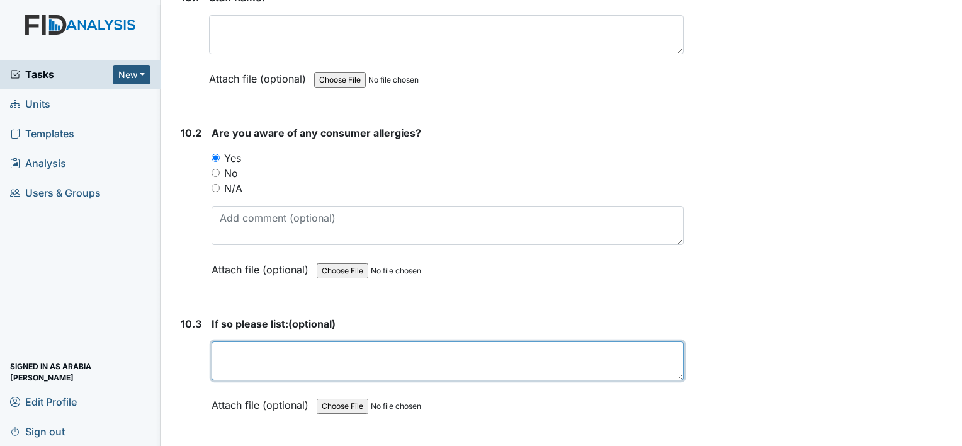
click at [349, 341] on textarea at bounding box center [448, 360] width 472 height 39
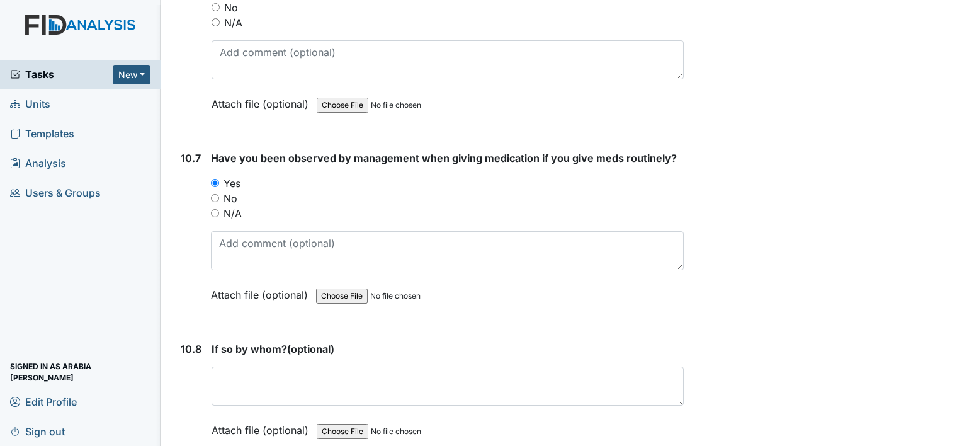
scroll to position [16839, 0]
click at [295, 415] on label "Attach file (optional)" at bounding box center [263, 426] width 102 height 22
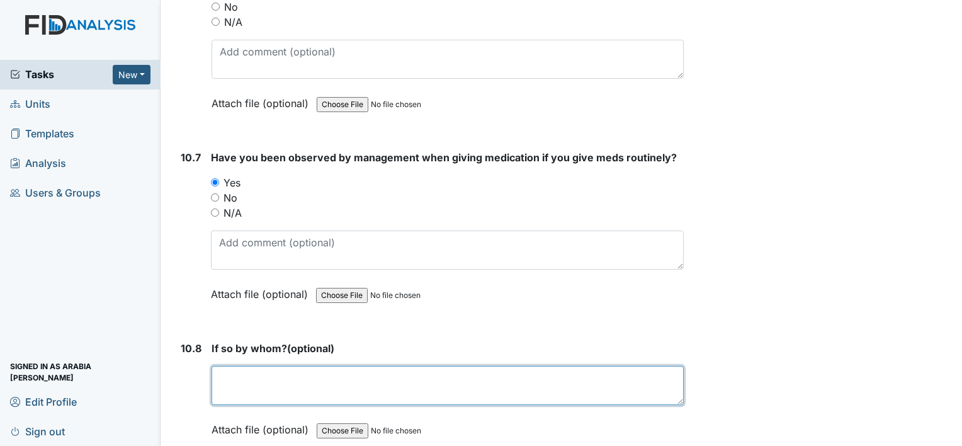
click at [293, 366] on textarea at bounding box center [448, 385] width 472 height 39
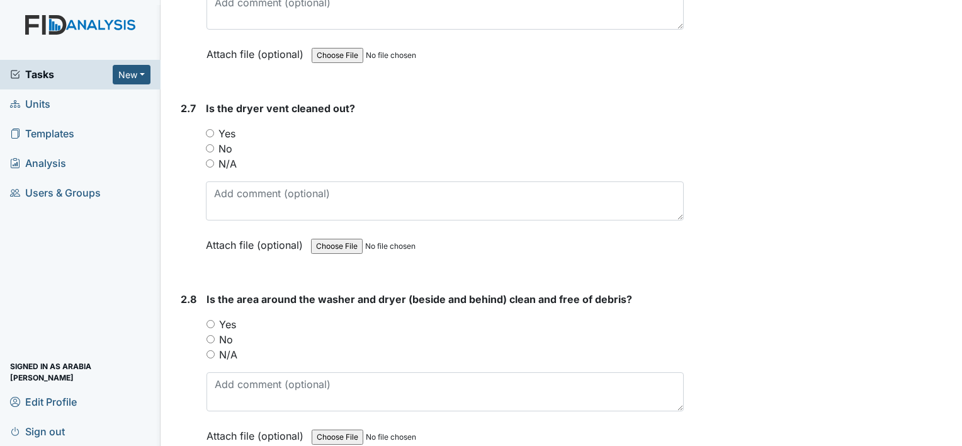
scroll to position [2266, 0]
type textarea "[PERSON_NAME]"
click at [232, 125] on label "Yes" at bounding box center [226, 132] width 17 height 15
click at [214, 128] on input "Yes" at bounding box center [210, 132] width 8 height 8
radio input "true"
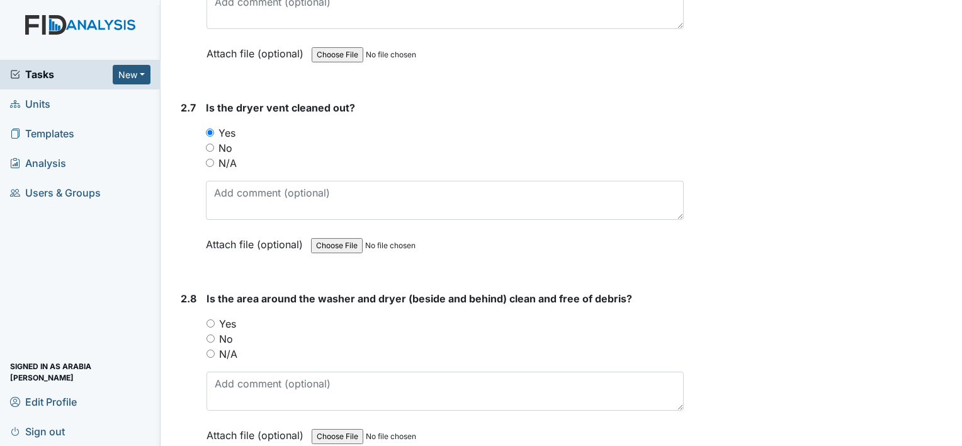
click at [235, 316] on label "Yes" at bounding box center [227, 323] width 17 height 15
click at [215, 319] on input "Yes" at bounding box center [210, 323] width 8 height 8
radio input "true"
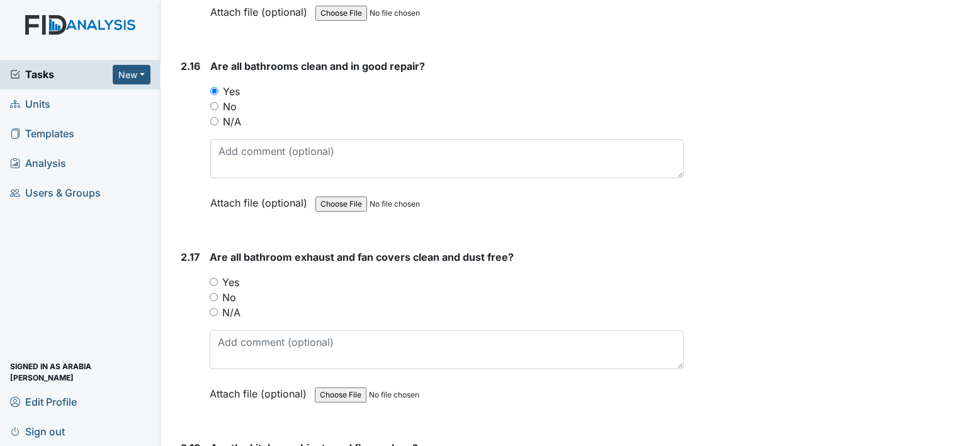
scroll to position [4029, 0]
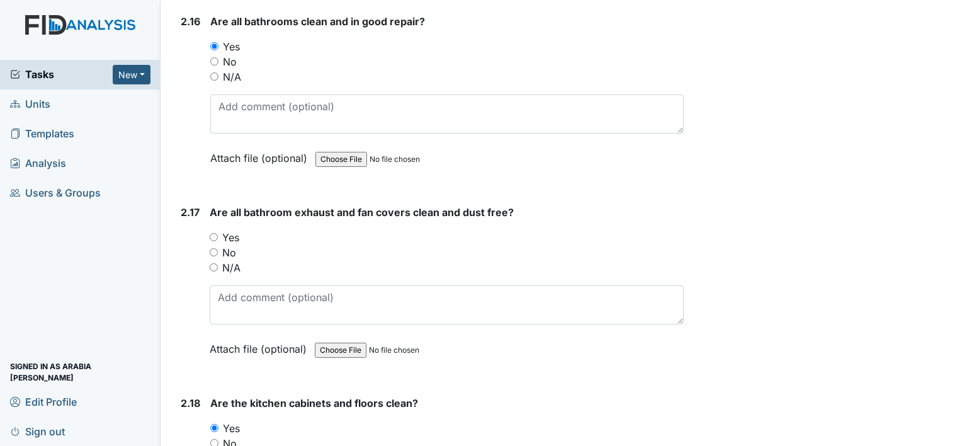
click at [227, 245] on label "No" at bounding box center [229, 252] width 14 height 15
click at [218, 248] on input "No" at bounding box center [214, 252] width 8 height 8
radio input "true"
click at [230, 230] on label "Yes" at bounding box center [230, 237] width 17 height 15
click at [218, 233] on input "Yes" at bounding box center [214, 237] width 8 height 8
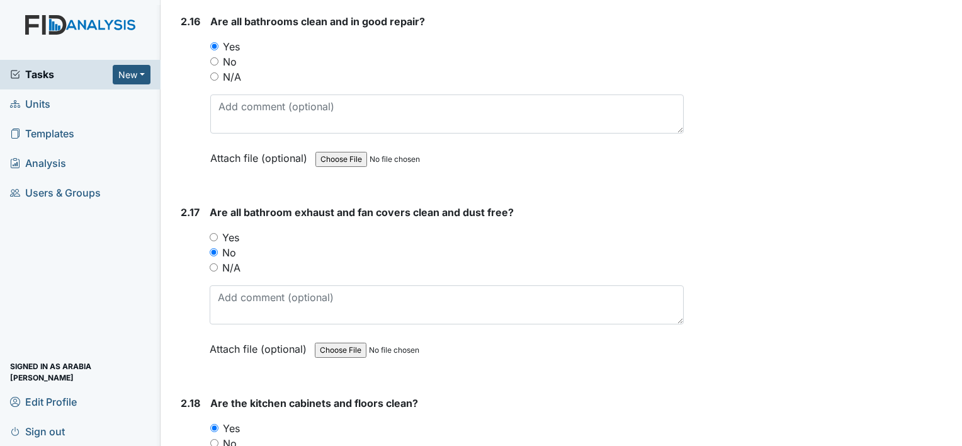
radio input "true"
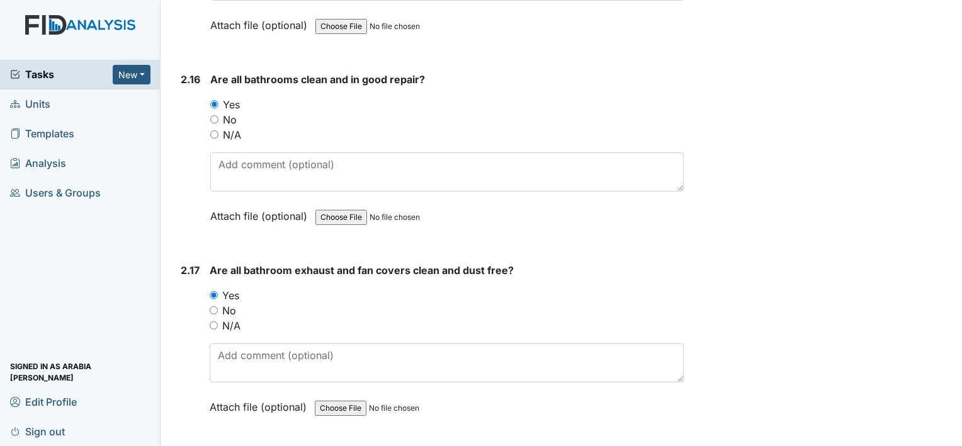
scroll to position [3966, 0]
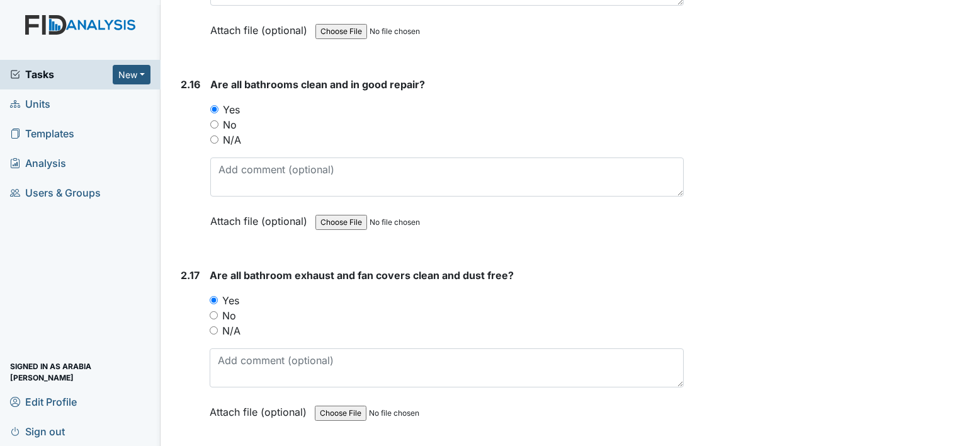
click at [226, 308] on label "No" at bounding box center [229, 315] width 14 height 15
click at [218, 311] on input "No" at bounding box center [214, 315] width 8 height 8
radio input "true"
click at [224, 293] on label "Yes" at bounding box center [230, 300] width 17 height 15
click at [218, 296] on input "Yes" at bounding box center [214, 300] width 8 height 8
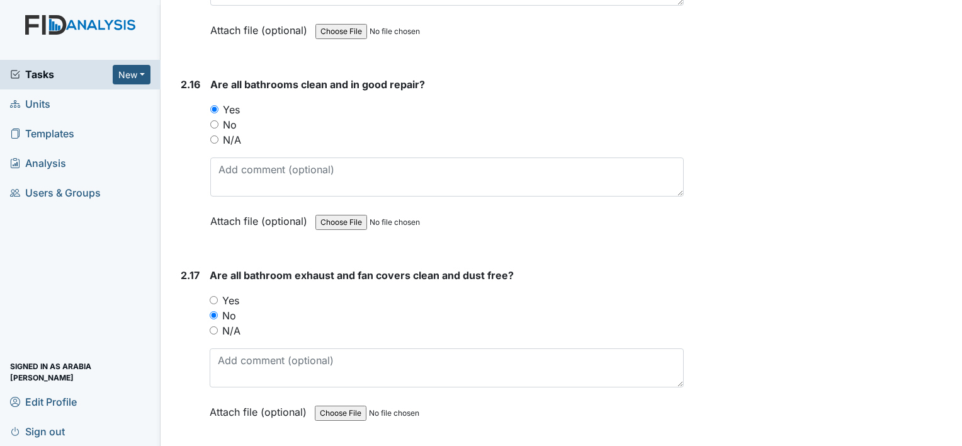
radio input "true"
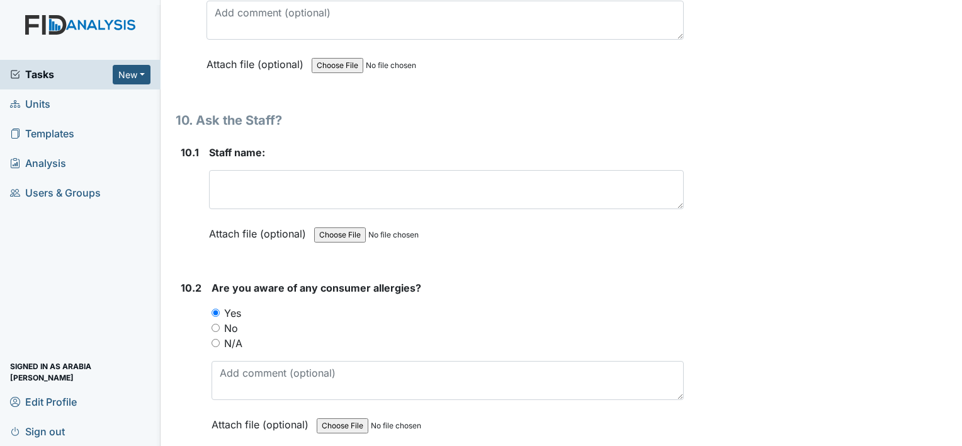
scroll to position [15865, 0]
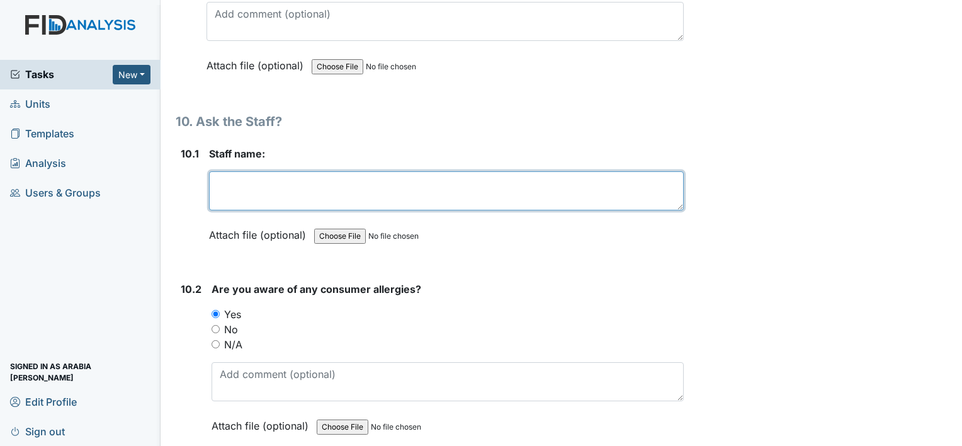
click at [272, 171] on textarea at bounding box center [446, 190] width 475 height 39
type textarea "[PERSON_NAME]"
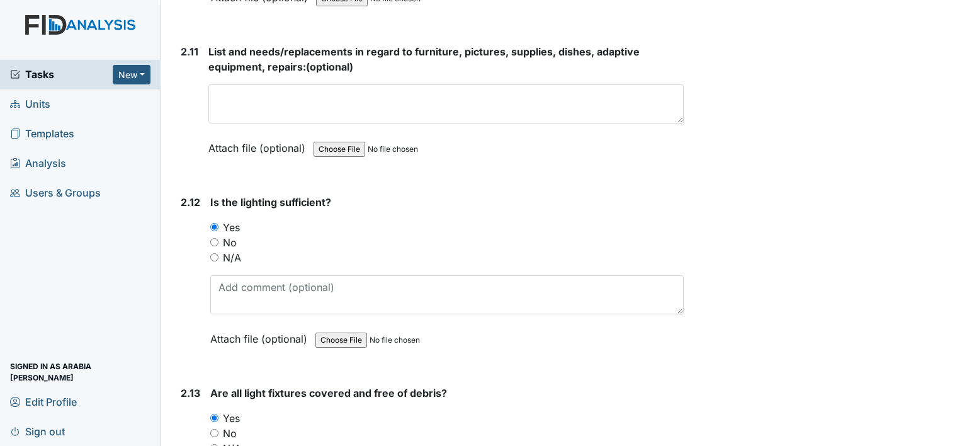
scroll to position [0, 0]
